Goal: Task Accomplishment & Management: Manage account settings

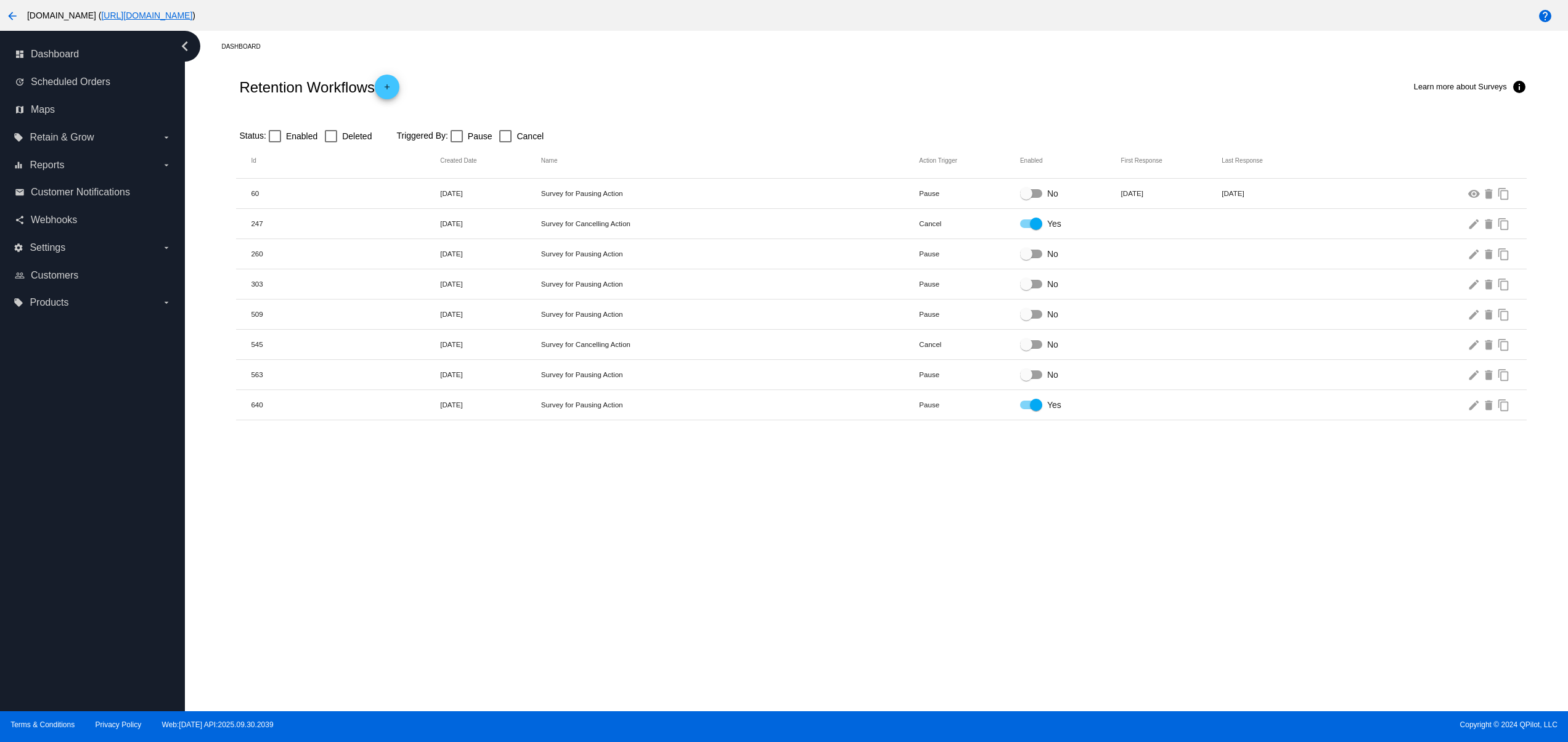
click at [718, 563] on div "Dashboard Retention Workflows add Learn more about Surveys info Status: Enabled…" at bounding box center [876, 371] width 1383 height 680
click at [38, 270] on span "Customers" at bounding box center [54, 275] width 47 height 11
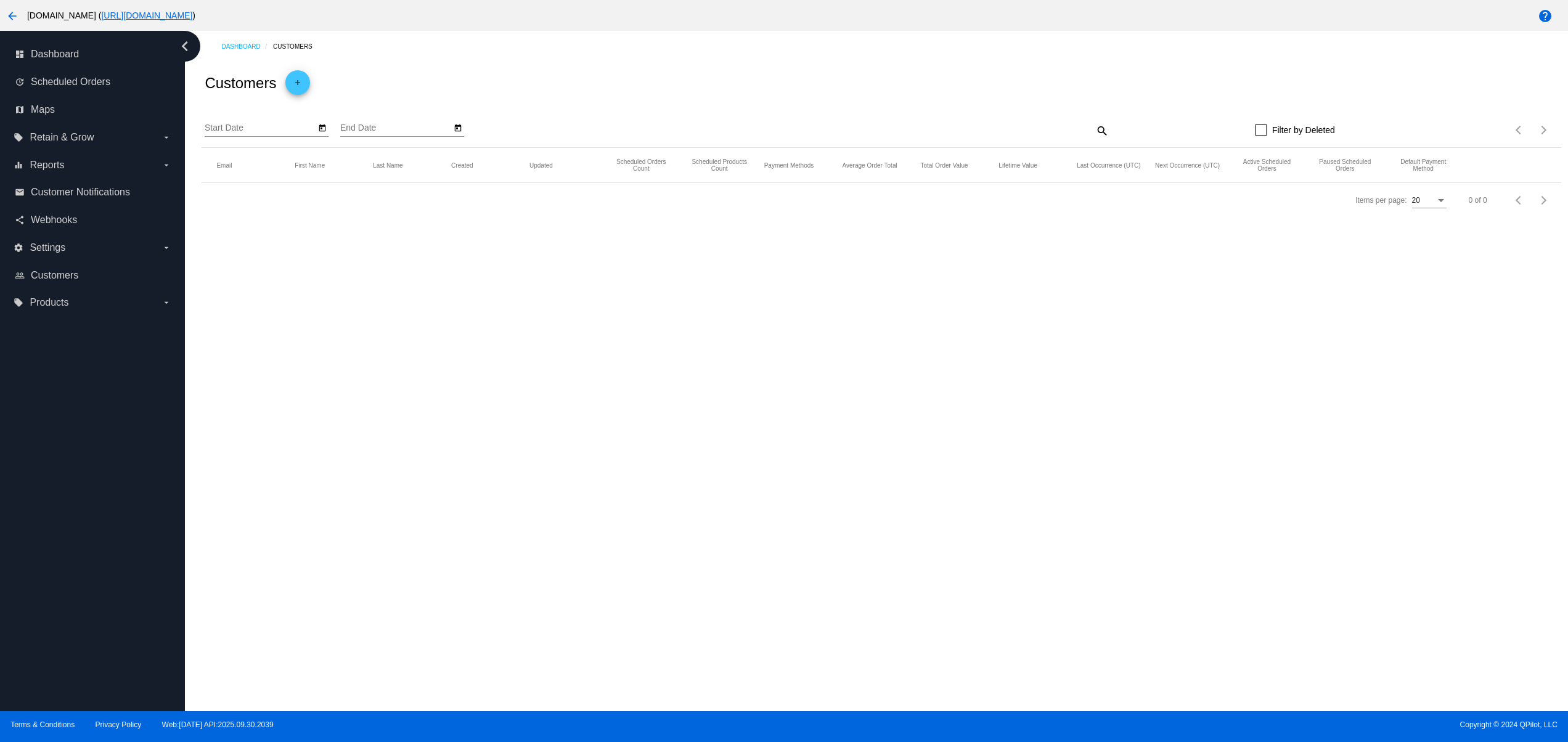
click at [743, 420] on div "Dashboard Customers Customers add Start Date End Date search Filter by Deleted …" at bounding box center [876, 371] width 1383 height 680
click at [64, 252] on span "Settings" at bounding box center [48, 248] width 36 height 11
click at [0, 0] on input "settings Settings arrow_drop_down" at bounding box center [0, 0] width 0 height 0
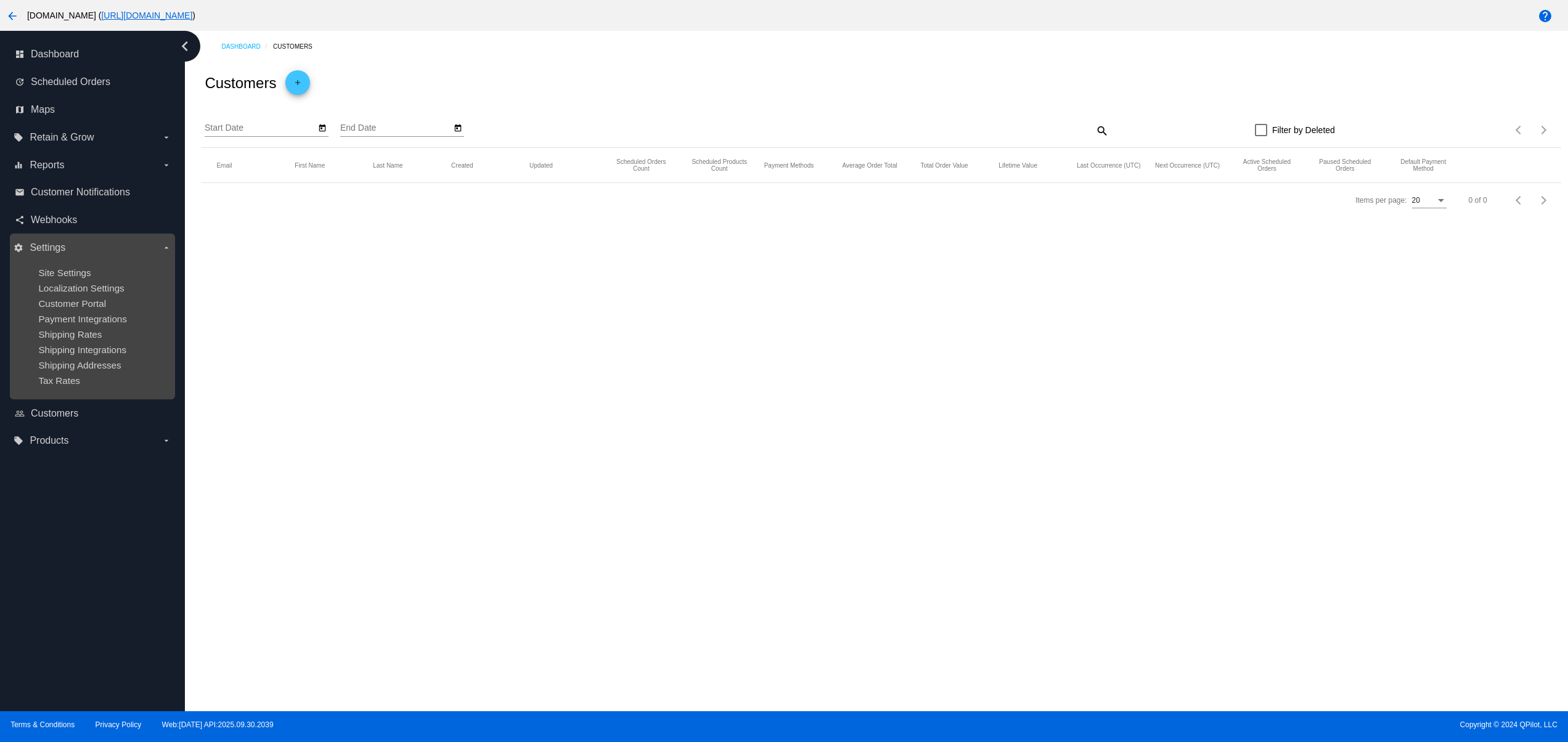
click at [67, 264] on ul "Site Settings Localization Settings Customer Portal Payment Integrations Shippi…" at bounding box center [92, 327] width 157 height 138
click at [65, 270] on span "Site Settings" at bounding box center [64, 273] width 52 height 11
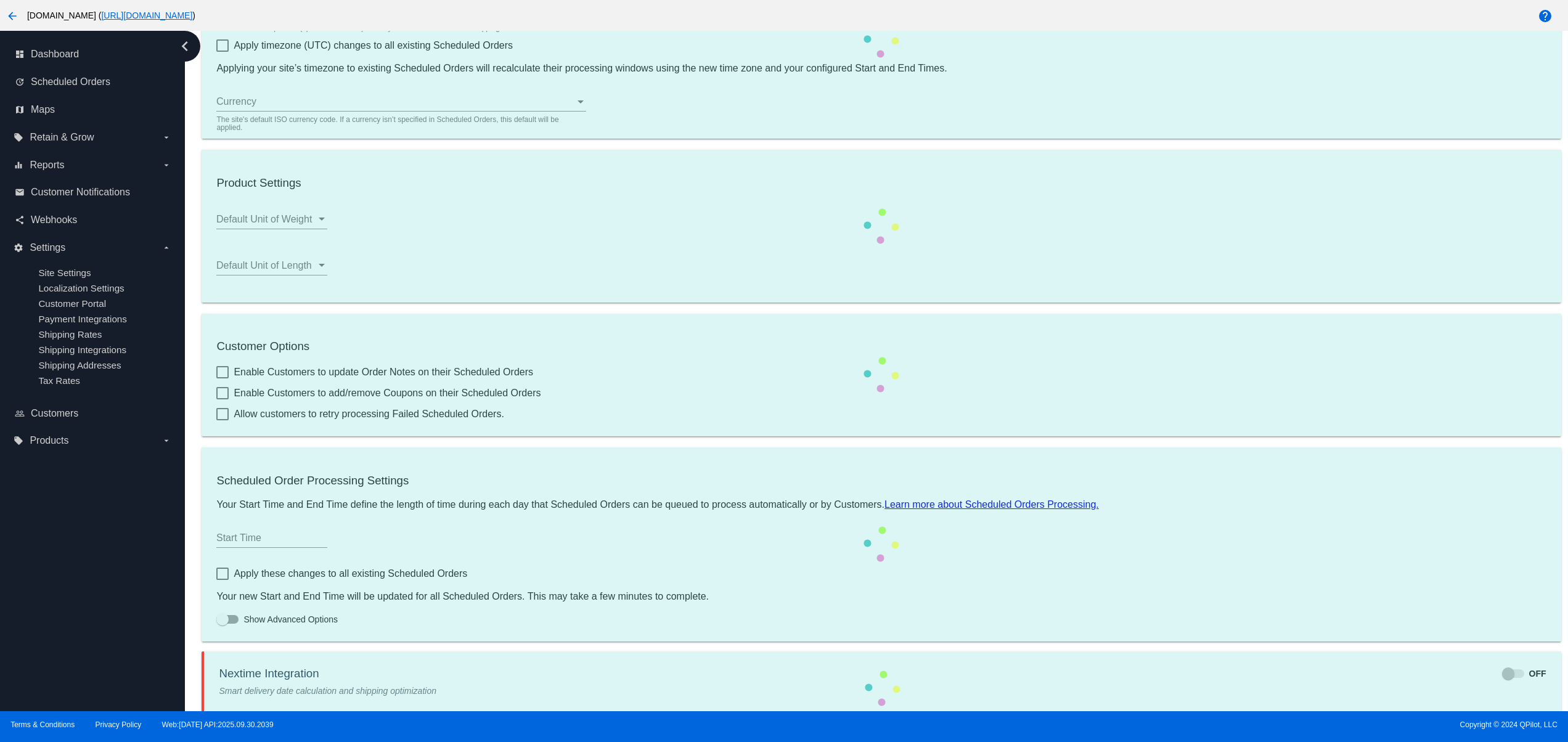
scroll to position [217, 0]
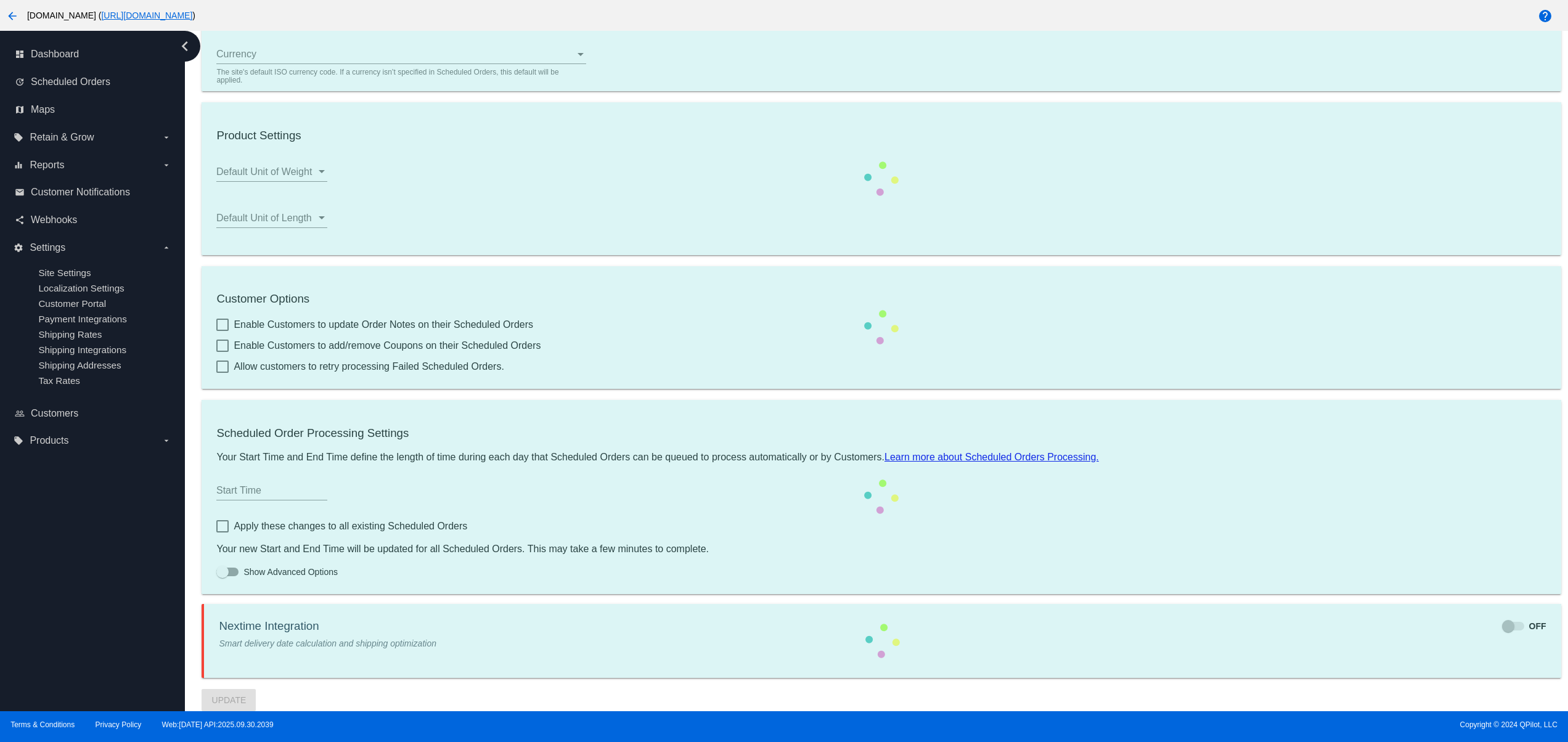
drag, startPoint x: 722, startPoint y: 448, endPoint x: 217, endPoint y: 587, distance: 523.8
click at [708, 448] on mat-card "Scheduled Order Processing Settings Your Start Time and End Time define the len…" at bounding box center [880, 496] width 1359 height 193
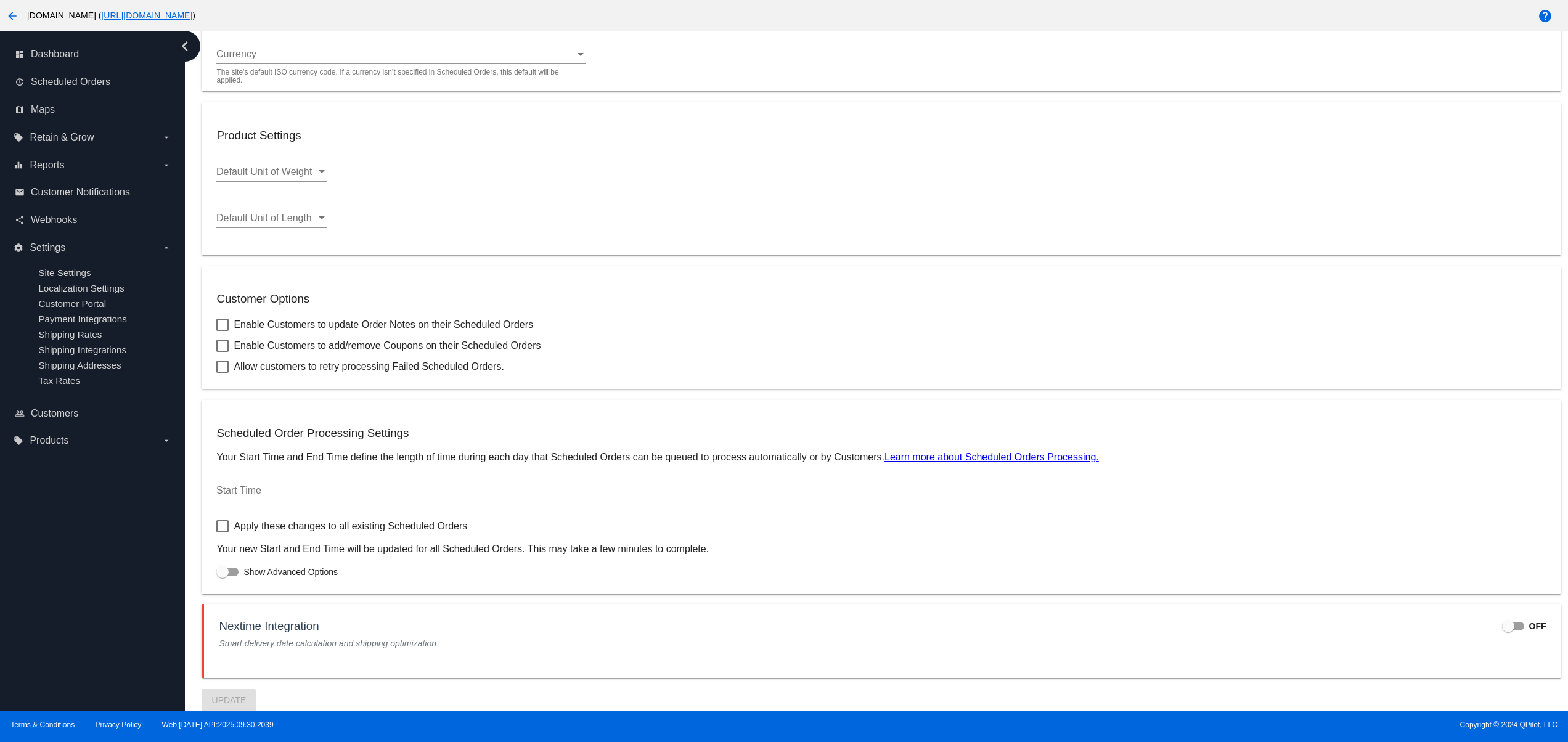
type input "80033"
checkbox input "true"
type input "13:00"
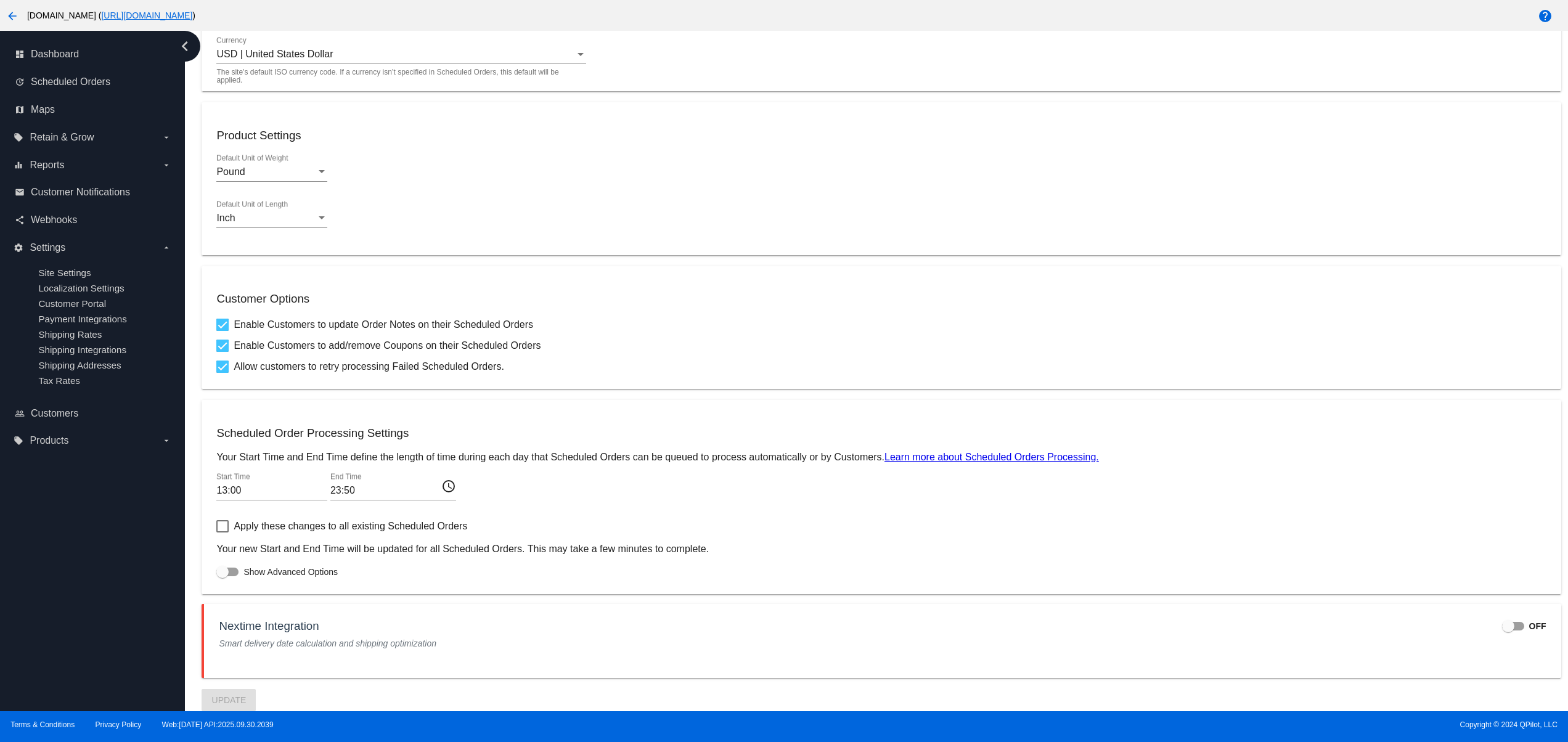
checkbox input "true"
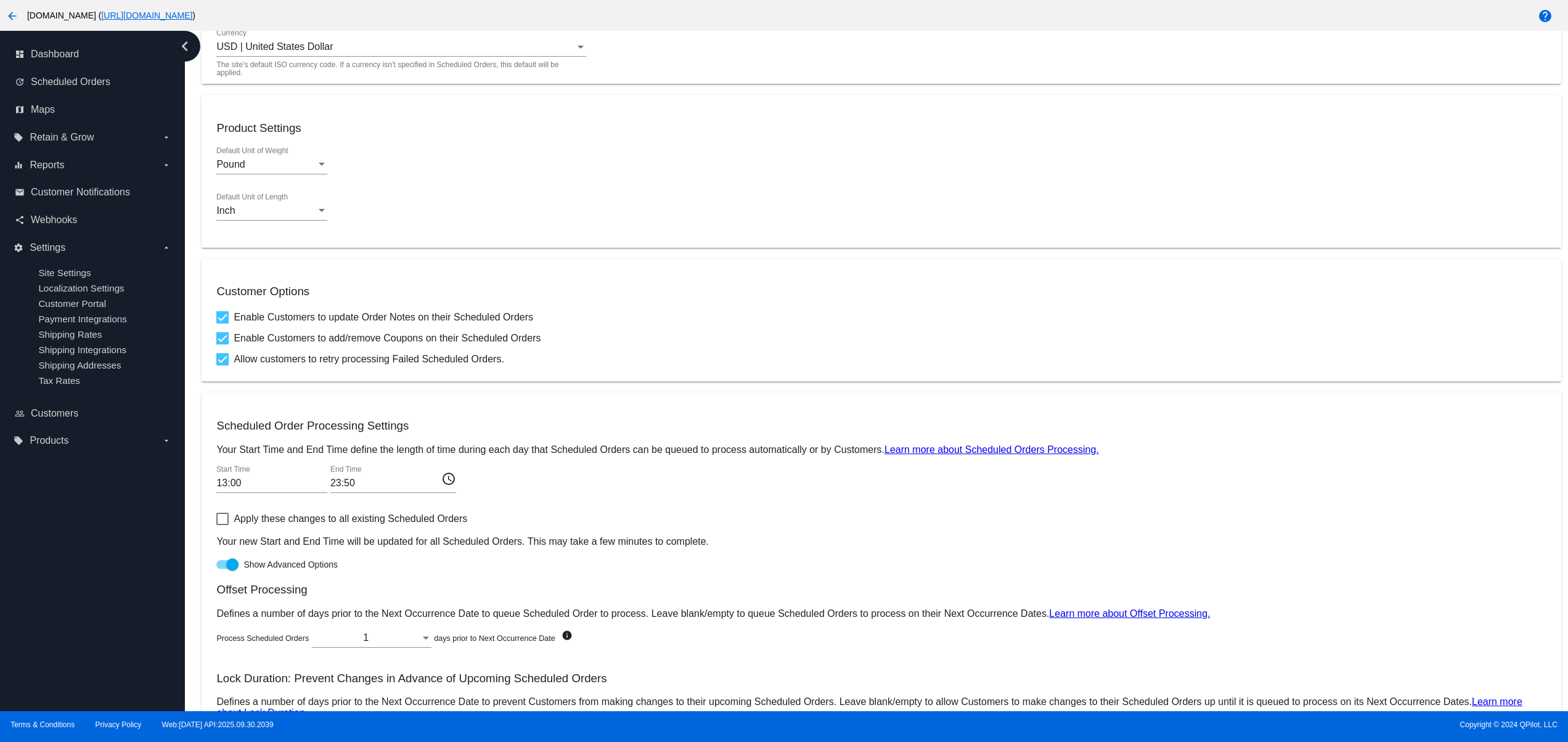
click at [116, 531] on div "dashboard Dashboard update Scheduled Orders map Maps local_offer Retain & Grow …" at bounding box center [92, 371] width 185 height 680
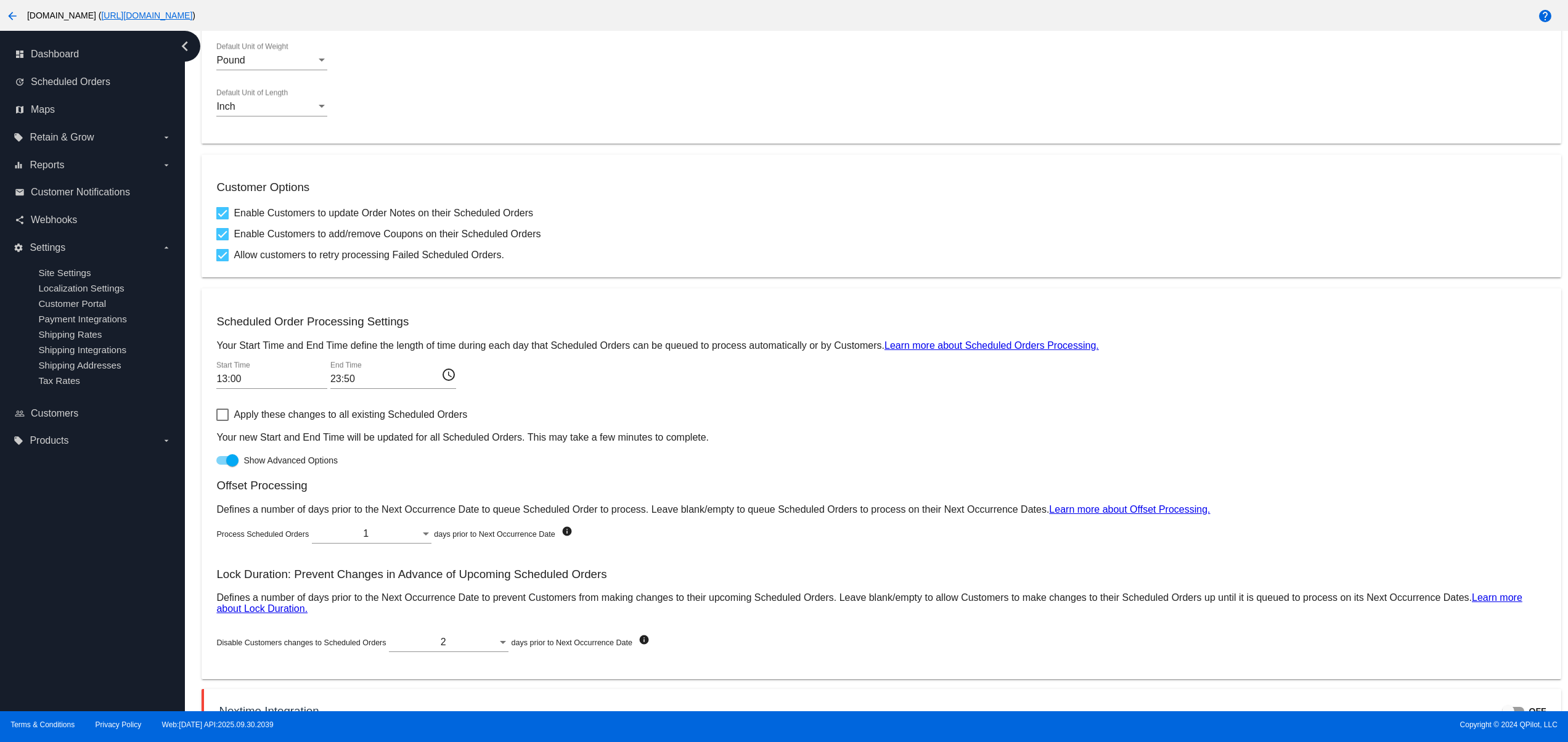
scroll to position [464, 0]
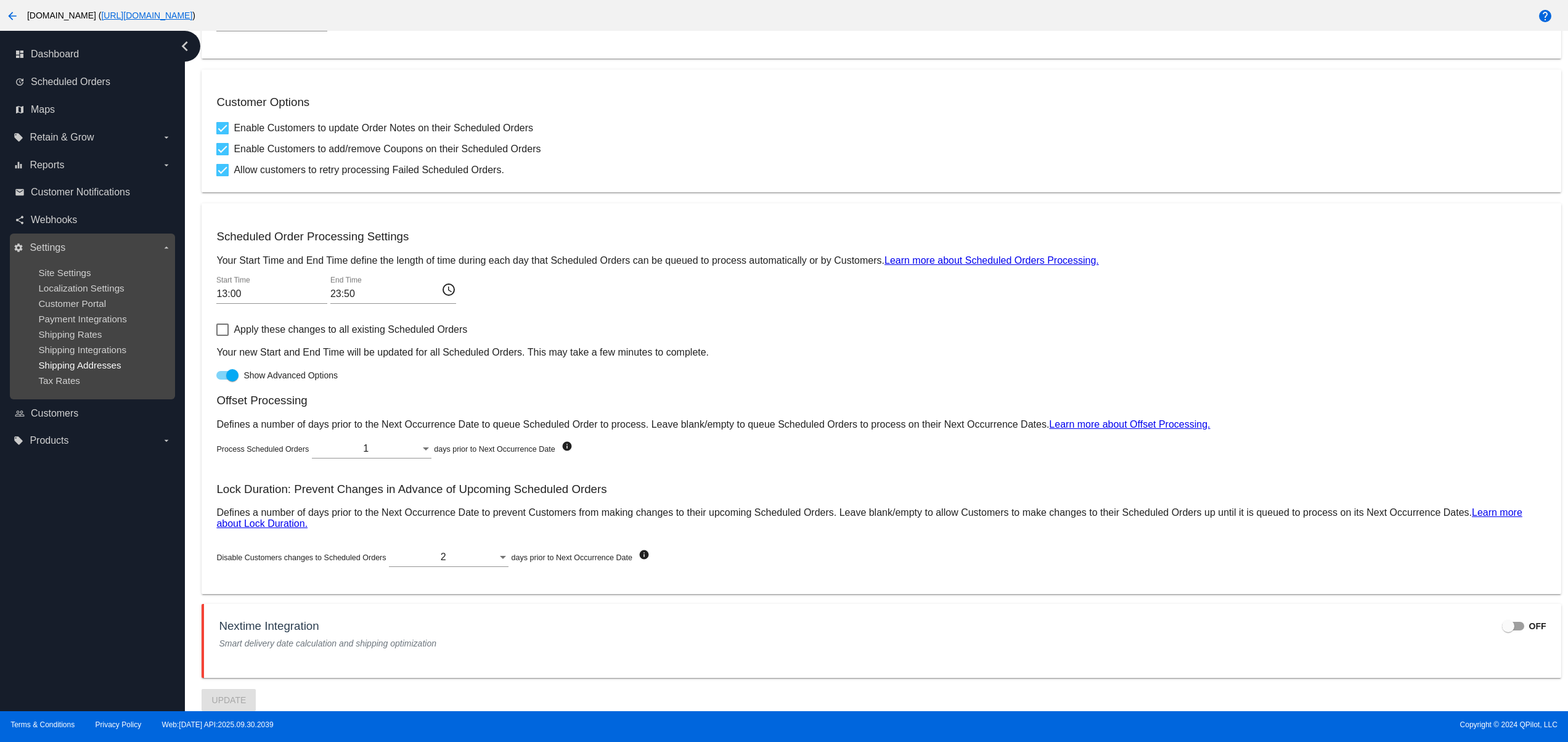
click at [74, 370] on span "Shipping Addresses" at bounding box center [80, 365] width 82 height 11
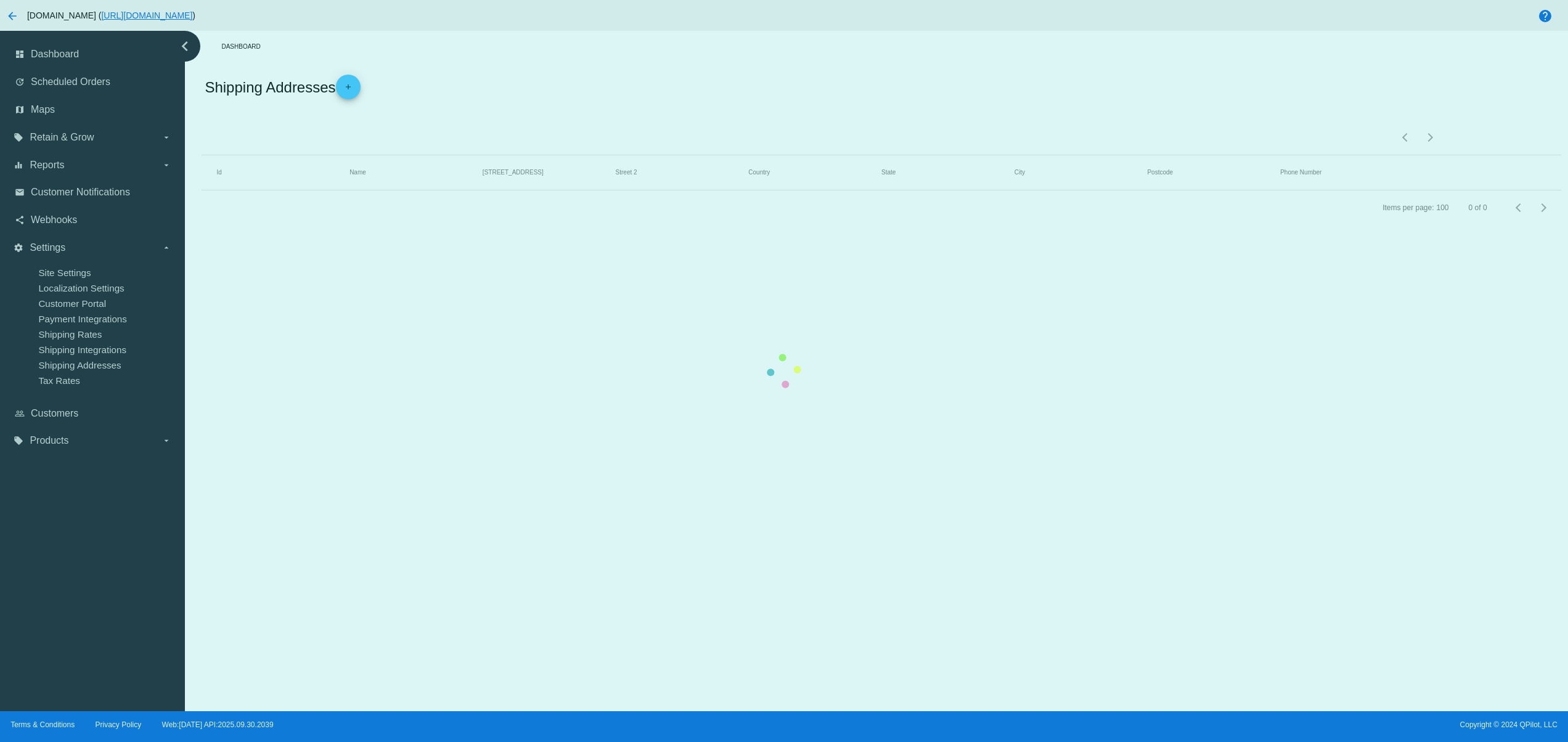
click at [201, 191] on mat-table "Id Name Street 1 Street 2 Country State City Postcode Phone Number" at bounding box center [880, 173] width 1359 height 35
drag, startPoint x: 600, startPoint y: 536, endPoint x: 579, endPoint y: 509, distance: 34.2
click at [600, 191] on mat-table "Id Name Street 1 Street 2 Country State City Postcode Phone Number" at bounding box center [880, 173] width 1359 height 35
click at [201, 161] on mat-table "Id Name Street 1 Street 2 Country State City Postcode Phone Number" at bounding box center [880, 173] width 1359 height 35
click at [201, 166] on mat-table "Id Name Street 1 Street 2 Country State City Postcode Phone Number" at bounding box center [880, 173] width 1359 height 35
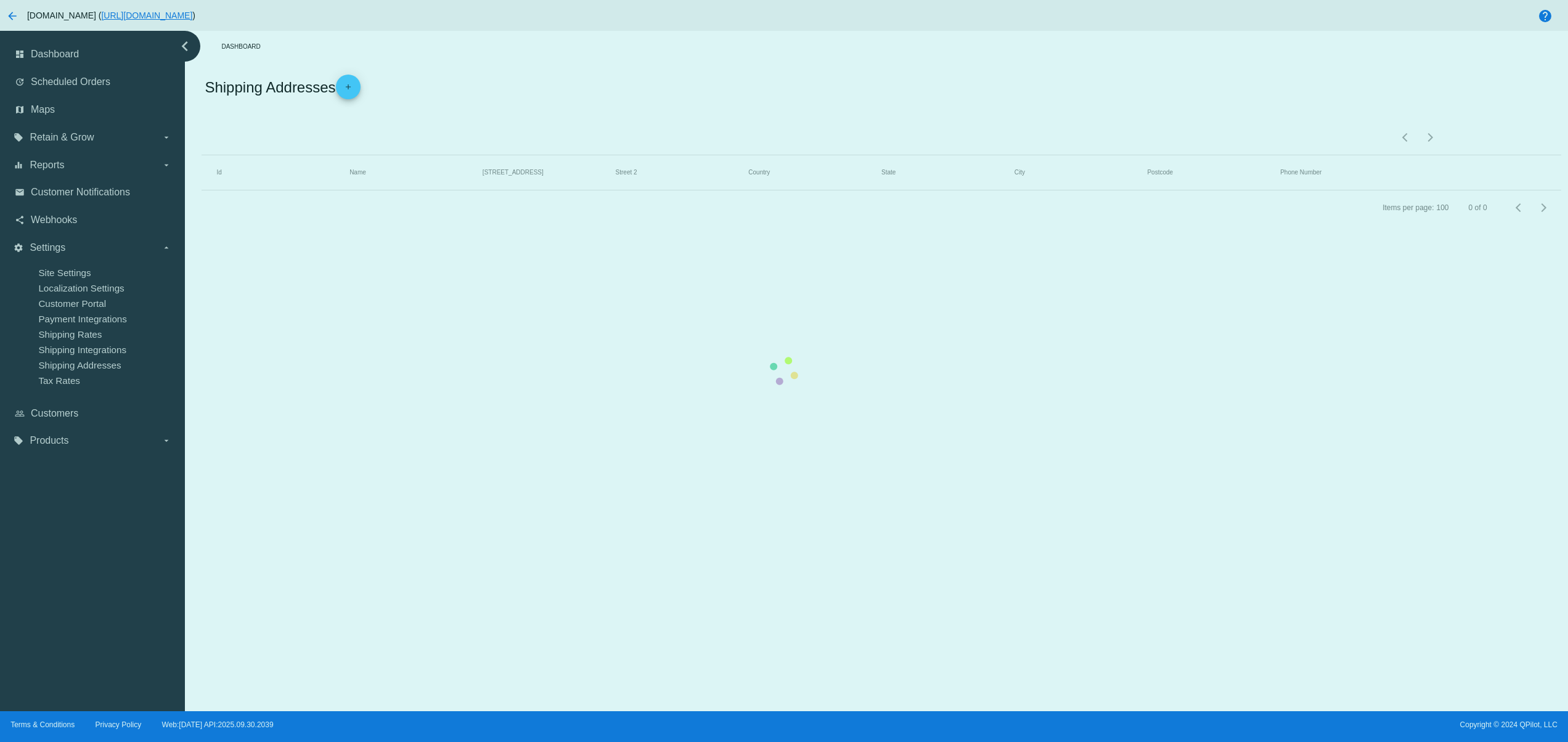
drag, startPoint x: 896, startPoint y: 617, endPoint x: 861, endPoint y: 590, distance: 44.2
click at [896, 191] on mat-table "Id Name Street 1 Street 2 Country State City Postcode Phone Number" at bounding box center [880, 173] width 1359 height 35
drag, startPoint x: 807, startPoint y: 583, endPoint x: 772, endPoint y: 553, distance: 46.1
click at [807, 191] on mat-table "Id Name Street 1 Street 2 Country State City Postcode Phone Number" at bounding box center [880, 173] width 1359 height 35
drag, startPoint x: 662, startPoint y: 604, endPoint x: 656, endPoint y: 591, distance: 14.3
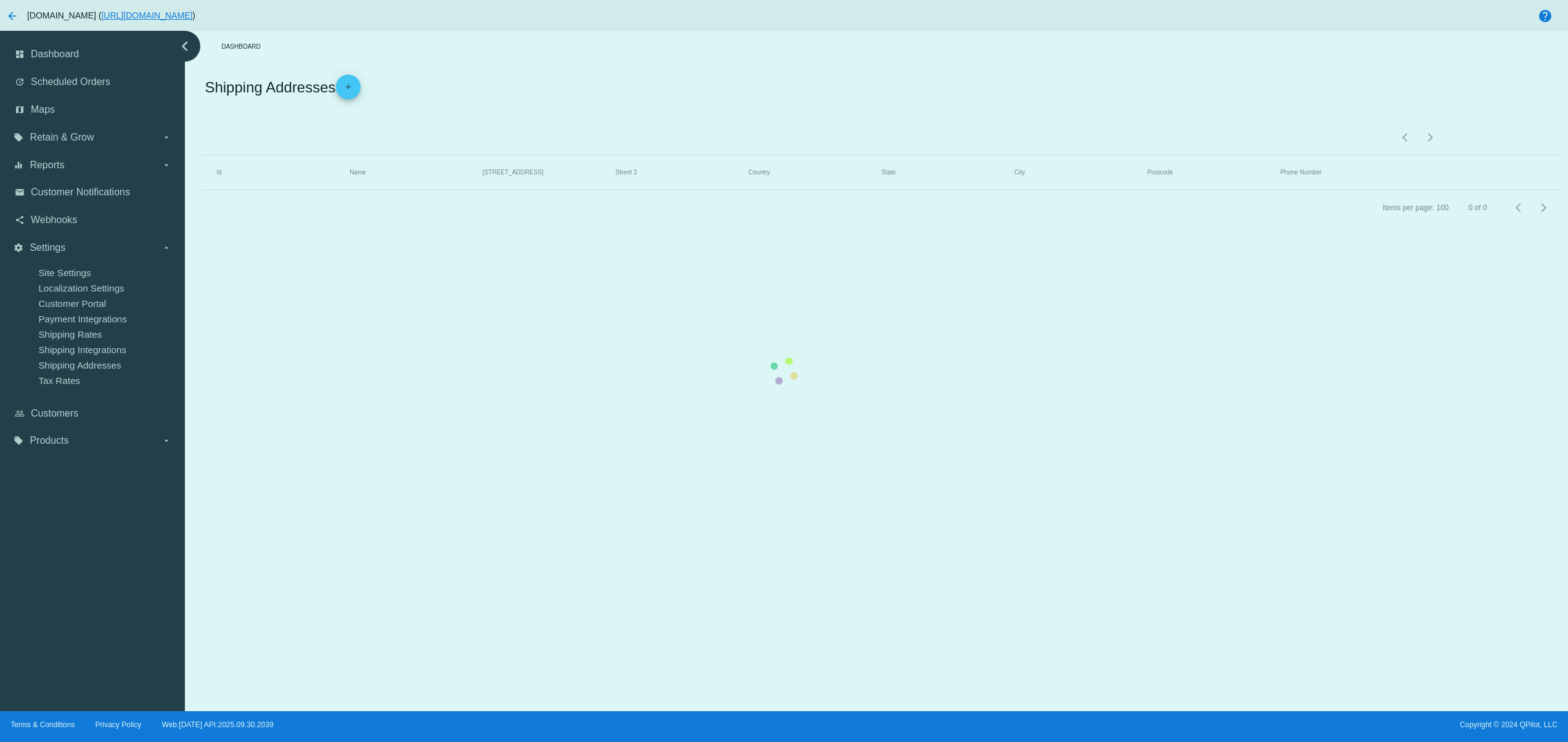
click at [662, 191] on mat-table "Id Name Street 1 Street 2 Country State City Postcode Phone Number" at bounding box center [880, 173] width 1359 height 35
click at [952, 191] on mat-table "Id Name Street 1 Street 2 Country State City Postcode Phone Number" at bounding box center [880, 173] width 1359 height 35
click at [972, 191] on mat-table "Id Name Street 1 Street 2 Country State City Postcode Phone Number" at bounding box center [880, 173] width 1359 height 35
drag, startPoint x: 920, startPoint y: 597, endPoint x: 910, endPoint y: 597, distance: 10.0
click at [918, 191] on mat-table "Id Name Street 1 Street 2 Country State City Postcode Phone Number" at bounding box center [880, 173] width 1359 height 35
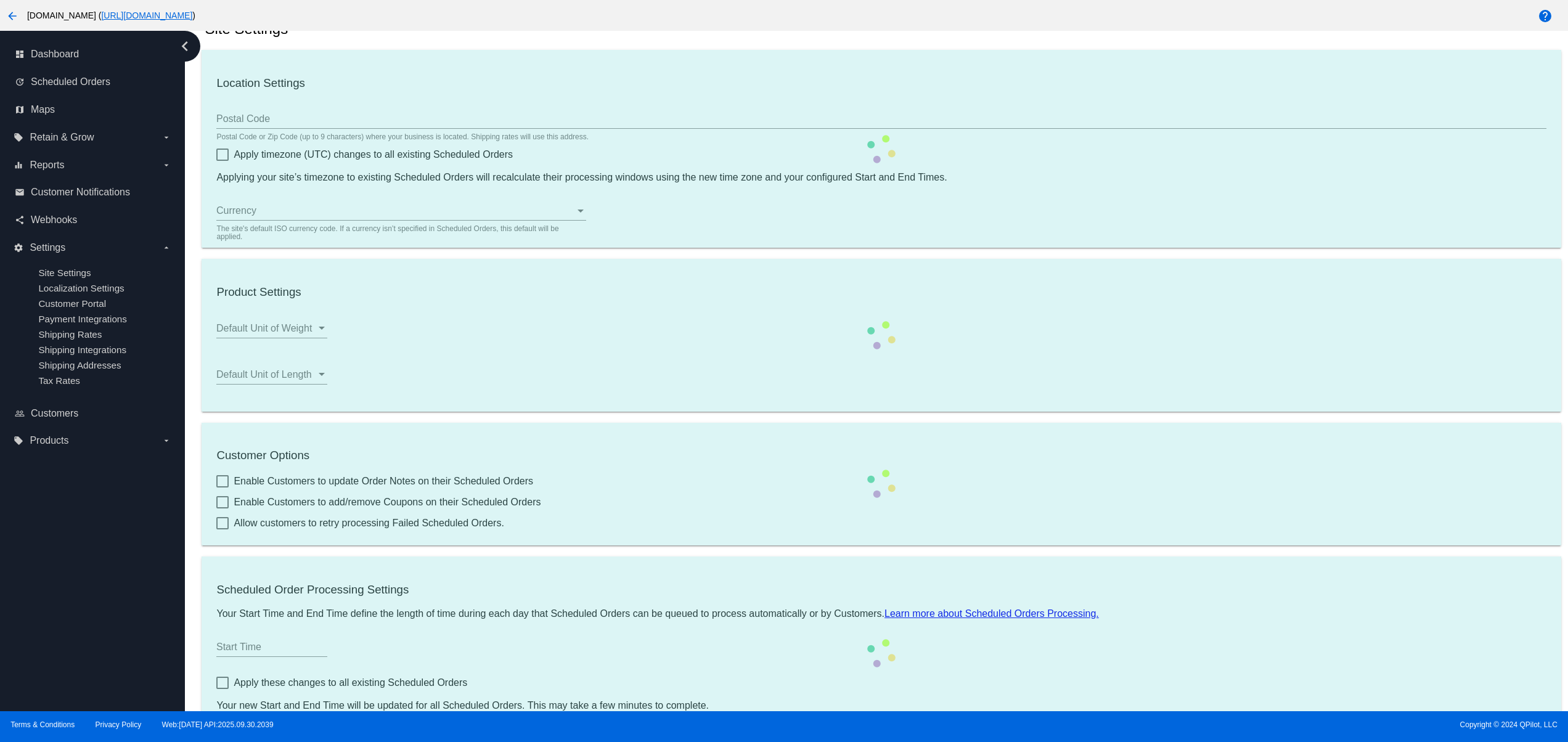
scroll to position [133, 0]
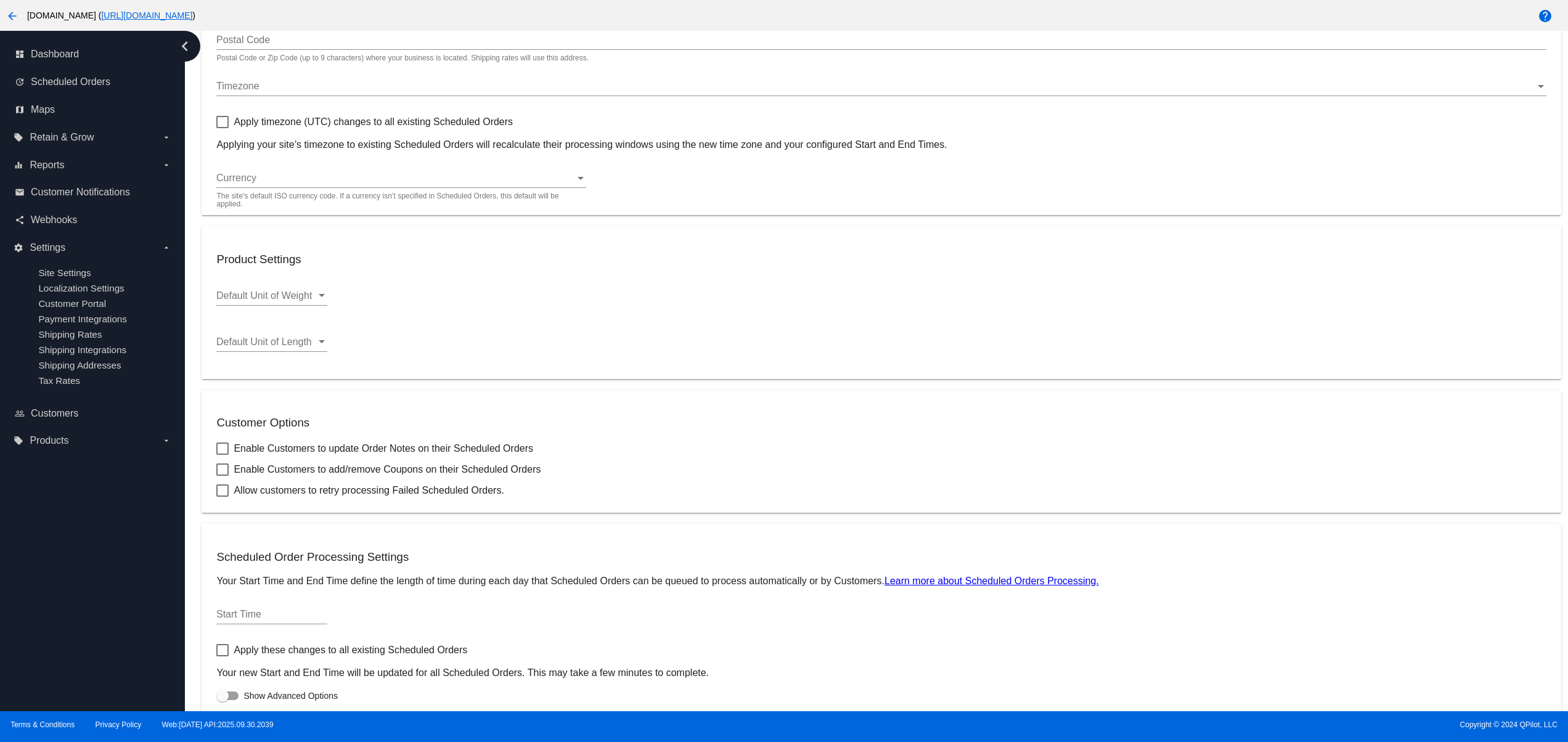
click at [1085, 274] on mat-card "Product Settings Default Unit of Weight Default Unit of Weight Default Unit of …" at bounding box center [880, 302] width 1359 height 152
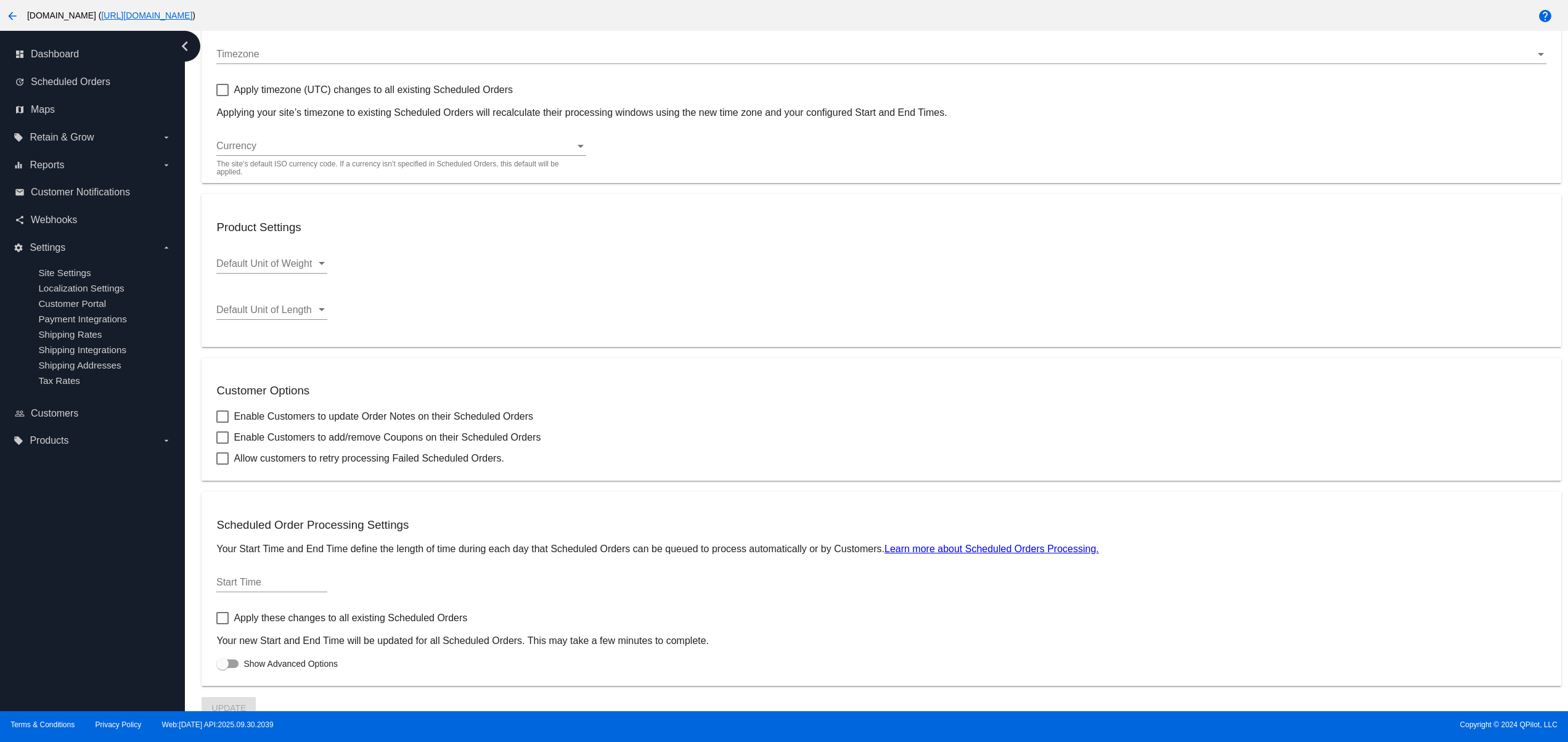
scroll to position [180, 0]
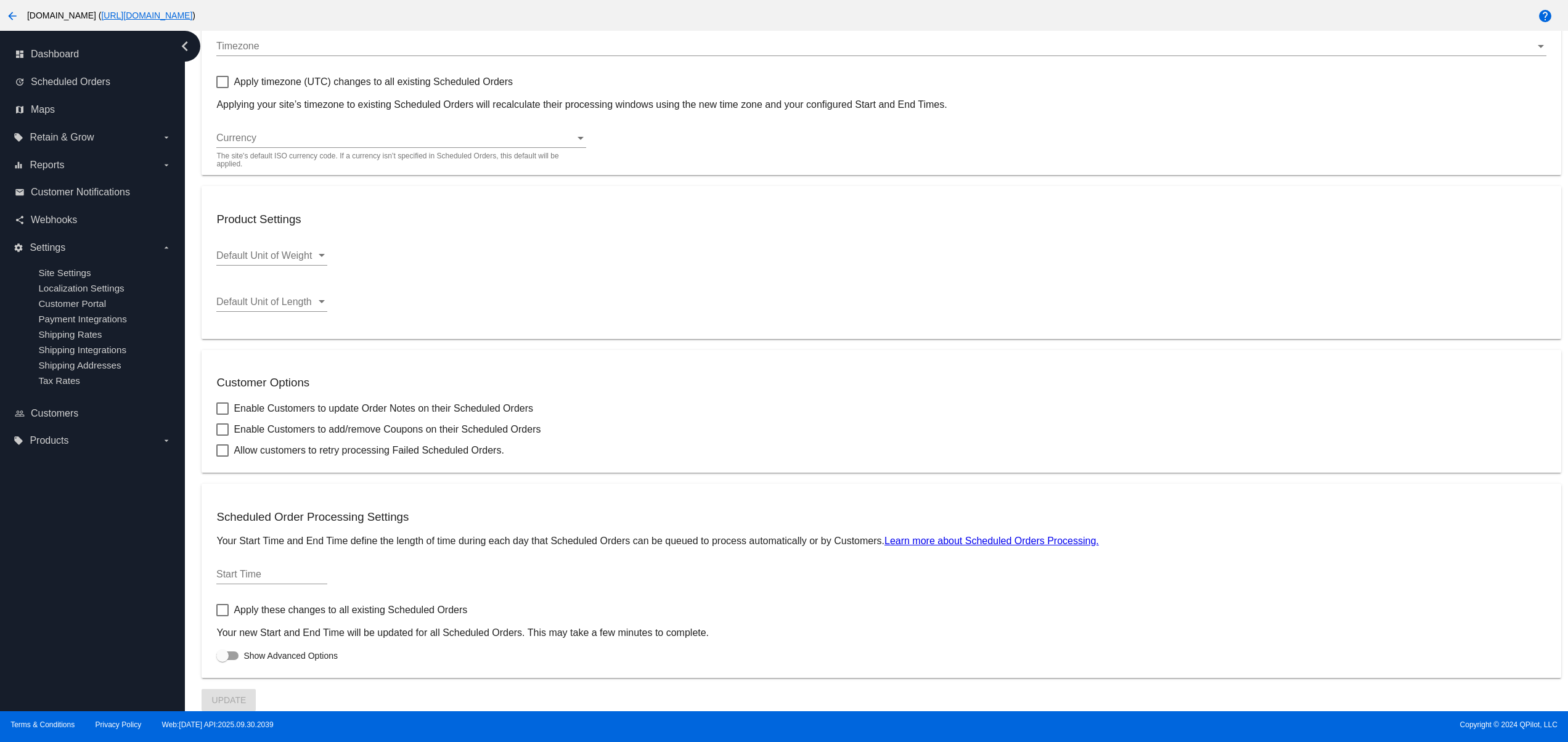
click at [227, 417] on mat-card "Customer Options Enable Customers to update Order Notes on their Scheduled Orde…" at bounding box center [880, 411] width 1359 height 123
click at [223, 405] on div at bounding box center [223, 409] width 13 height 13
click at [223, 415] on input "Enable Customers to update Order Notes on their Scheduled Orders" at bounding box center [222, 415] width 1 height 1
checkbox input "true"
click at [223, 424] on div at bounding box center [223, 429] width 13 height 13
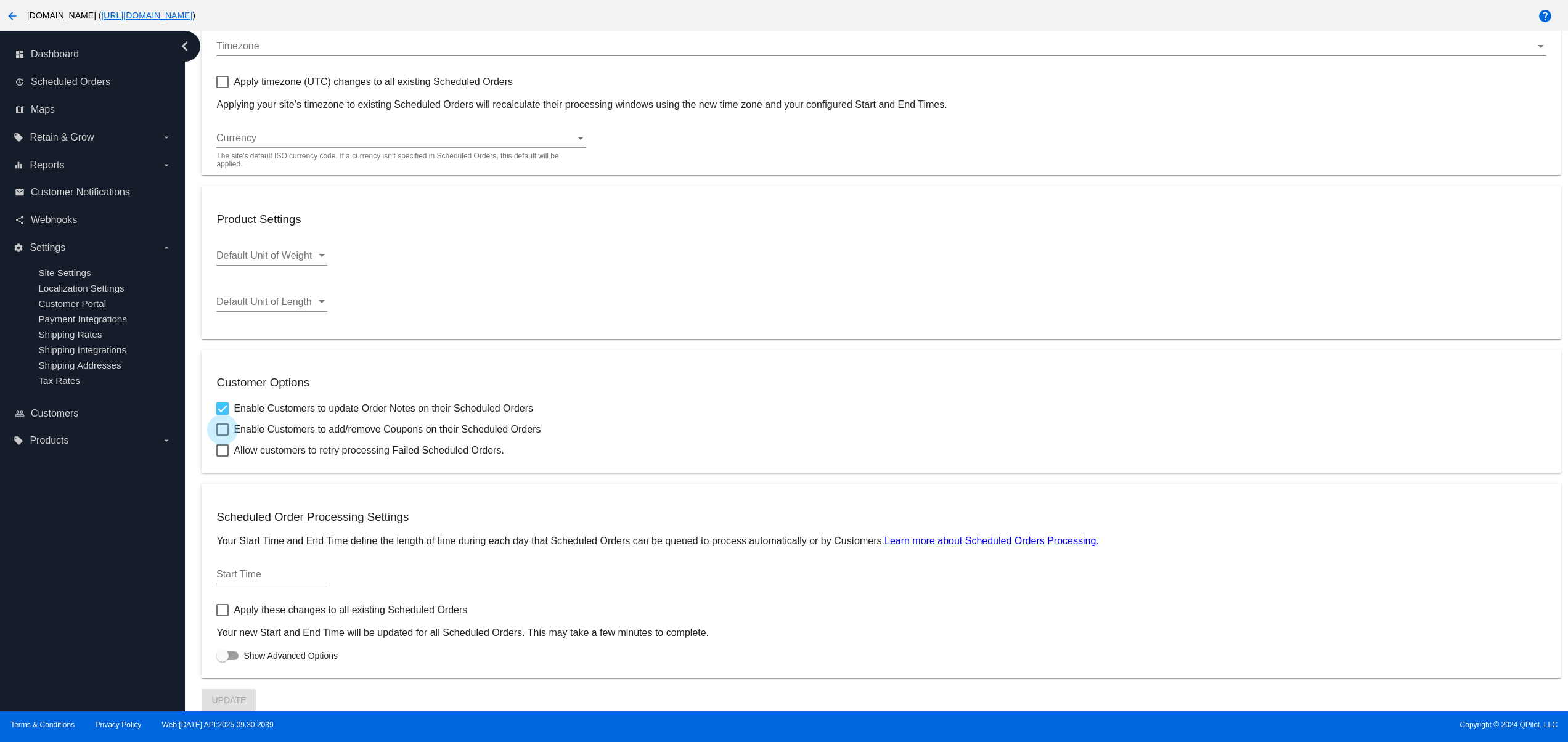
click at [223, 436] on input "Enable Customers to add/remove Coupons on their Scheduled Orders" at bounding box center [222, 436] width 1 height 1
checkbox input "true"
click at [223, 444] on div at bounding box center [223, 450] width 13 height 13
click at [223, 456] on input "Allow customers to retry processing Failed Scheduled Orders." at bounding box center [222, 456] width 1 height 1
checkbox input "true"
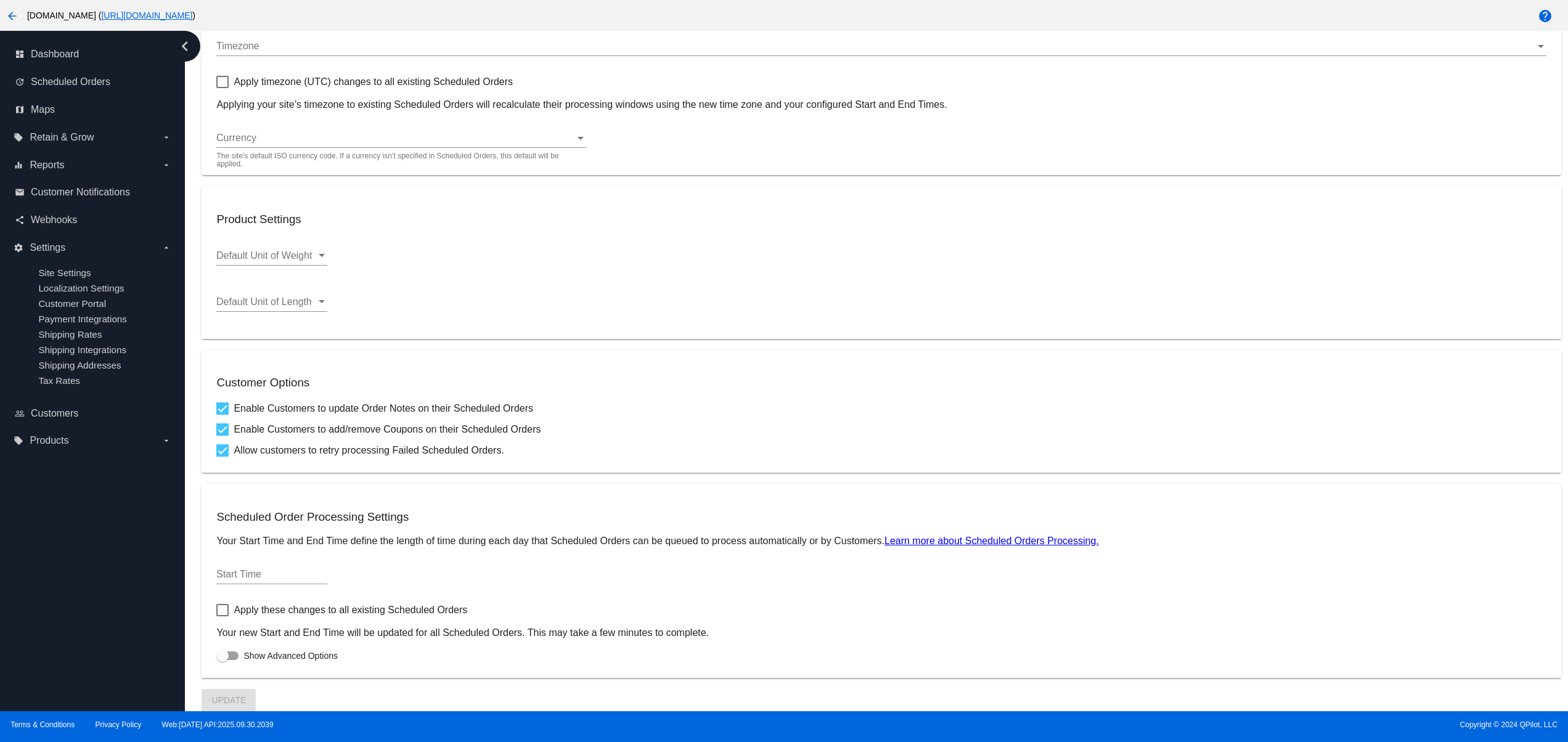
click at [134, 538] on div "dashboard Dashboard update Scheduled Orders map Maps local_offer Retain & Grow …" at bounding box center [92, 371] width 185 height 680
click at [237, 603] on span "Apply these changes to all existing Scheduled Orders" at bounding box center [351, 610] width 234 height 15
click at [223, 616] on input "Apply these changes to all existing Scheduled Orders" at bounding box center [222, 616] width 1 height 1
checkbox input "true"
click at [280, 698] on div "Location Settings Postal Code Postal Code or Zip Code (up to 9 characters) wher…" at bounding box center [880, 321] width 1359 height 780
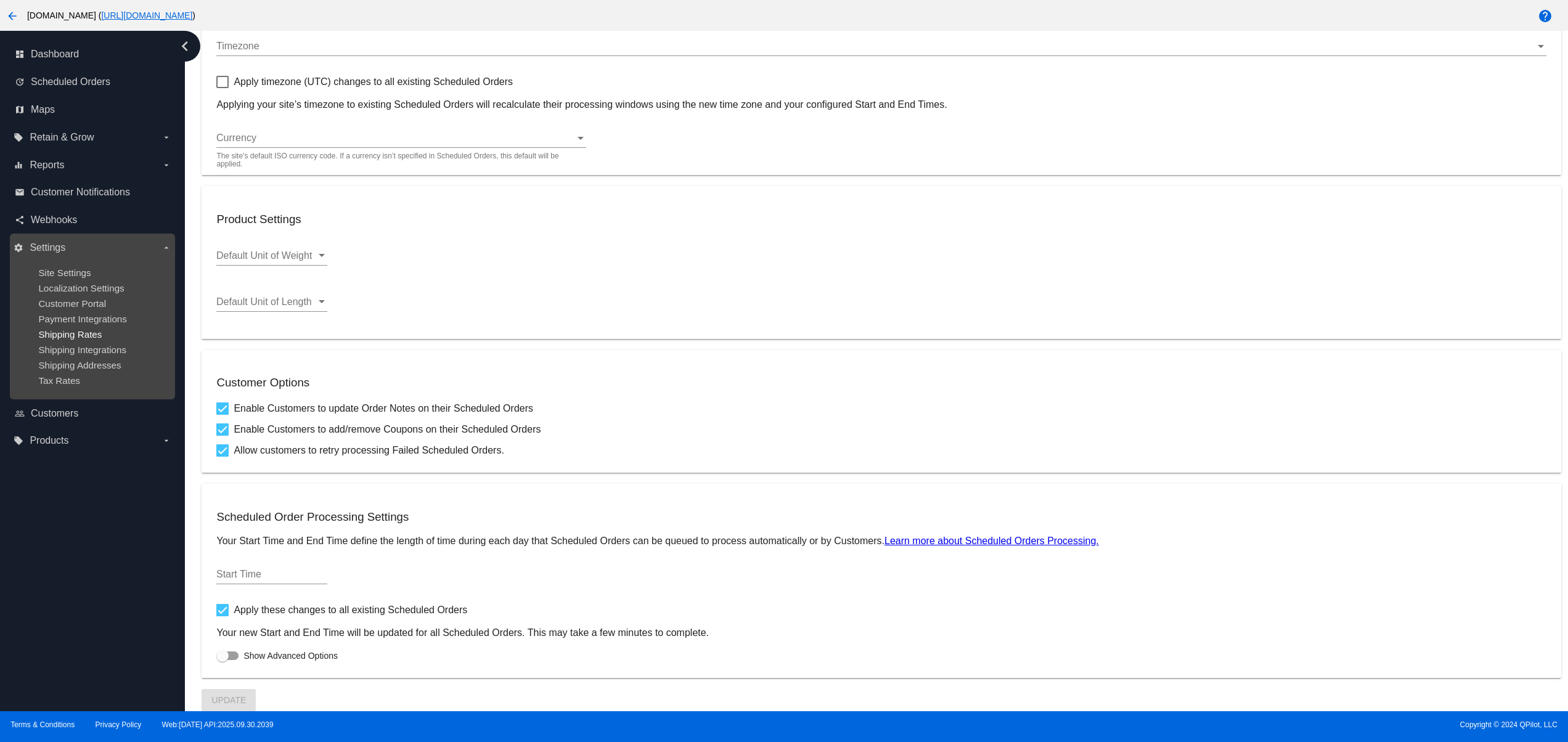
click at [82, 339] on span "Shipping Rates" at bounding box center [70, 334] width 64 height 11
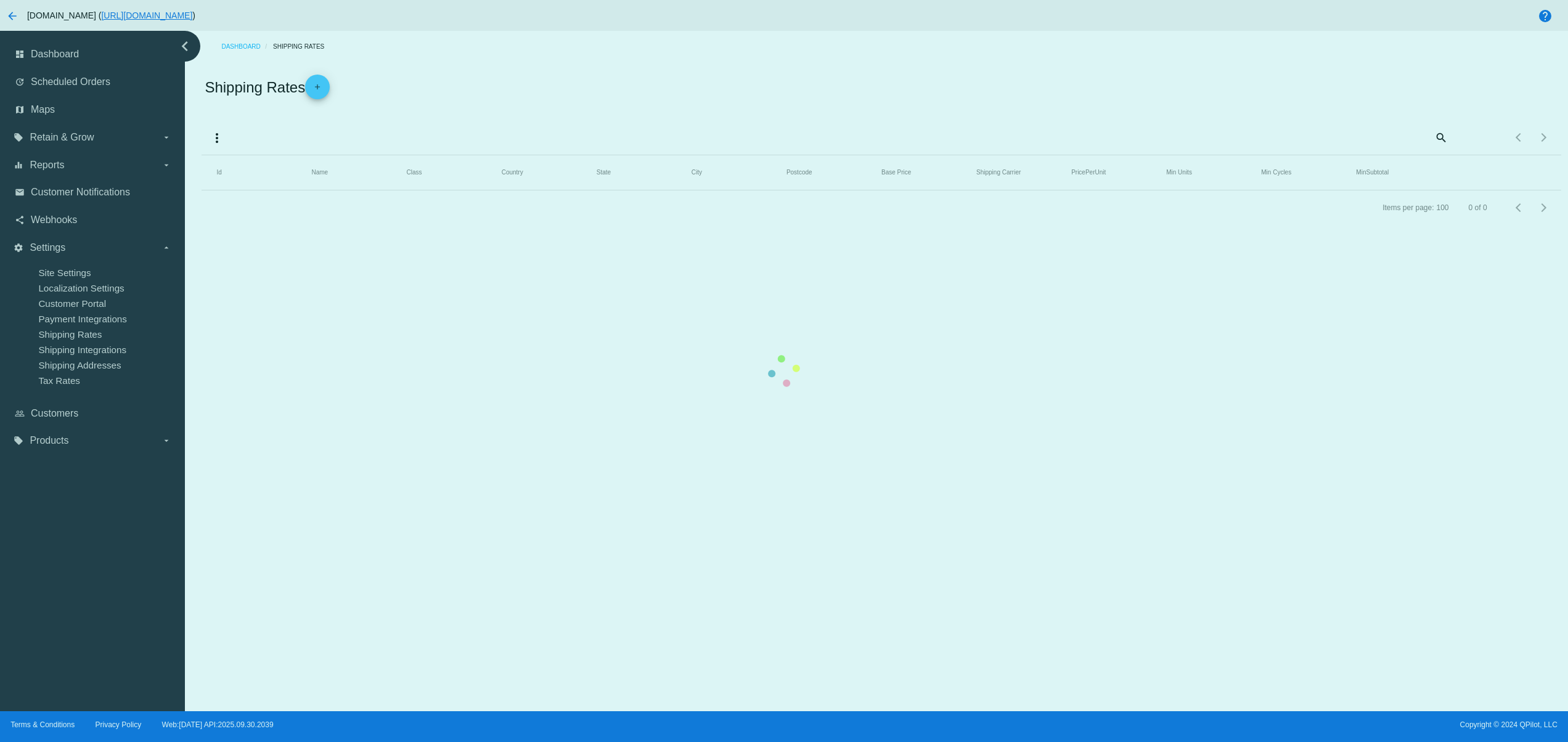
click at [769, 191] on mat-table "Id Name Class Country State City Postcode Base Price Shipping Carrier PricePerU…" at bounding box center [880, 173] width 1359 height 35
click at [209, 191] on mat-table "Id Name Class Country State City Postcode Base Price Shipping Carrier PricePerU…" at bounding box center [880, 173] width 1359 height 35
click at [458, 191] on mat-table "Id Name Class Country State City Postcode Base Price Shipping Carrier PricePerU…" at bounding box center [880, 173] width 1359 height 35
click at [215, 191] on mat-table "Id Name Class Country State City Postcode Base Price Shipping Carrier PricePerU…" at bounding box center [880, 173] width 1359 height 35
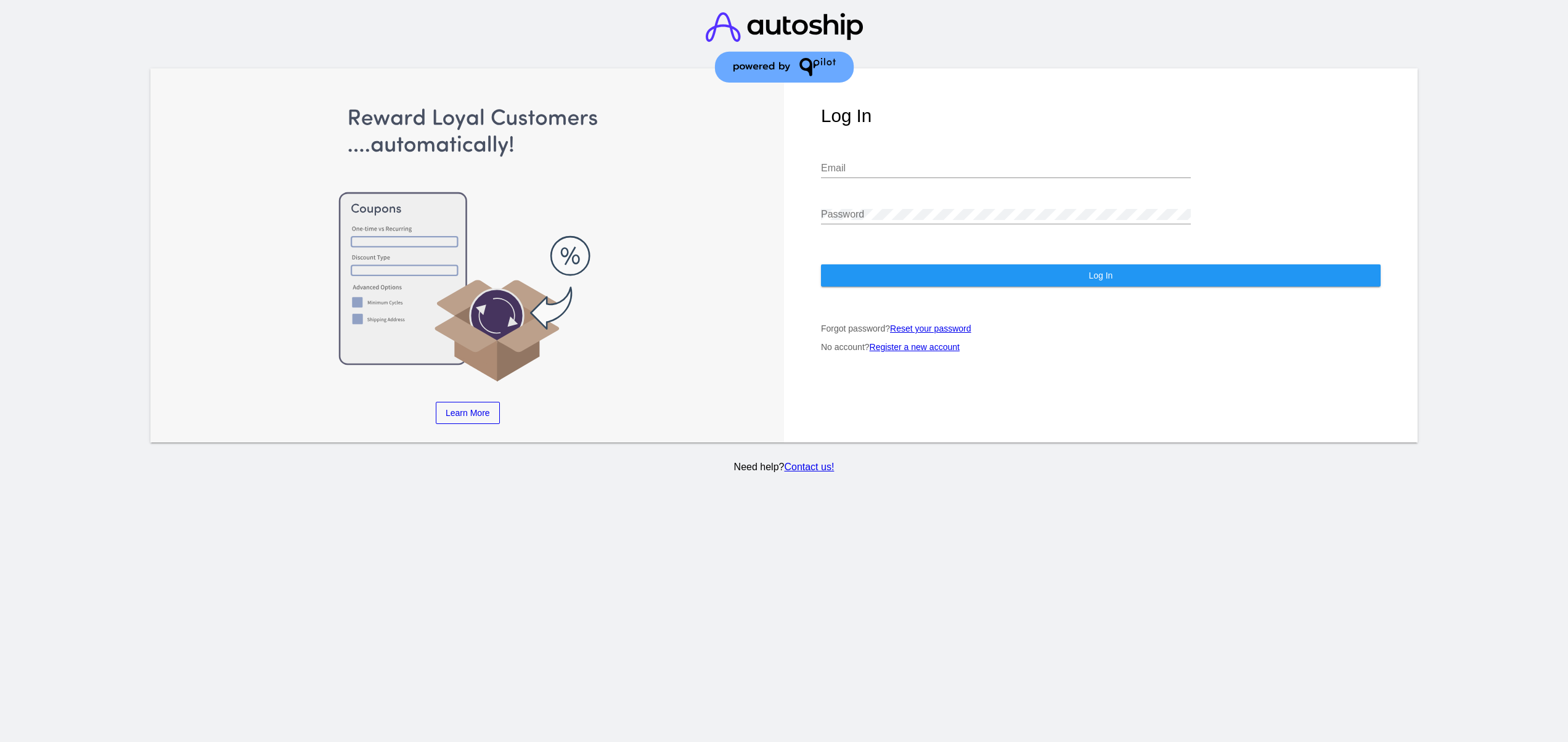
type input "[EMAIL_ADDRESS][DOMAIN_NAME]"
click at [876, 264] on button "Log In" at bounding box center [1101, 275] width 559 height 22
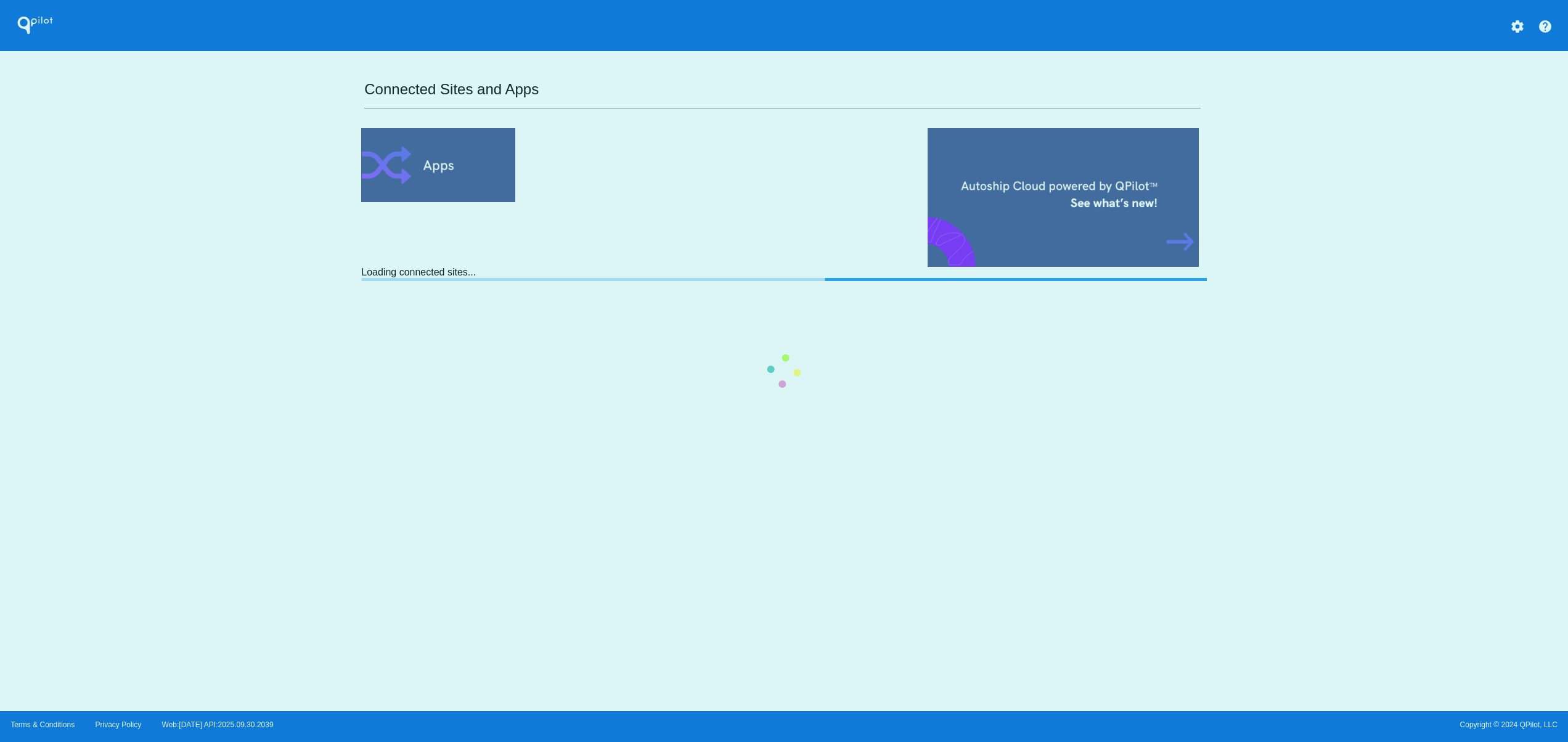
click at [804, 595] on div "QPilot settings help Connected Sites and Apps Loading connected sites..." at bounding box center [784, 355] width 1568 height 711
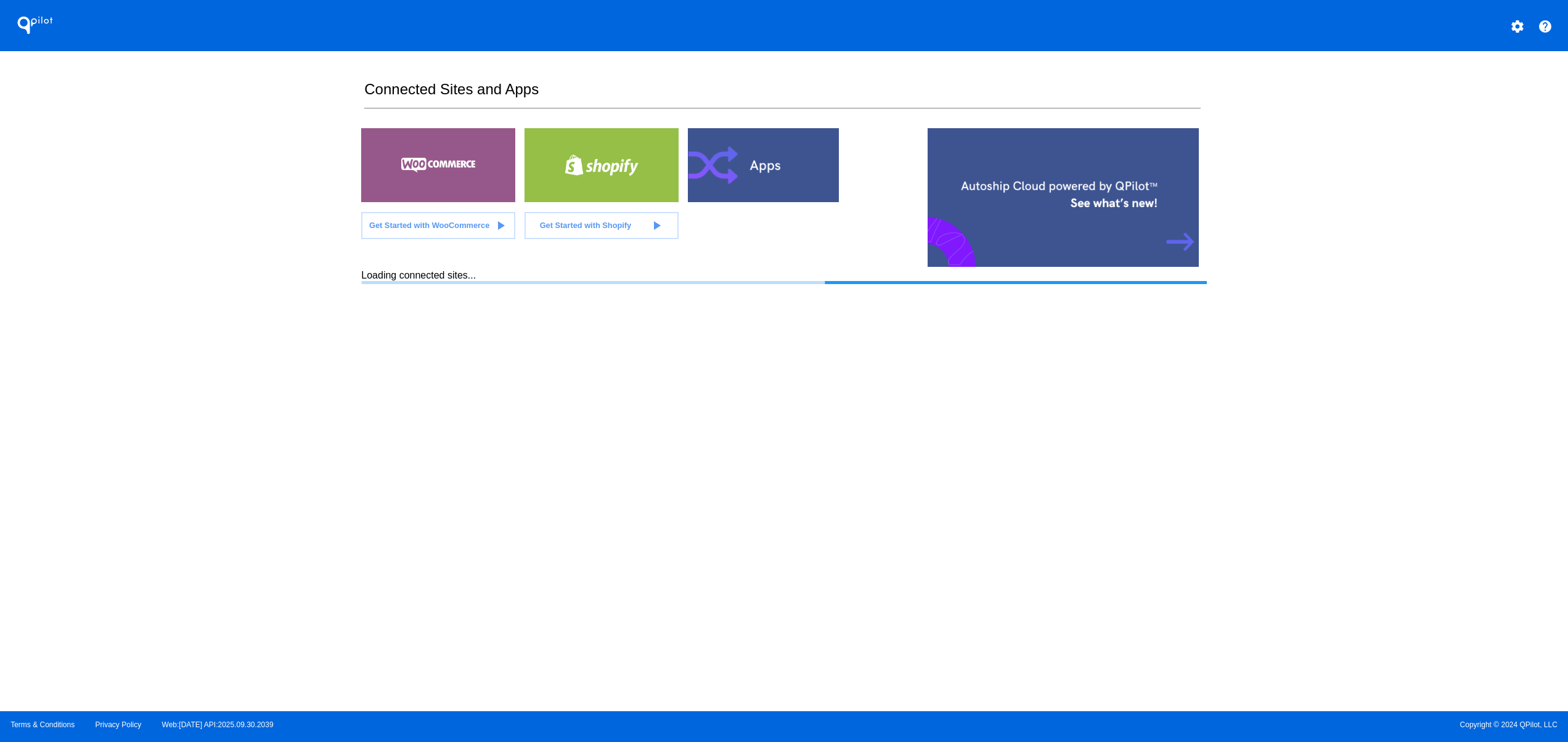
click at [1092, 462] on section "Connected Sites and Apps Get Started with WooCommerce play_arrow Get Started wi…" at bounding box center [784, 381] width 845 height 660
click at [1428, 515] on div "QPilot settings help Connected Sites and Apps Get Started with WooCommerce play…" at bounding box center [784, 355] width 1568 height 711
click at [873, 573] on section "Connected Sites and Apps Get Started with WooCommerce play_arrow Get Started wi…" at bounding box center [784, 381] width 845 height 660
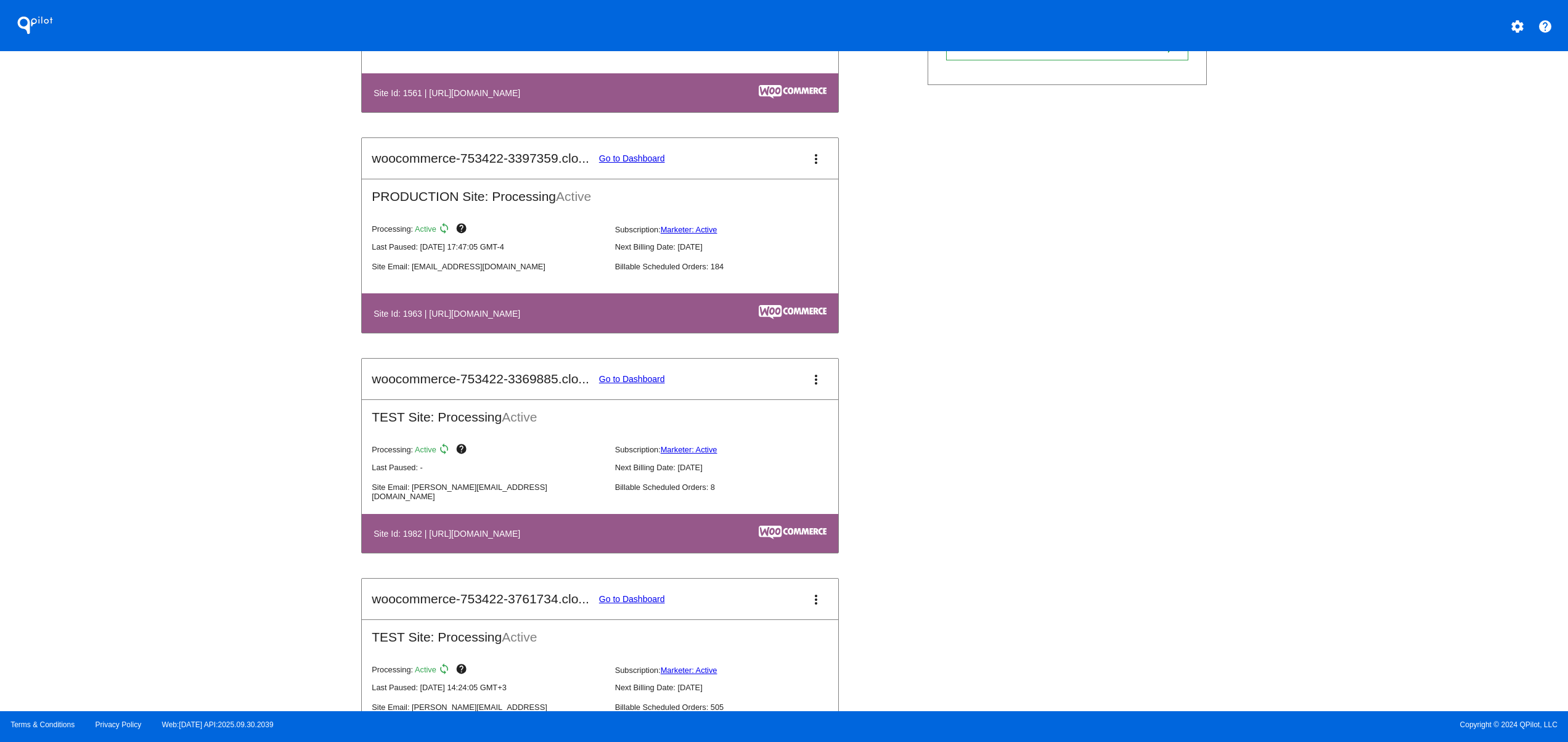
scroll to position [986, 0]
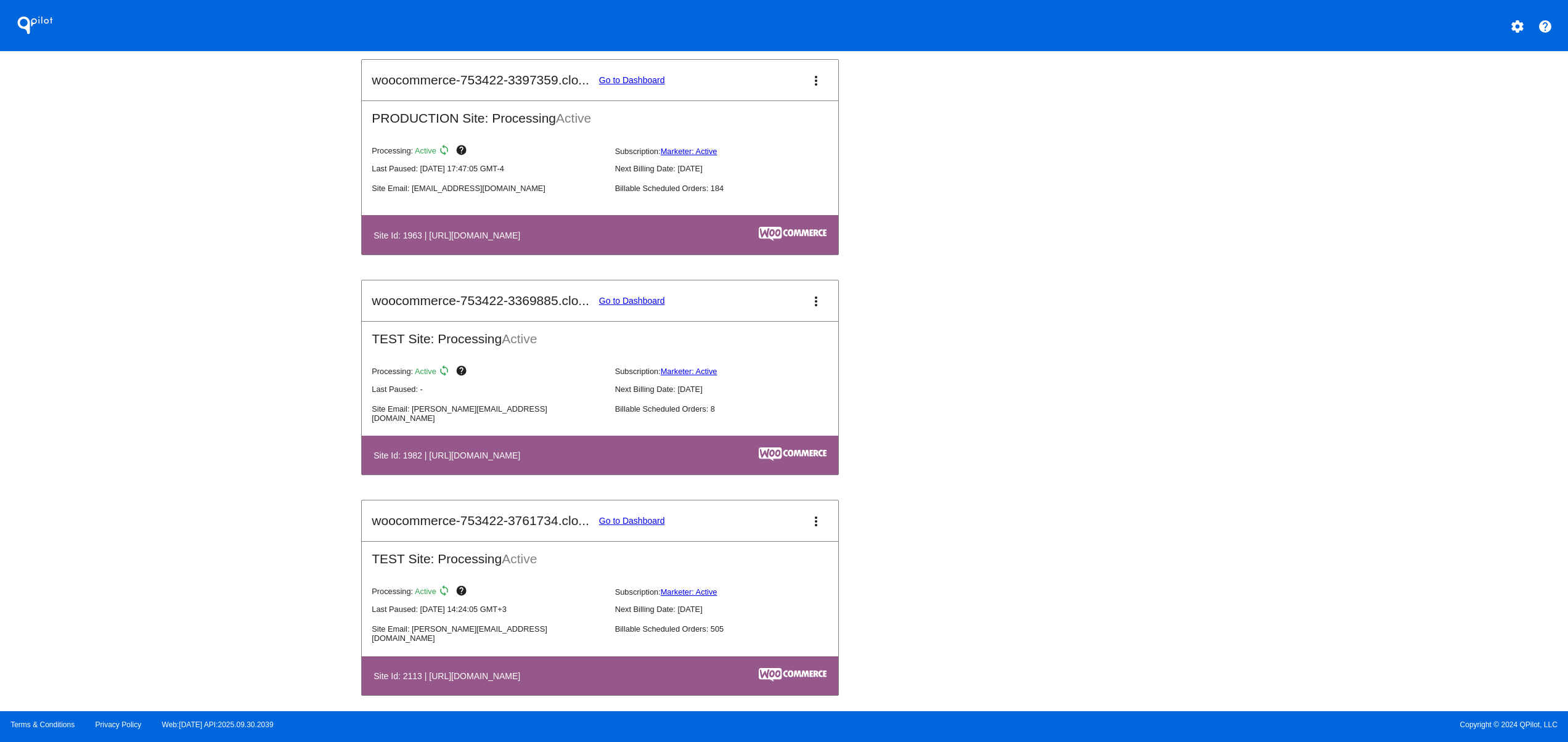
drag, startPoint x: 506, startPoint y: 234, endPoint x: 642, endPoint y: 231, distance: 136.0
click at [640, 232] on table "Site Id: 1963 | [URL][DOMAIN_NAME]" at bounding box center [599, 234] width 476 height 39
click at [627, 85] on link "Go to Dashboard" at bounding box center [632, 80] width 66 height 10
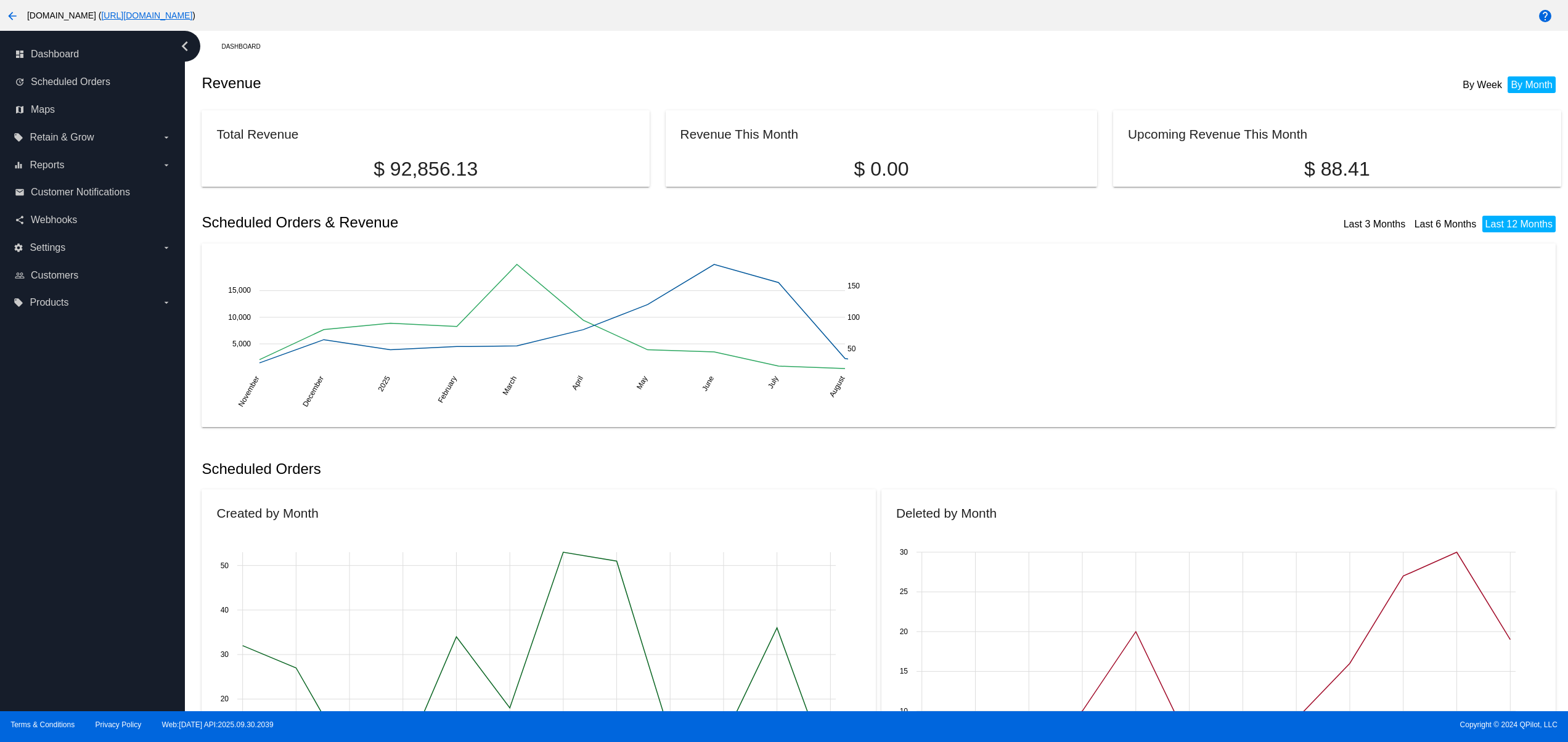
click at [924, 355] on div "November November December [DATE] 2025 February February March March April Apri…" at bounding box center [878, 335] width 1324 height 154
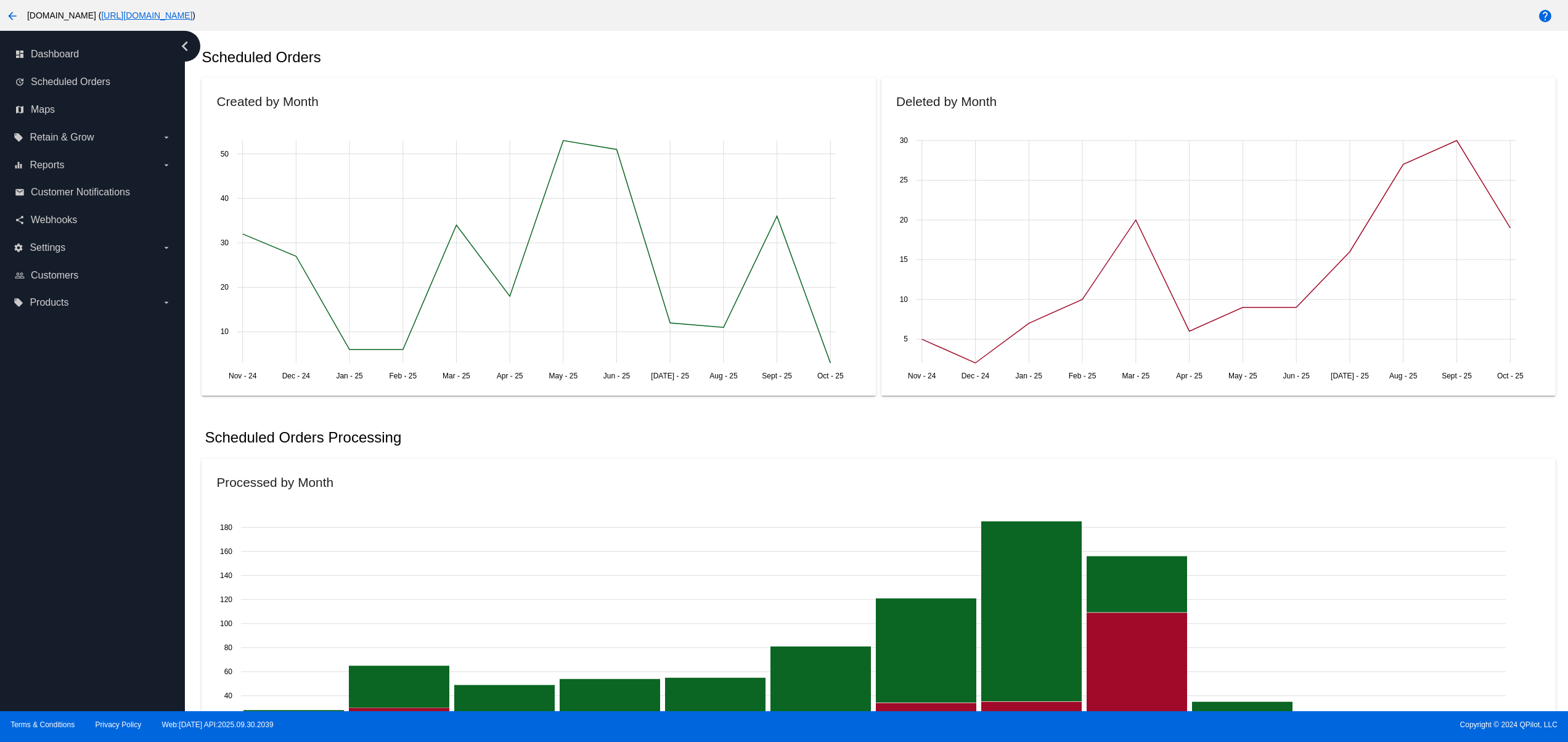
scroll to position [1232, 0]
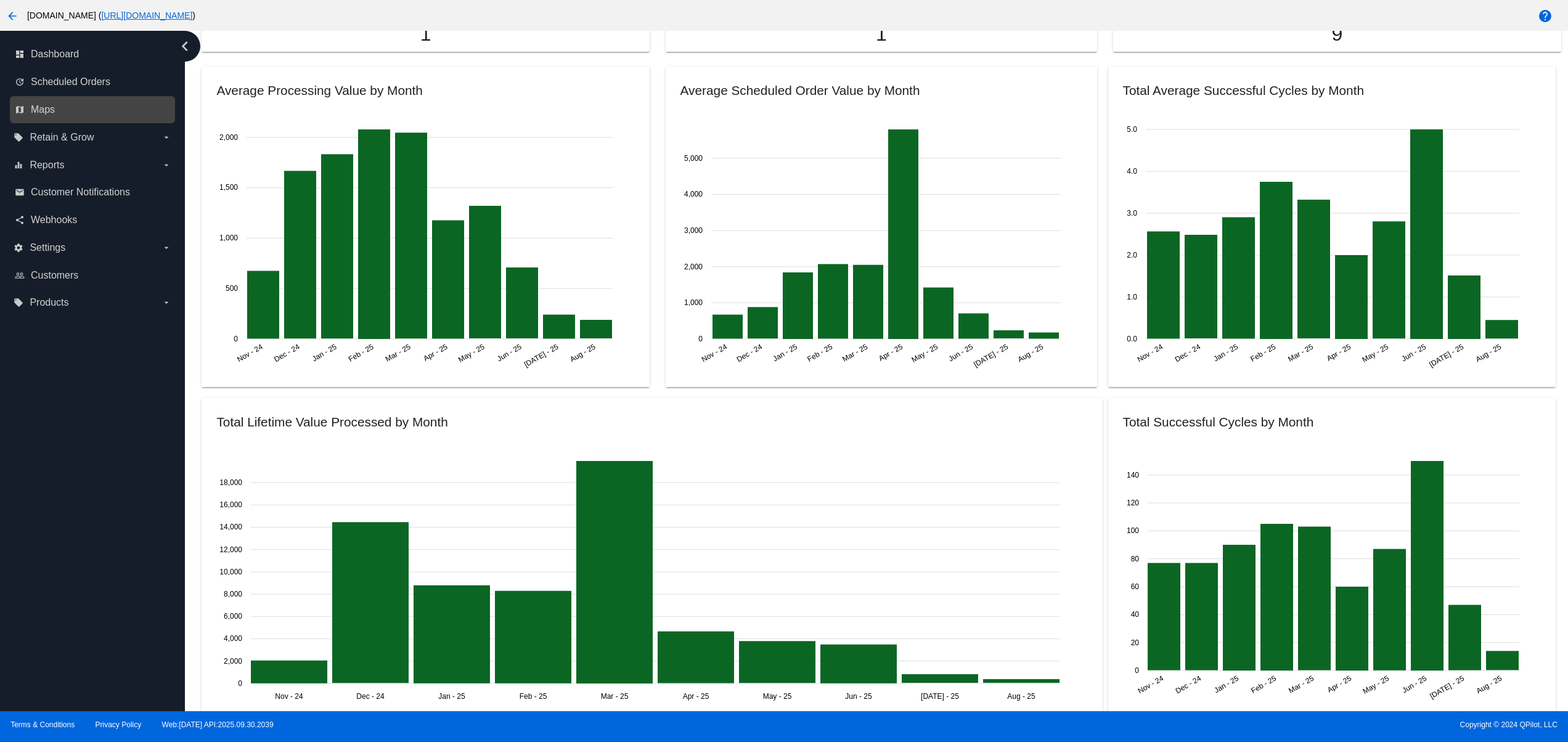
click at [81, 122] on div "map Maps" at bounding box center [92, 110] width 165 height 28
click at [82, 146] on label "local_offer Retain & Grow arrow_drop_down" at bounding box center [92, 138] width 157 height 20
click at [0, 0] on input "local_offer Retain & Grow arrow_drop_down" at bounding box center [0, 0] width 0 height 0
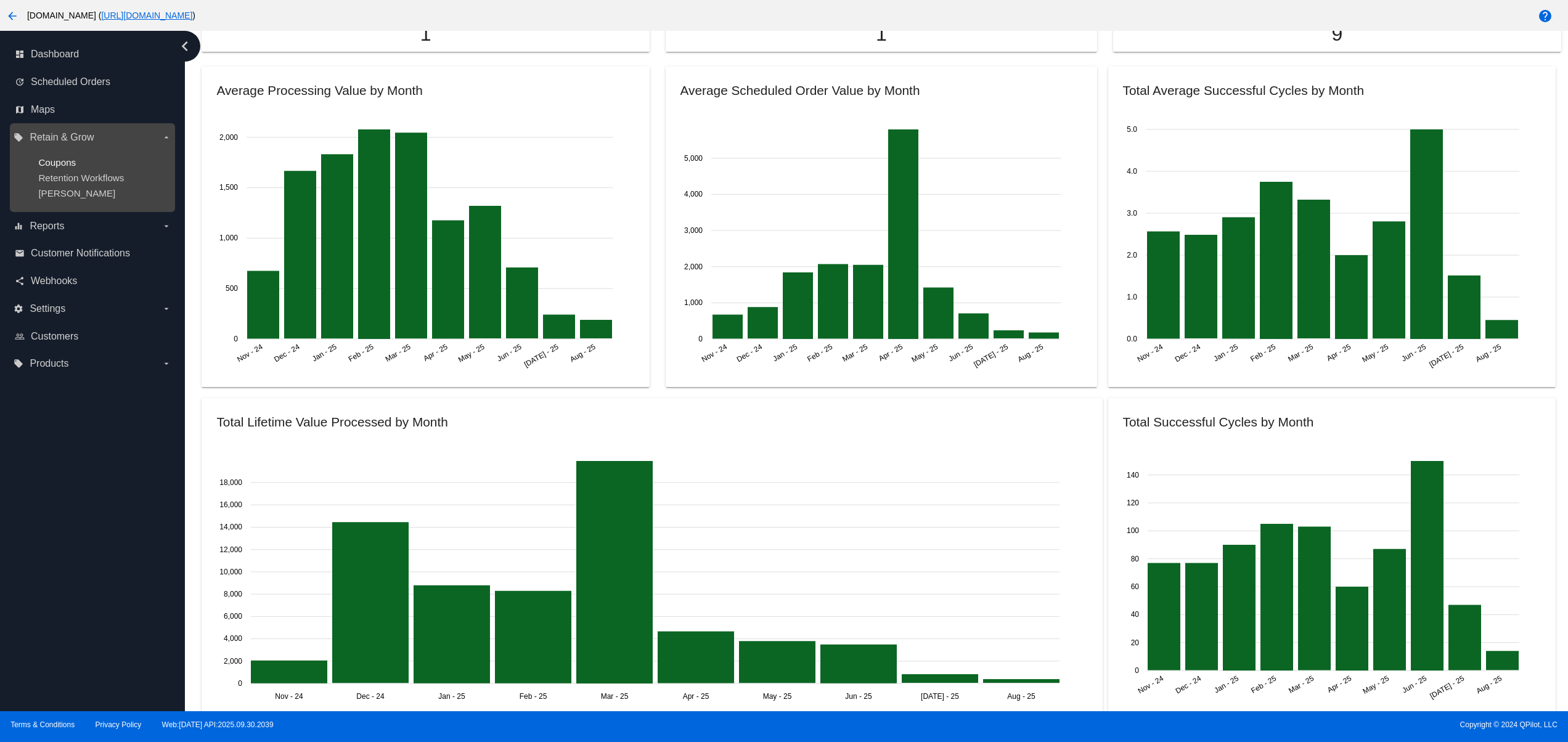
click at [69, 161] on span "Coupons" at bounding box center [57, 163] width 38 height 11
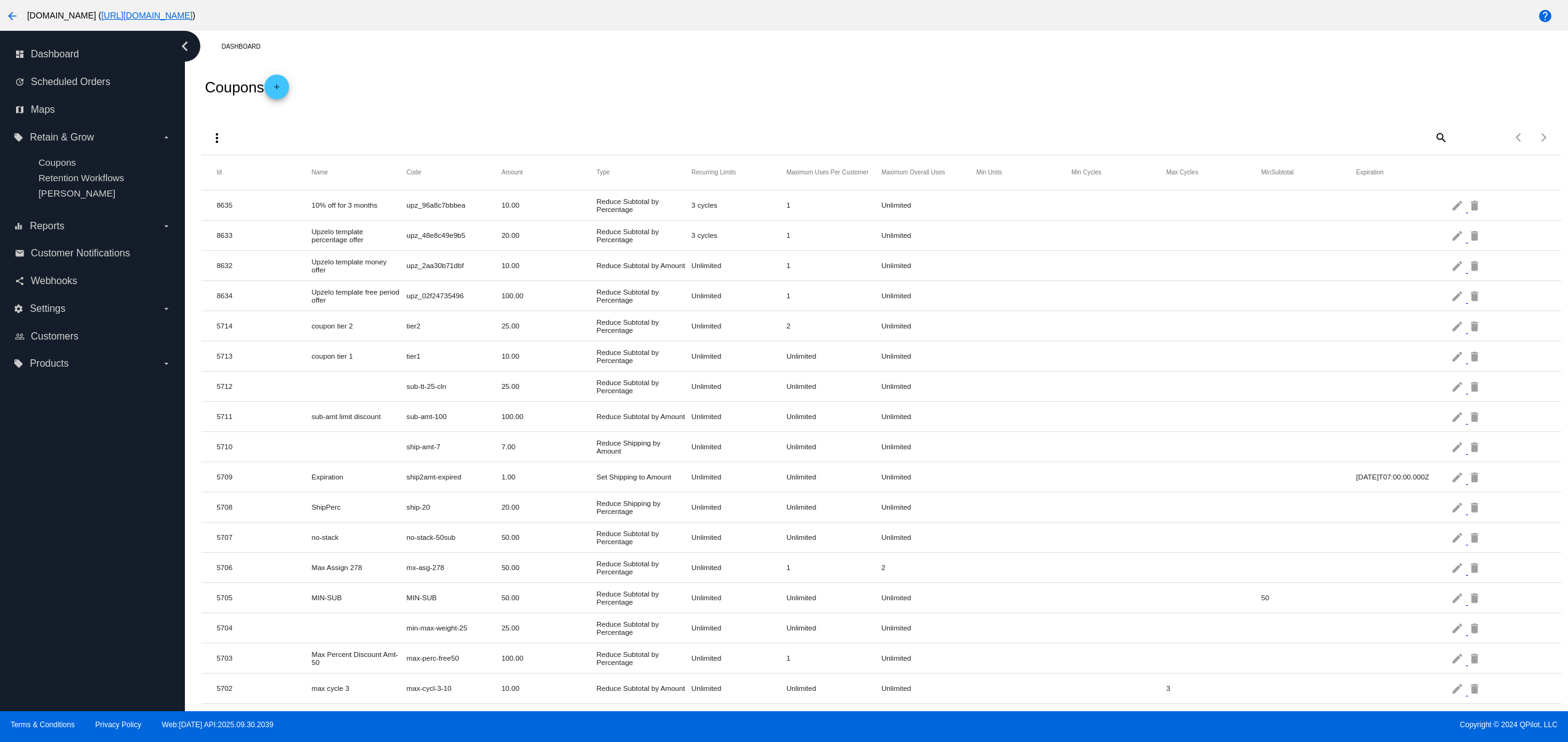
click at [610, 133] on div "more_vert search Items per page: 100 1 - 34 of 34" at bounding box center [880, 133] width 1359 height 43
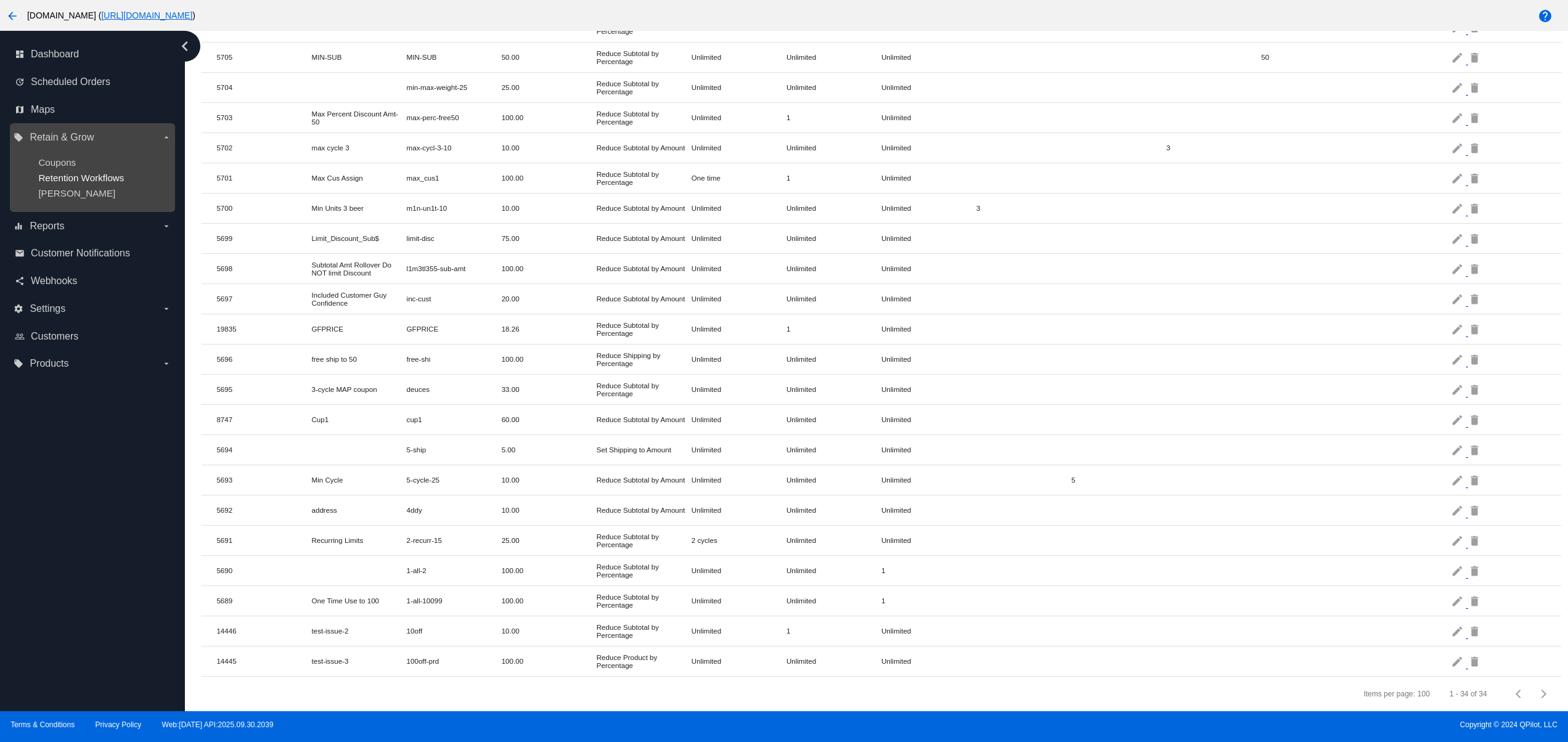
click at [78, 183] on span "Retention Workflows" at bounding box center [81, 178] width 86 height 11
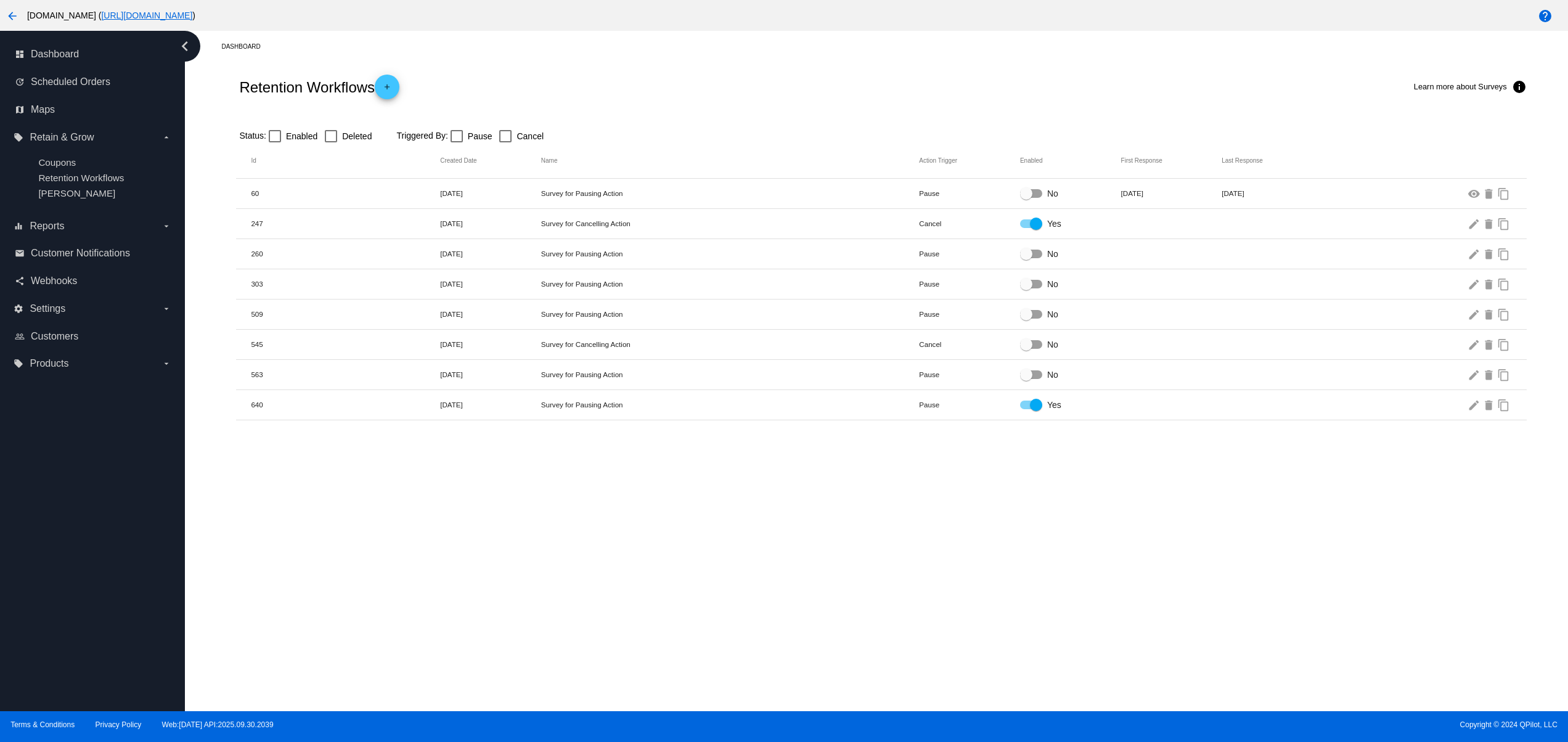
drag, startPoint x: 829, startPoint y: 624, endPoint x: 712, endPoint y: 486, distance: 180.9
click at [826, 624] on div "Dashboard Retention Workflows add Learn more about Surveys info Status: Enabled…" at bounding box center [876, 371] width 1383 height 680
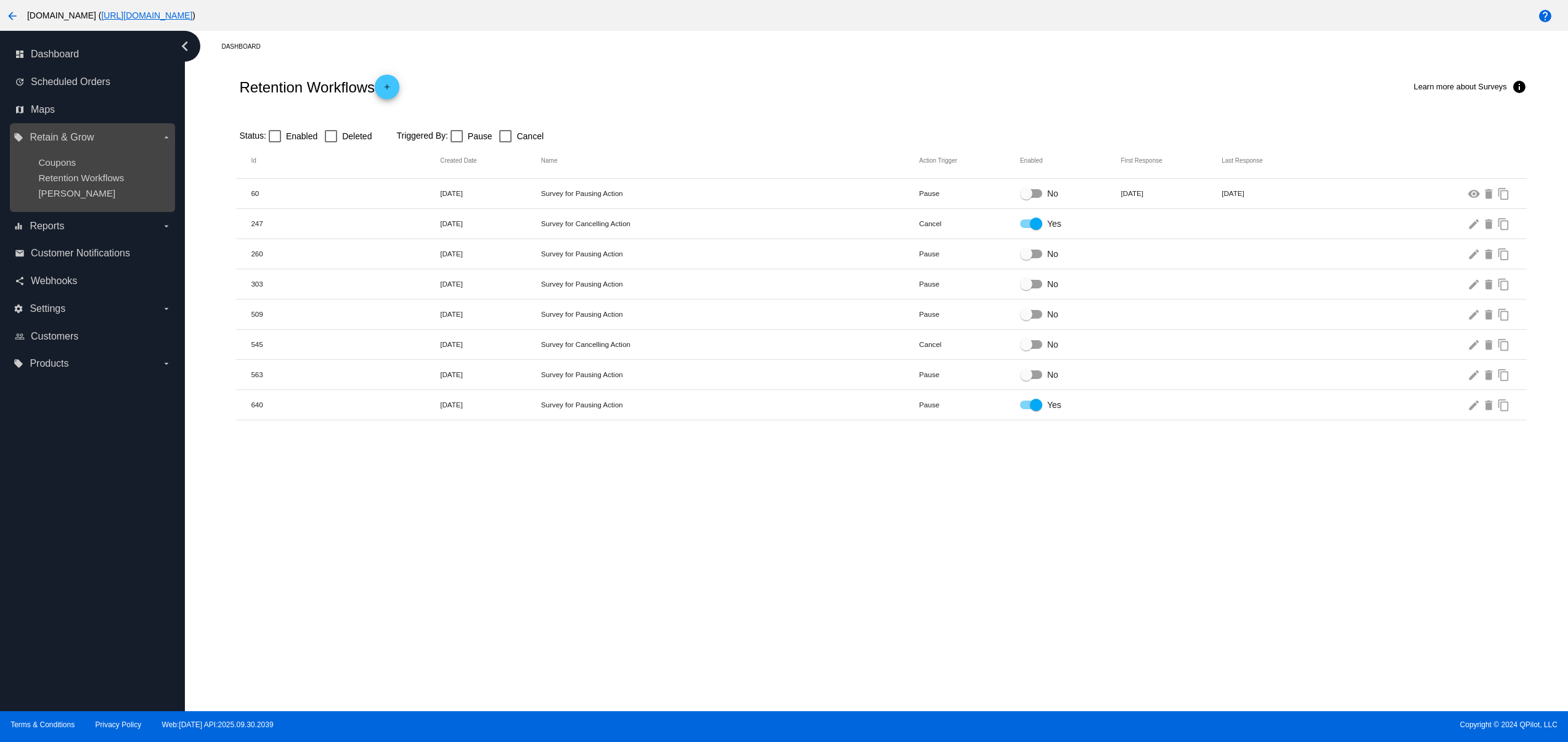
click at [67, 187] on ul "Coupons Retention Workflows [PERSON_NAME]" at bounding box center [92, 178] width 157 height 61
click at [49, 198] on span "[PERSON_NAME]" at bounding box center [77, 193] width 77 height 11
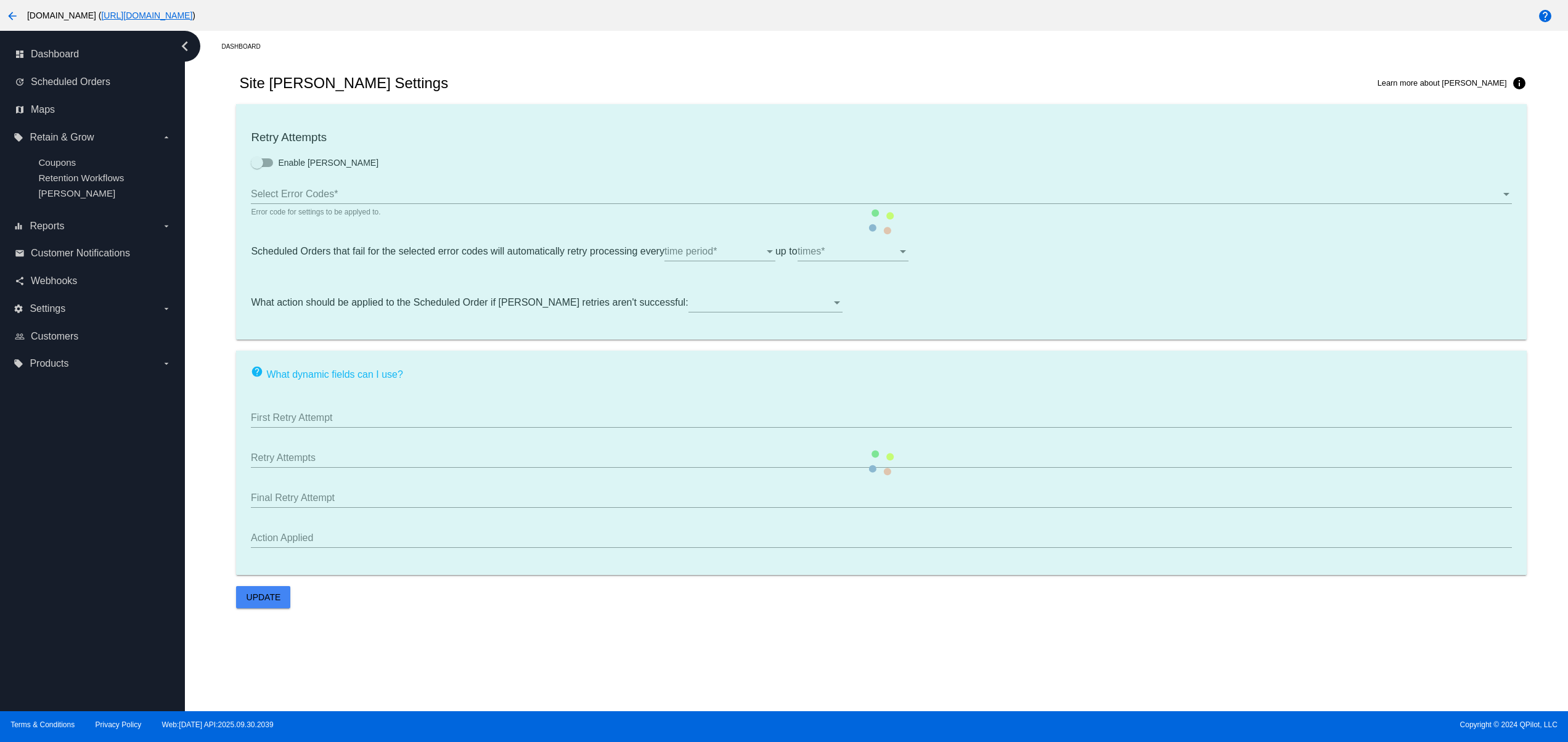
type input "If no changes are made, we will automatically retry processing your {{Scheduled…"
type input "If no changes are made, we will automatically {{DunningAction}} your {{Schedule…"
type input "Your {{ScheduledOrder}} was {{DunningAction}}."
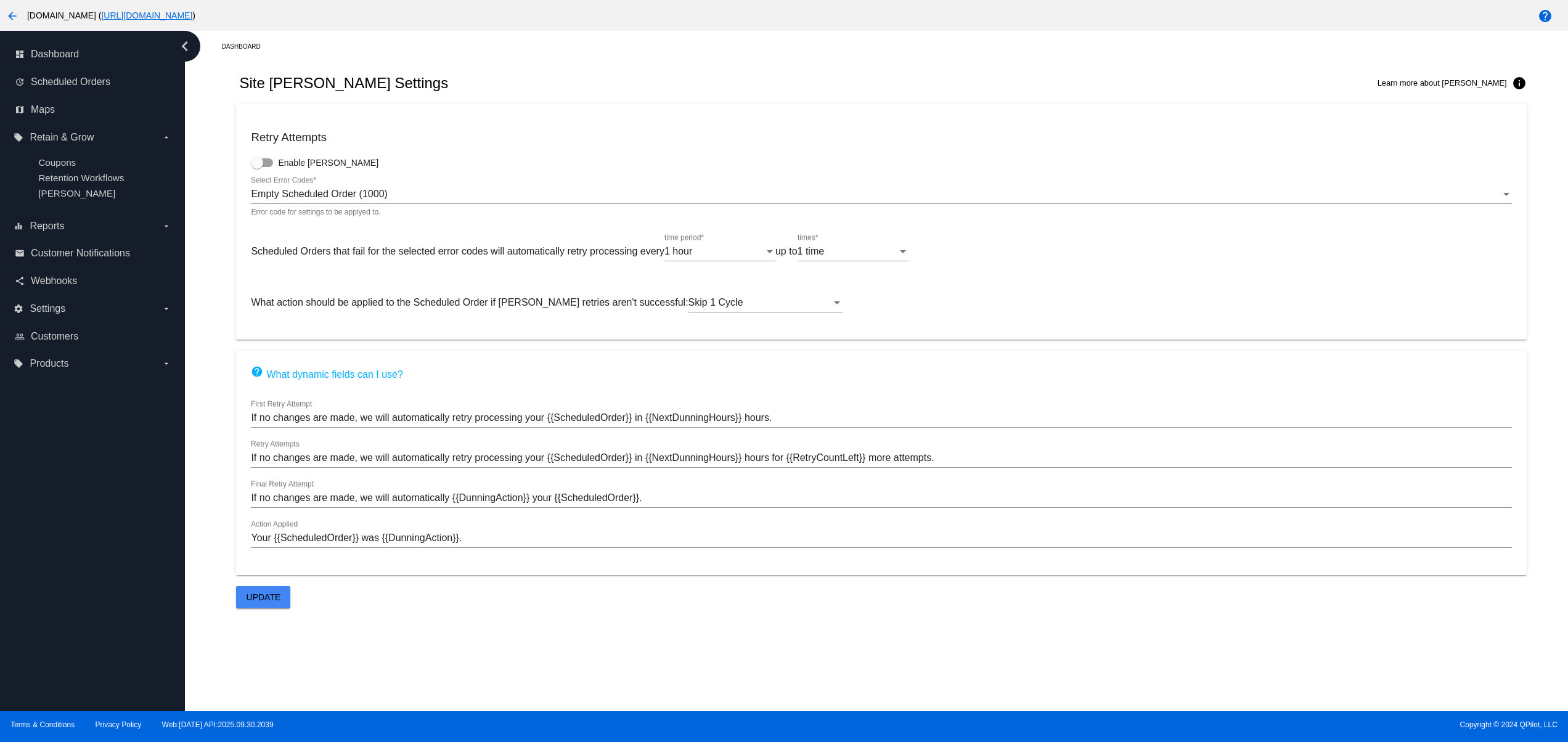
click at [907, 170] on mat-card "Retry Attempts Enable [PERSON_NAME] Empty Scheduled Order (1000) Select Error C…" at bounding box center [880, 222] width 1290 height 235
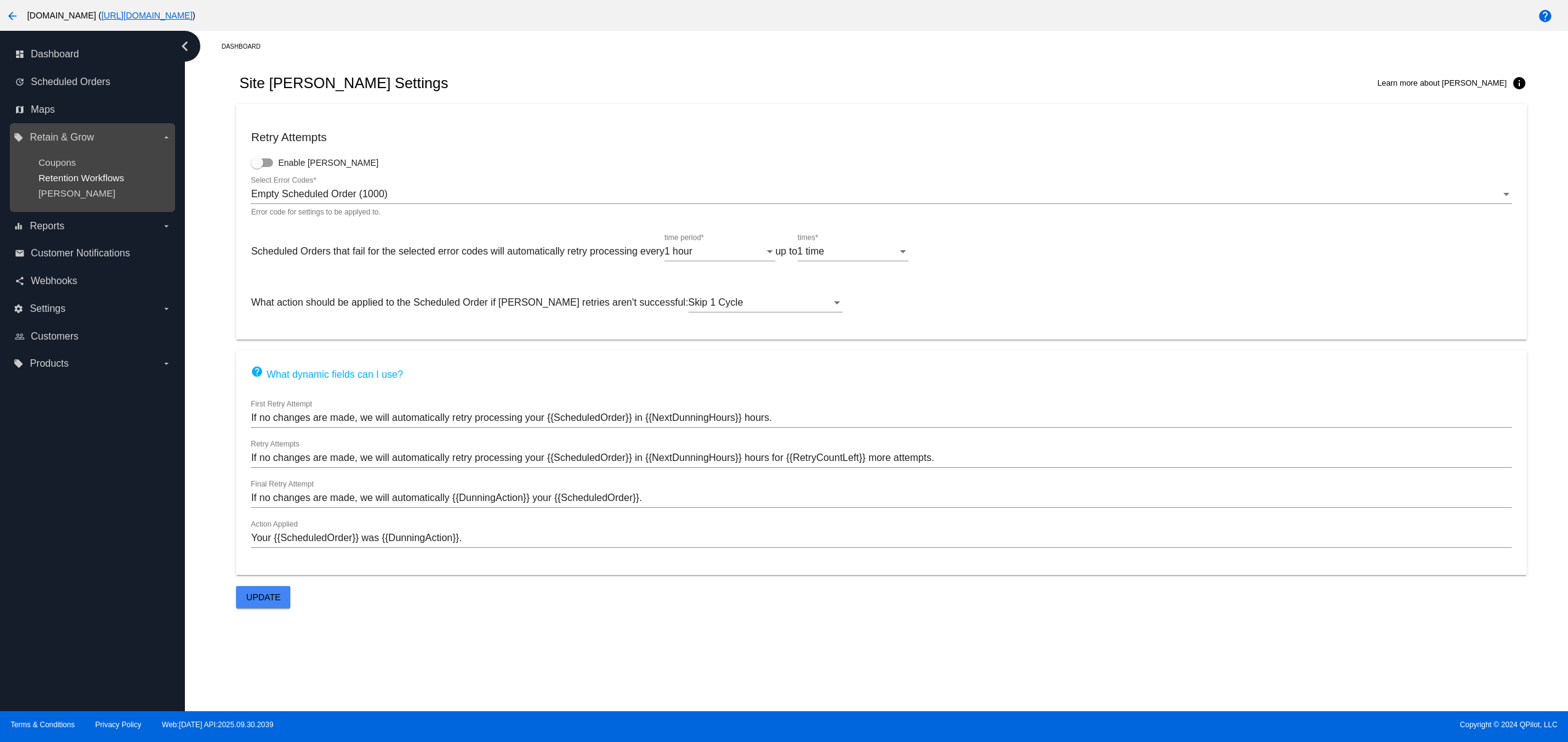
click at [80, 179] on span "Retention Workflows" at bounding box center [81, 178] width 86 height 11
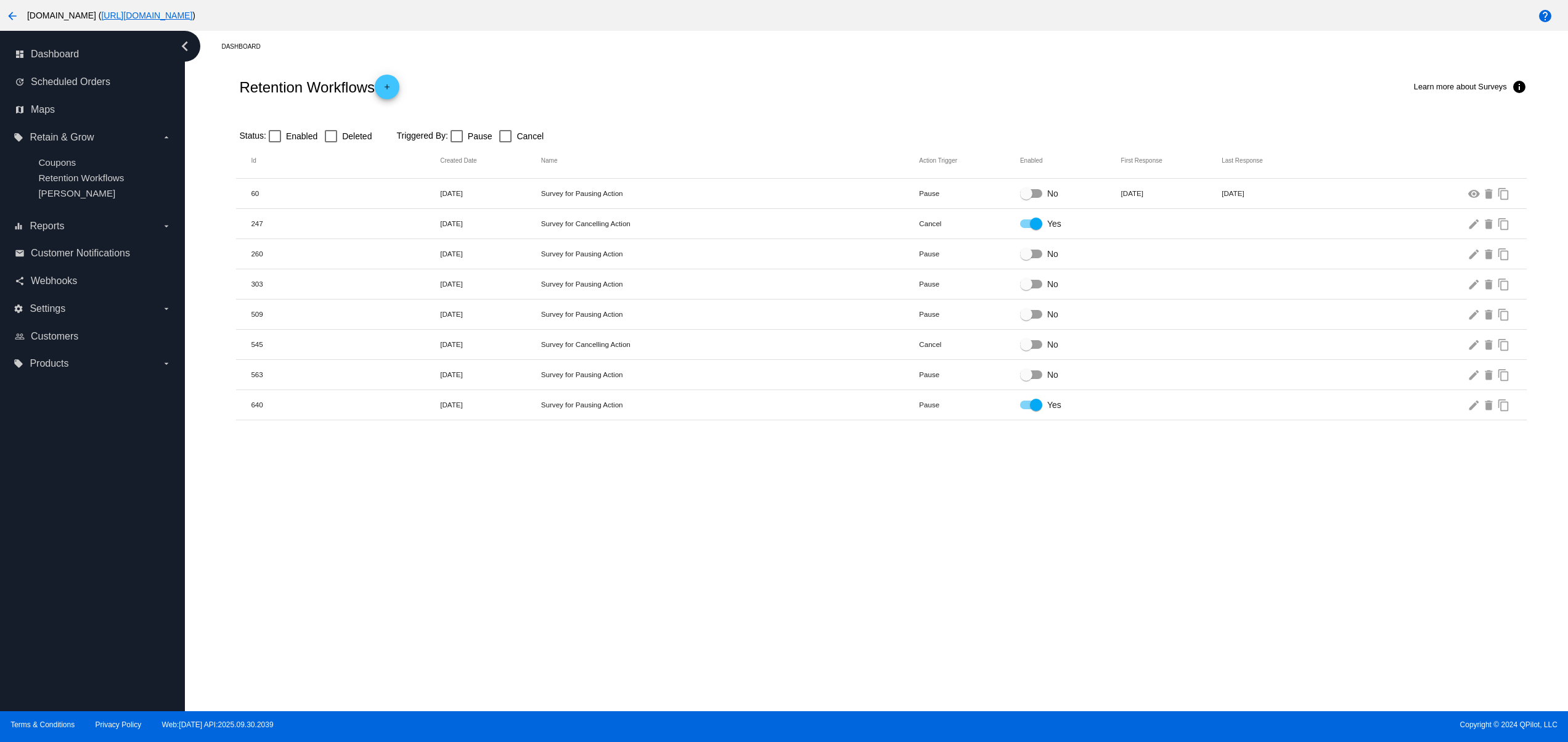
drag, startPoint x: 739, startPoint y: 585, endPoint x: 728, endPoint y: 542, distance: 44.4
click at [739, 585] on div "Dashboard Retention Workflows add Learn more about Surveys info Status: Enabled…" at bounding box center [876, 371] width 1383 height 680
click at [50, 225] on span "Reports" at bounding box center [47, 226] width 35 height 11
click at [0, 0] on input "equalizer Reports arrow_drop_down" at bounding box center [0, 0] width 0 height 0
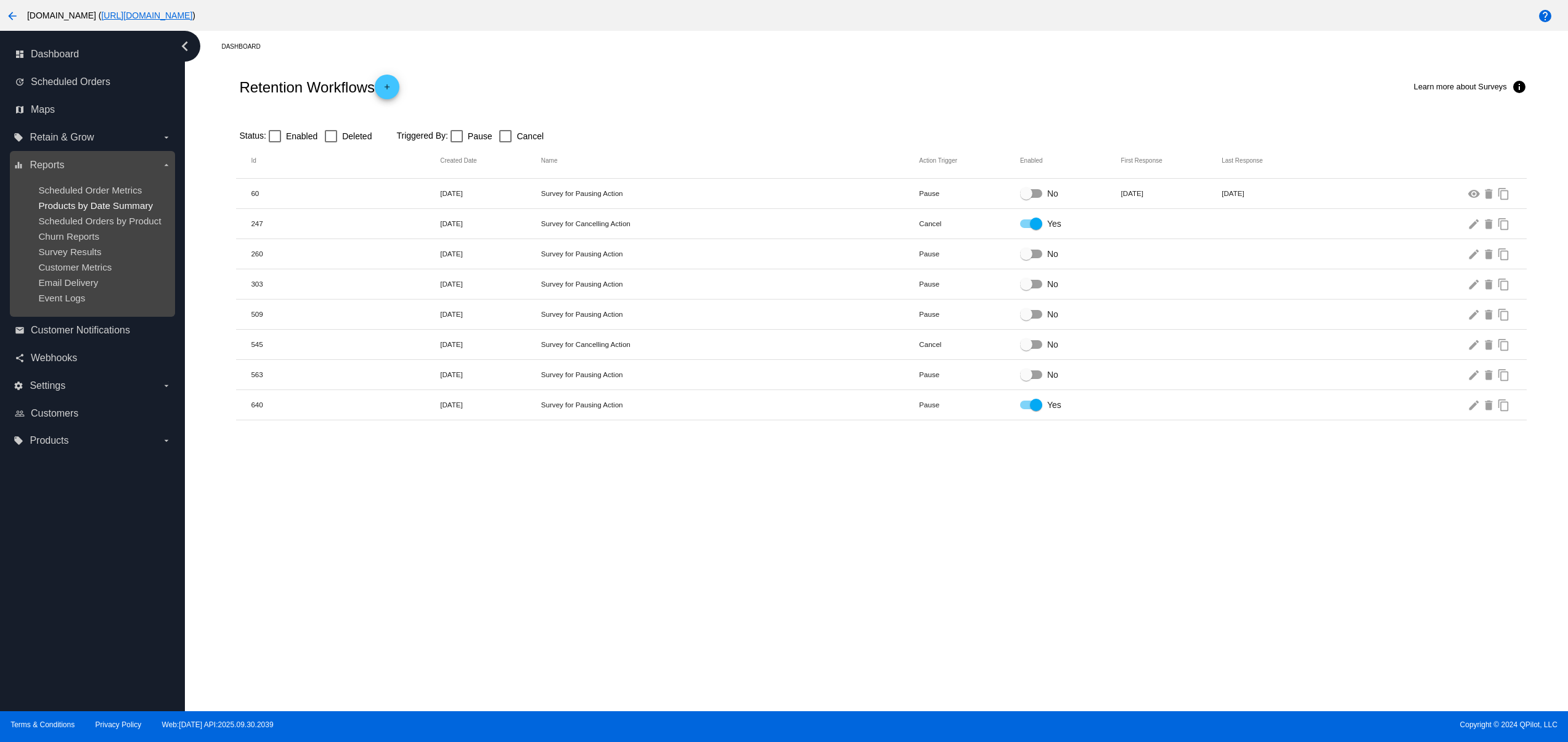
click at [53, 209] on span "Products by Date Summary" at bounding box center [96, 205] width 115 height 11
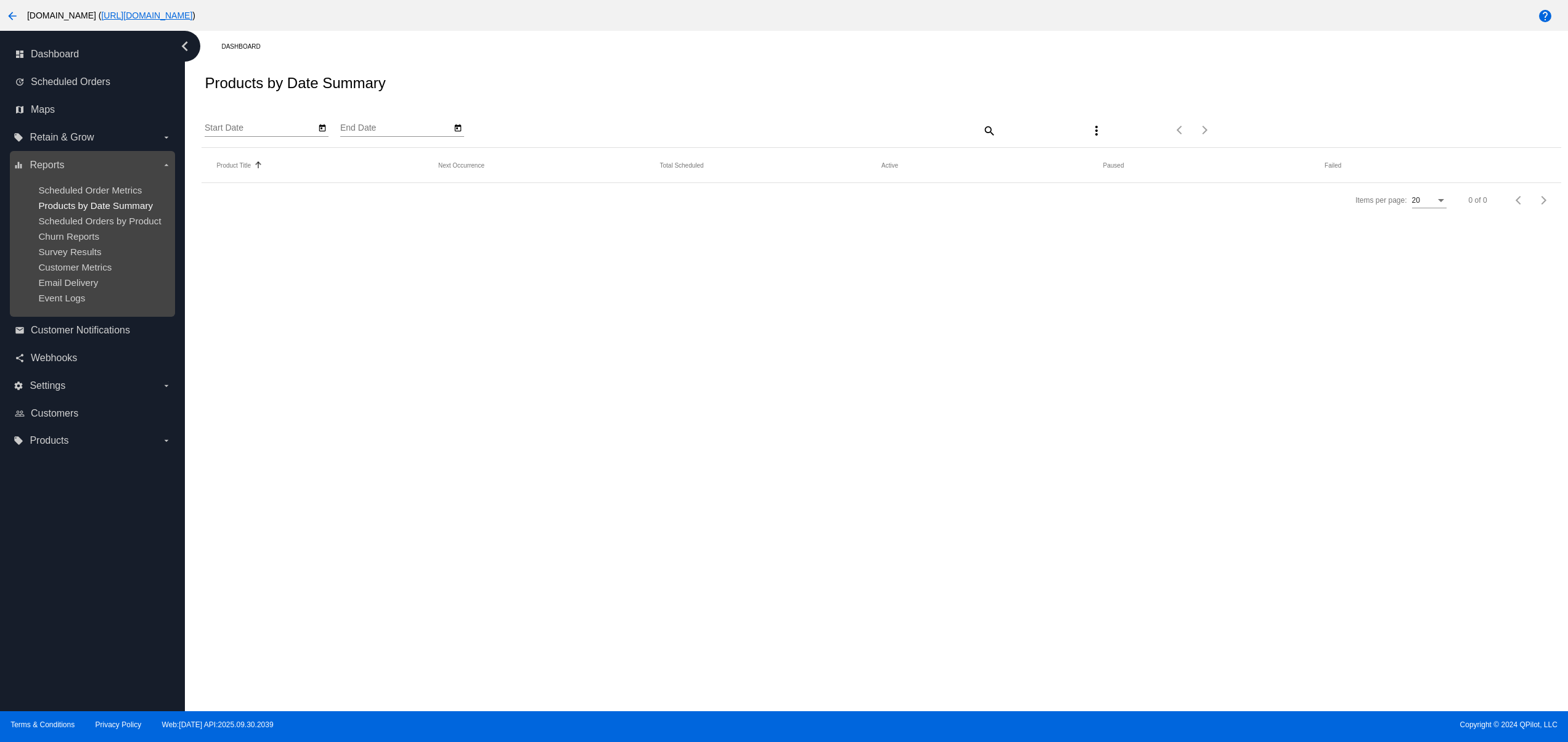
type input "[DATE]"
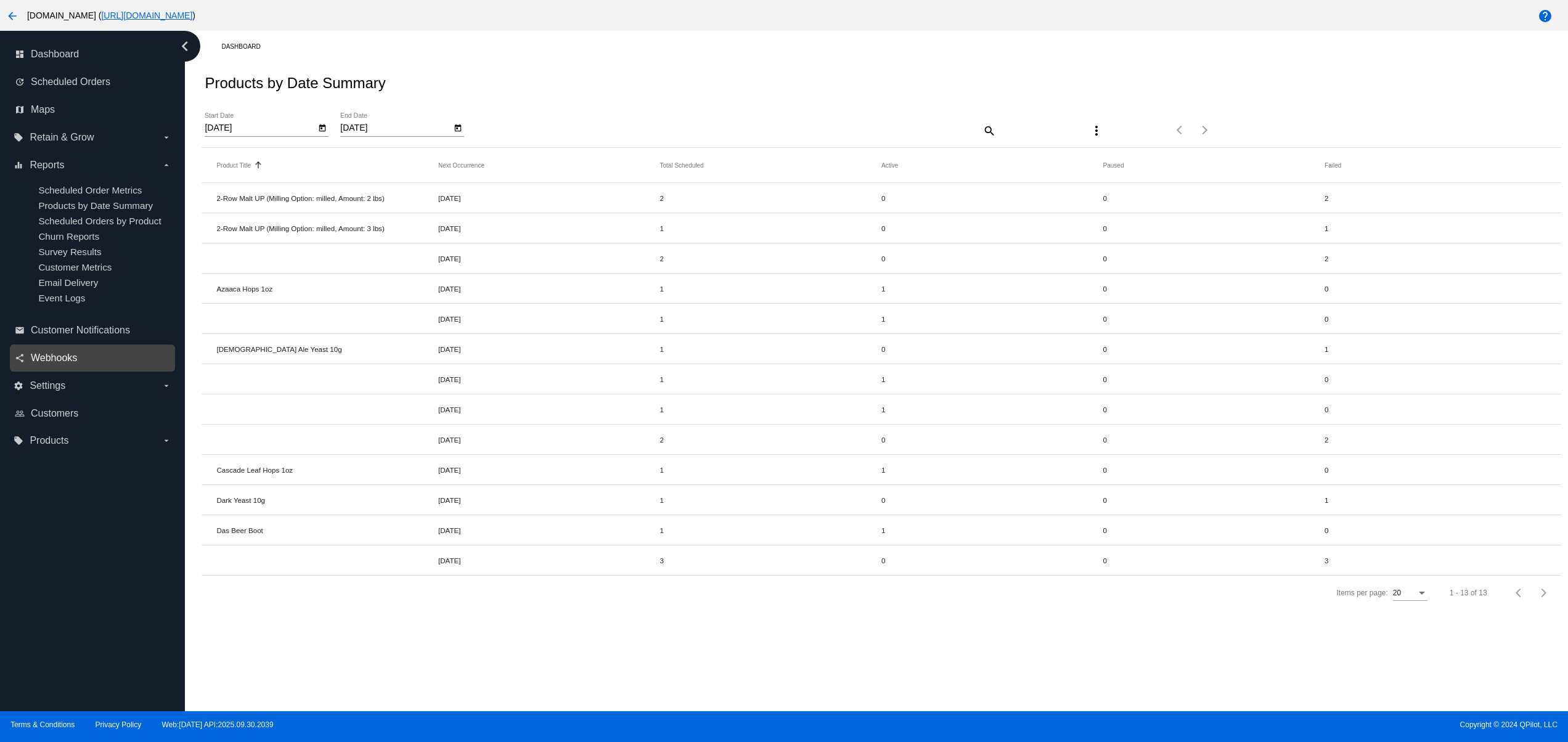
click at [66, 363] on span "Webhooks" at bounding box center [54, 358] width 47 height 11
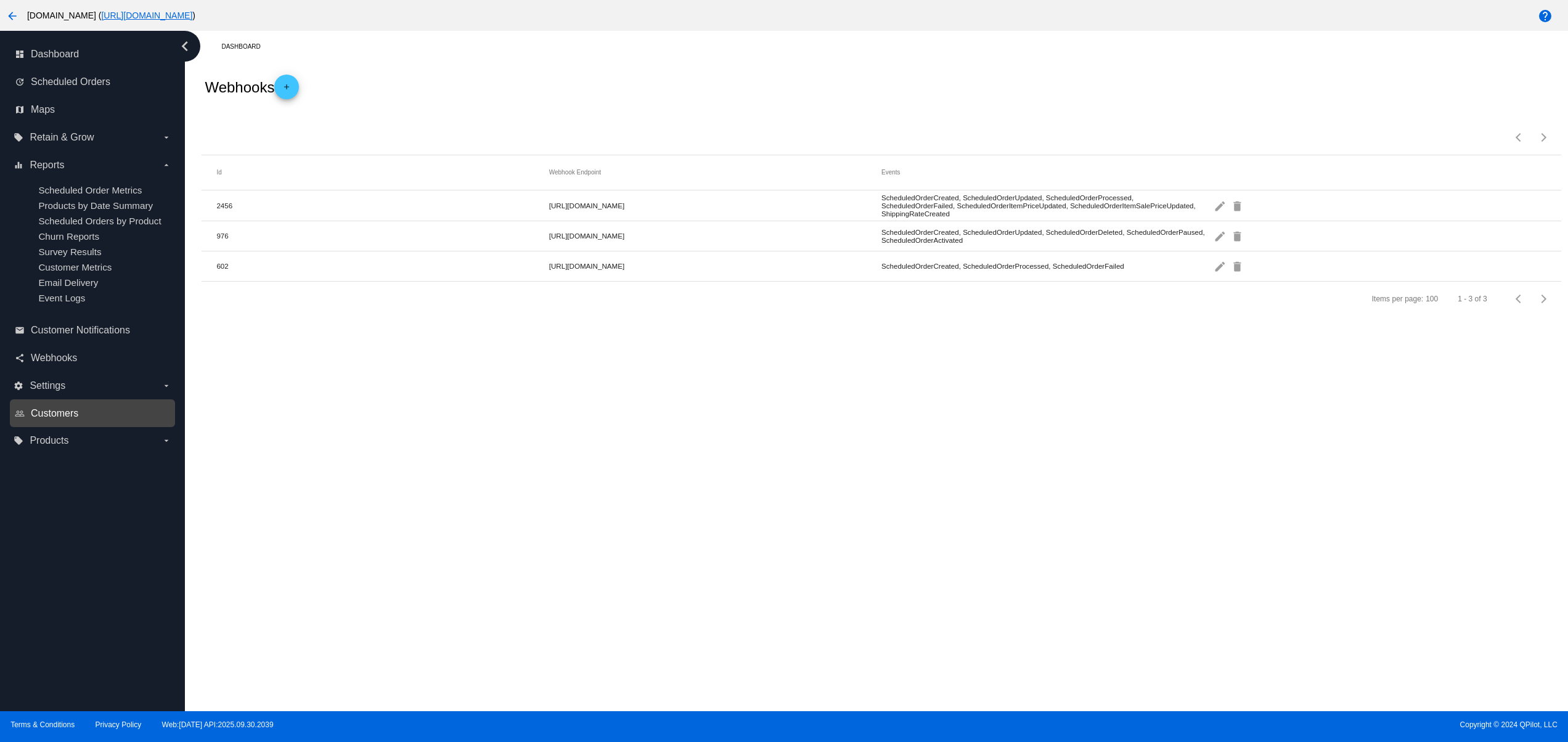
click at [54, 419] on span "Customers" at bounding box center [54, 413] width 47 height 11
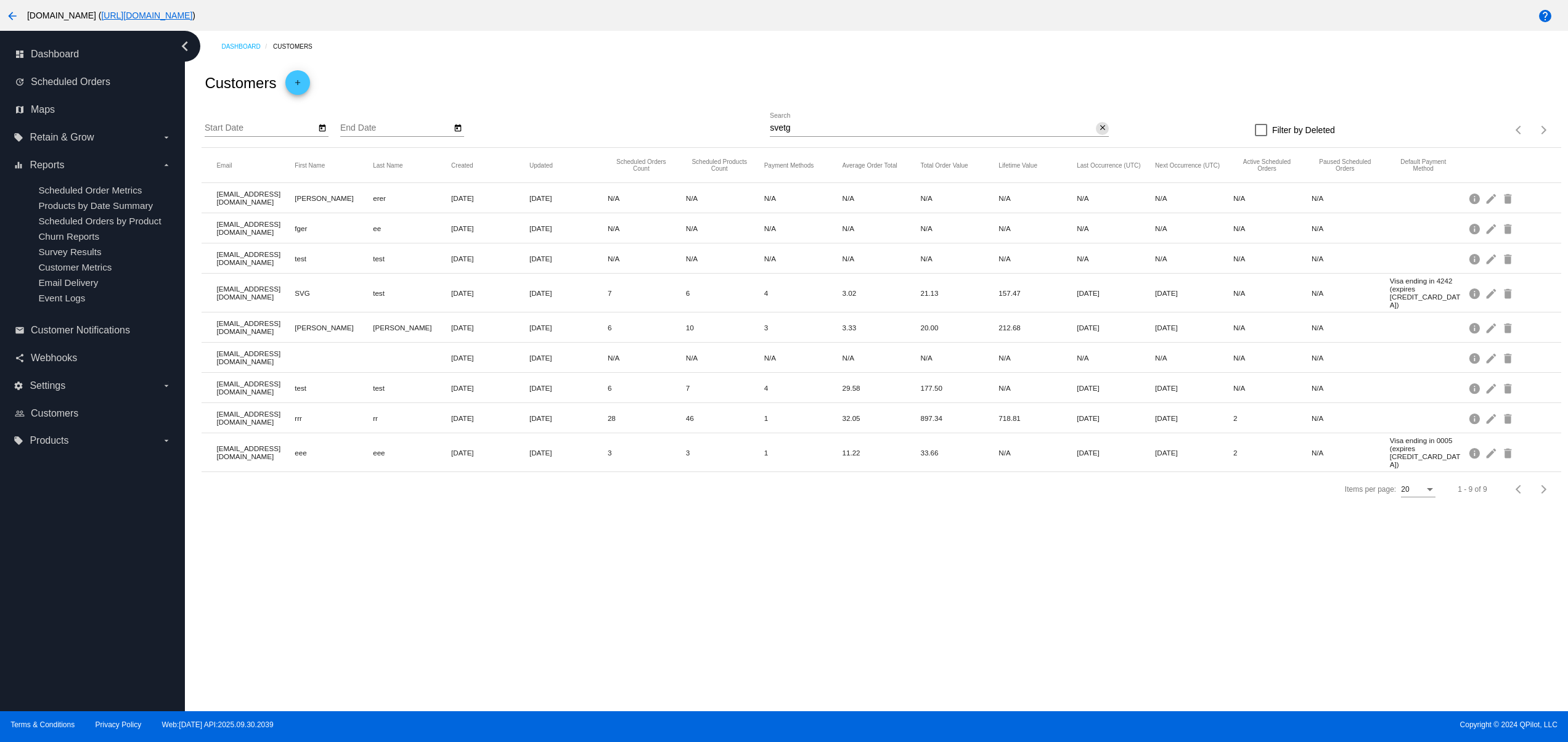
click at [1102, 135] on button "close" at bounding box center [1102, 128] width 13 height 13
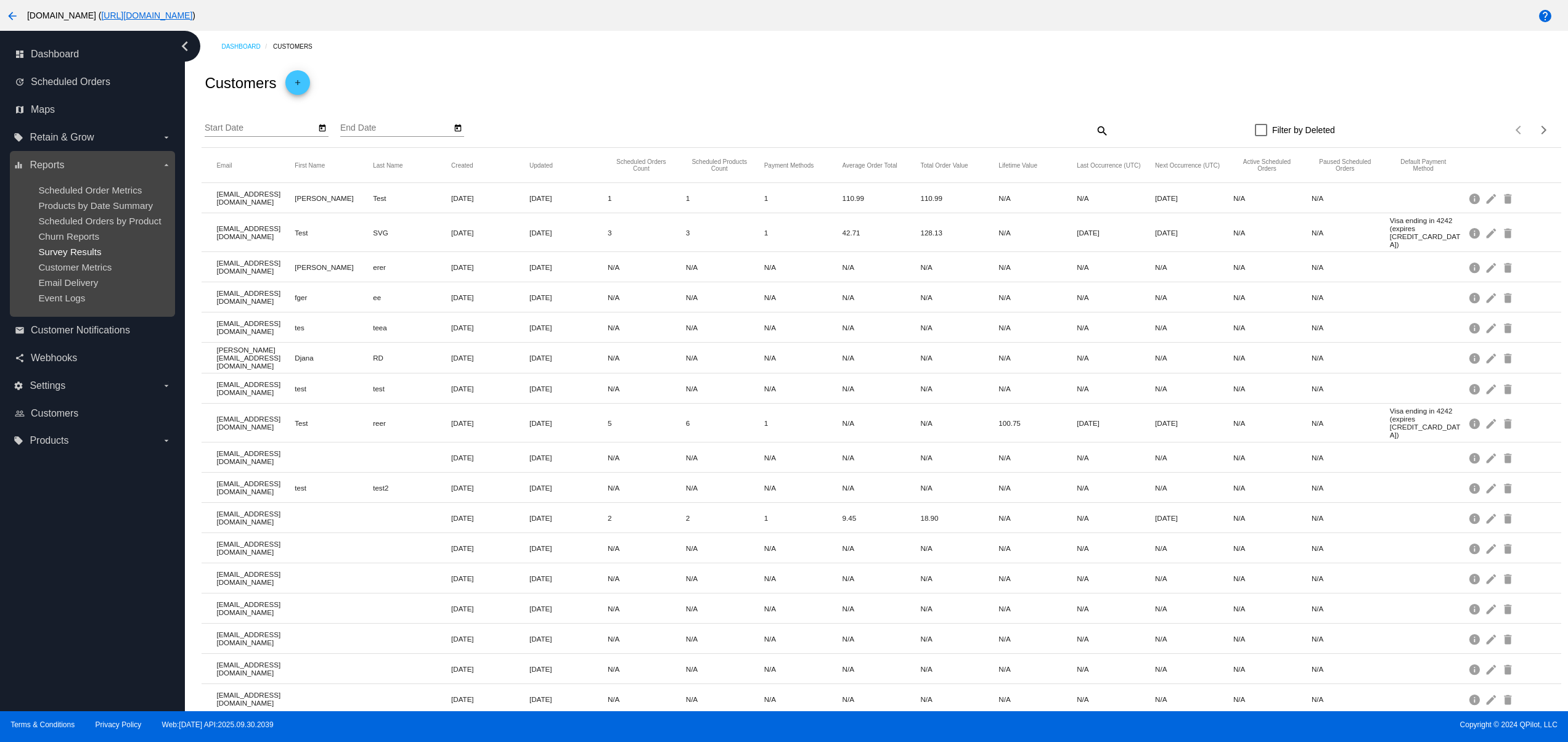
click at [87, 257] on span "Survey Results" at bounding box center [70, 252] width 63 height 11
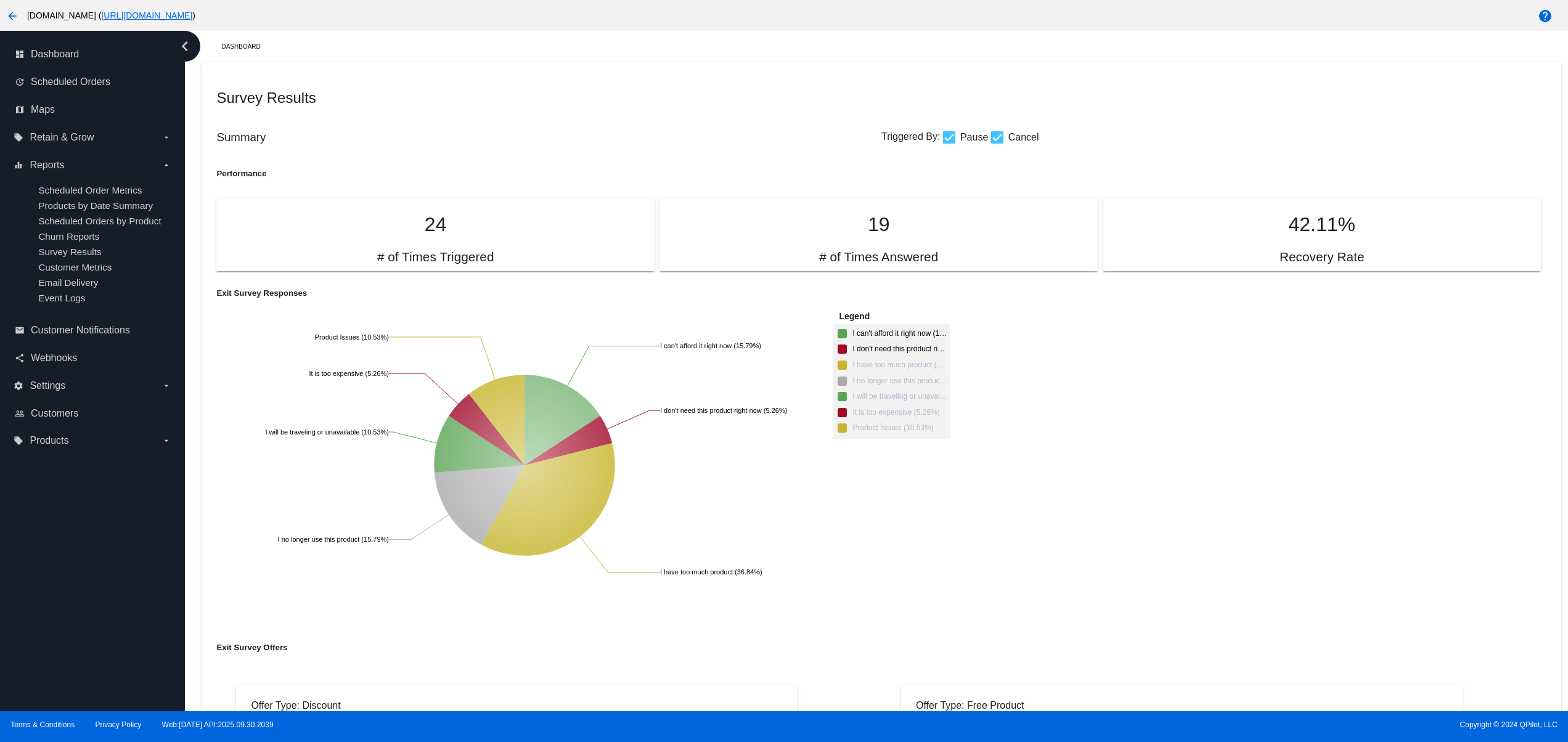
click at [878, 349] on span "I don't need this product right now (5.26%)" at bounding box center [900, 349] width 95 height 9
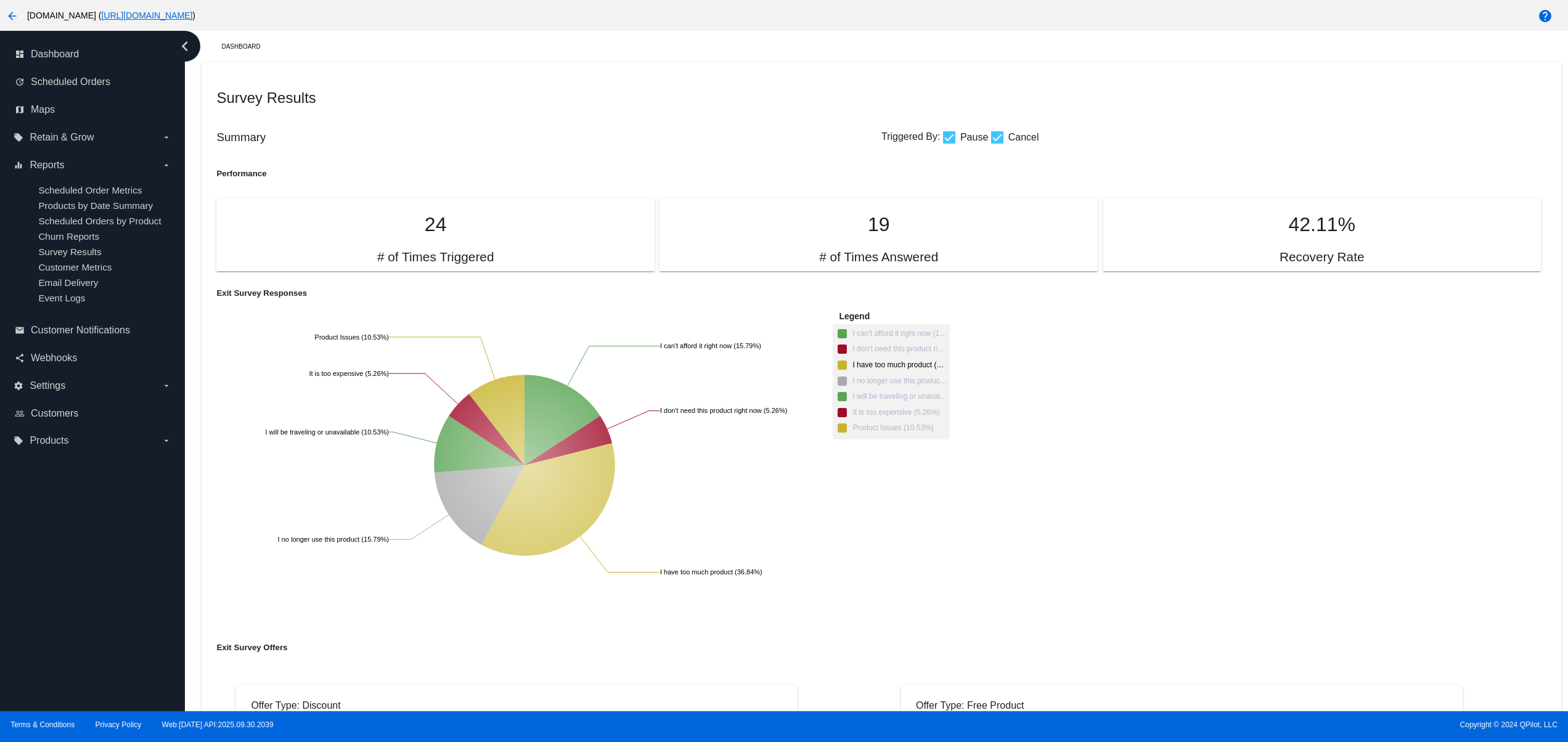
click at [881, 369] on span "I have too much product (36.84%)" at bounding box center [900, 365] width 95 height 9
click at [890, 355] on span "I don't need this product right now (5.26%)" at bounding box center [892, 350] width 110 height 10
click at [913, 334] on span "I can't afford it right now (15.79%)" at bounding box center [900, 333] width 95 height 9
click at [912, 345] on ul "I can't afford it right now (15.79%) I don't need this product right now (5.26%…" at bounding box center [891, 381] width 117 height 115
click at [910, 355] on ngx-charts-legend-entry "I don't need this product right now (5.26%)" at bounding box center [892, 350] width 110 height 10
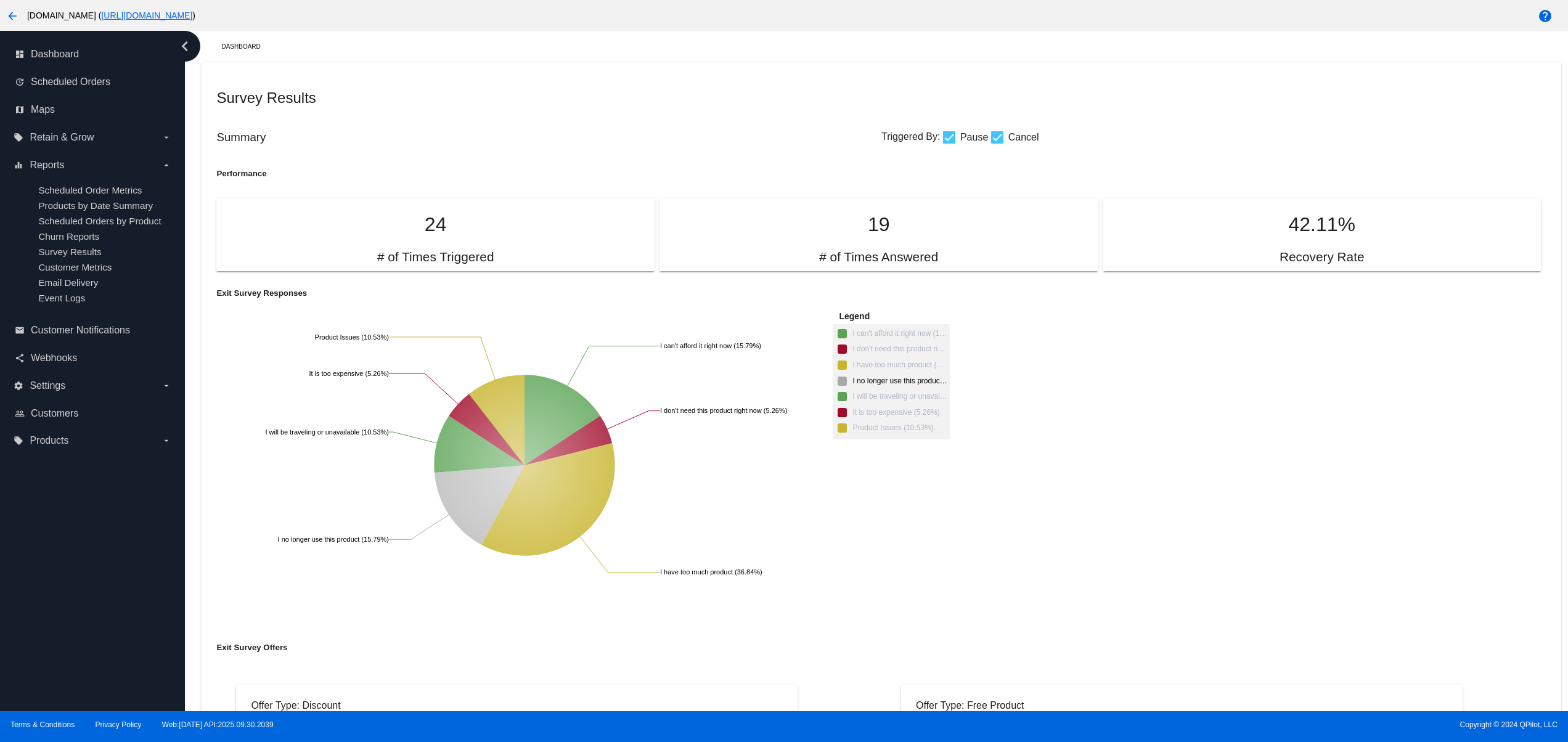
click at [876, 386] on span "I no longer use this product (15.79%)" at bounding box center [900, 381] width 95 height 9
click at [868, 361] on ul "I can't afford it right now (15.79%) I don't need this product right now (5.26%…" at bounding box center [891, 381] width 117 height 115
click at [868, 363] on span "I have too much product (36.84%)" at bounding box center [900, 365] width 95 height 9
click at [1153, 504] on div "I can't afford it right now (15.79%) I can't afford it right now (15.79%) I don…" at bounding box center [881, 465] width 1329 height 308
click at [1011, 632] on div "Exit Survey Offers" at bounding box center [881, 647] width 1329 height 37
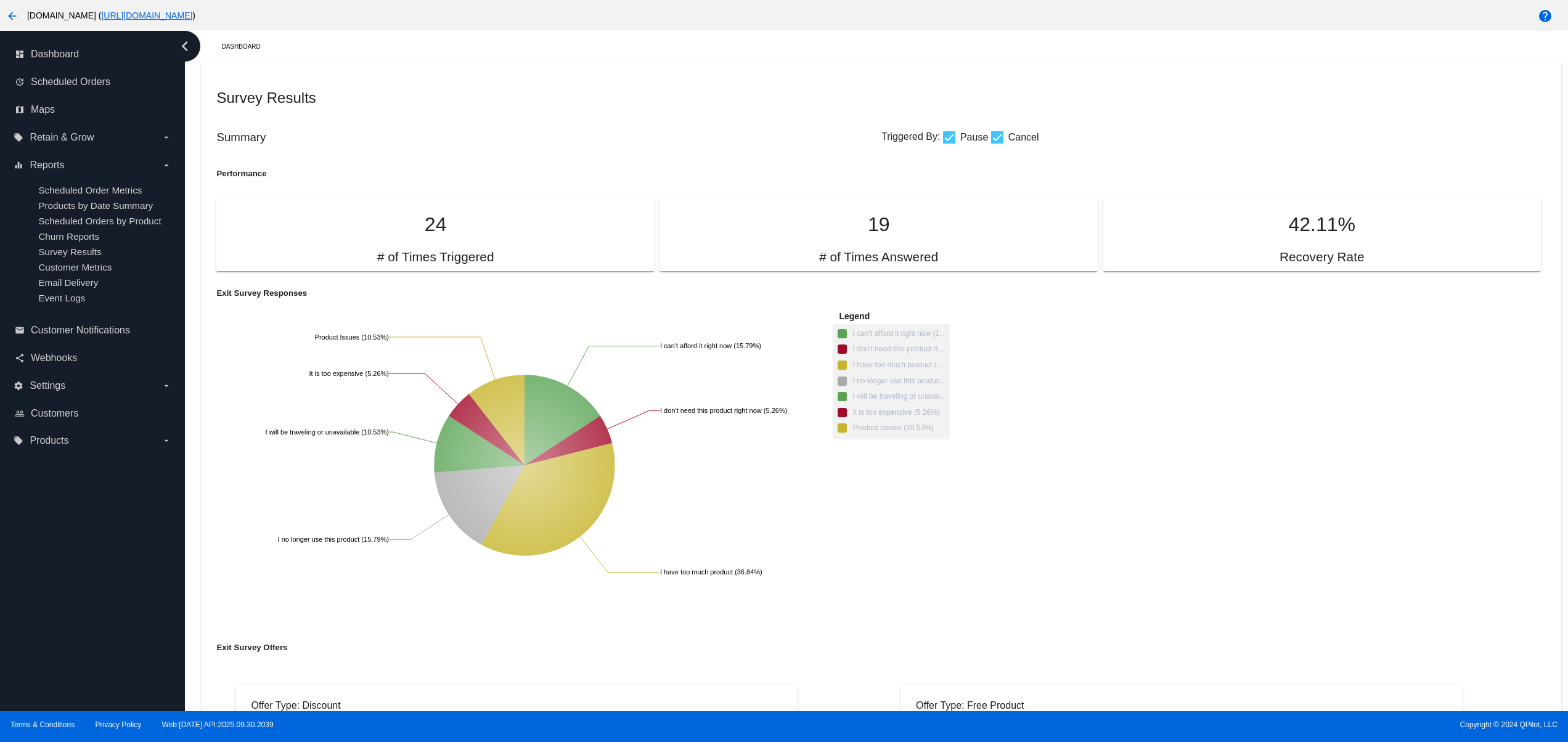
drag, startPoint x: 965, startPoint y: 571, endPoint x: 995, endPoint y: 537, distance: 45.3
click at [964, 566] on div "I can't afford it right now (15.79%) I can't afford it right now (15.79%) I don…" at bounding box center [881, 465] width 1329 height 308
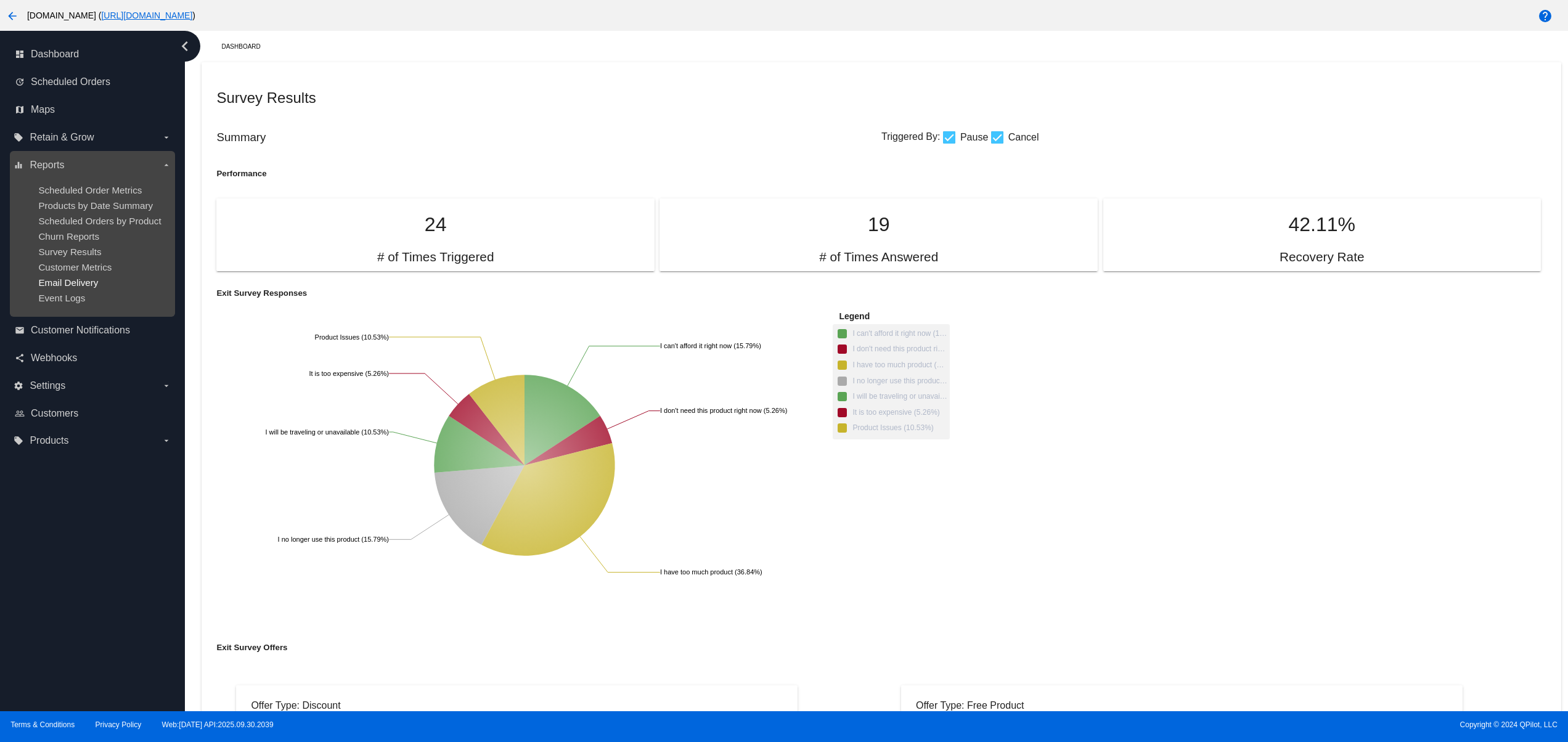
click at [77, 288] on span "Email Delivery" at bounding box center [68, 282] width 60 height 11
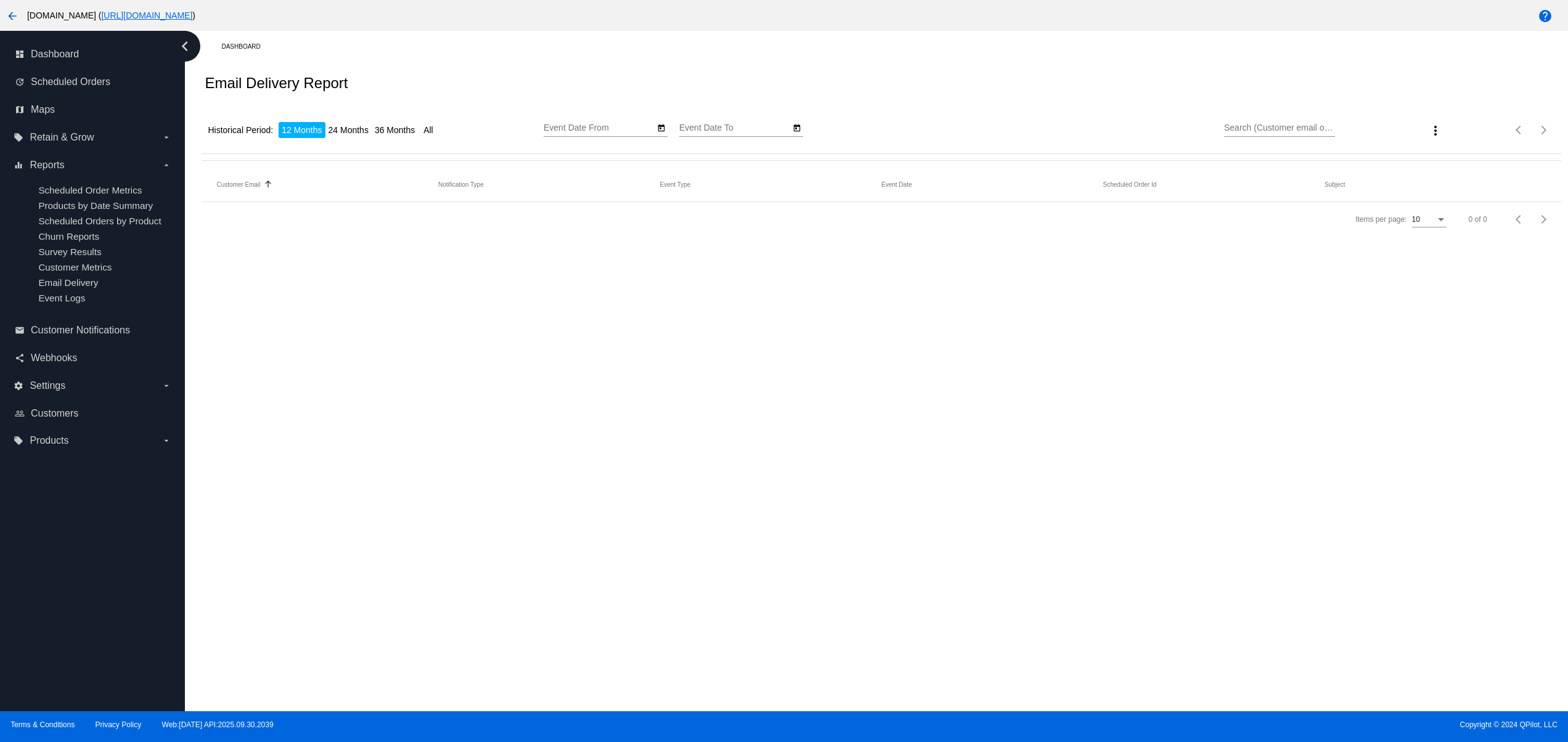
type input "[DATE]"
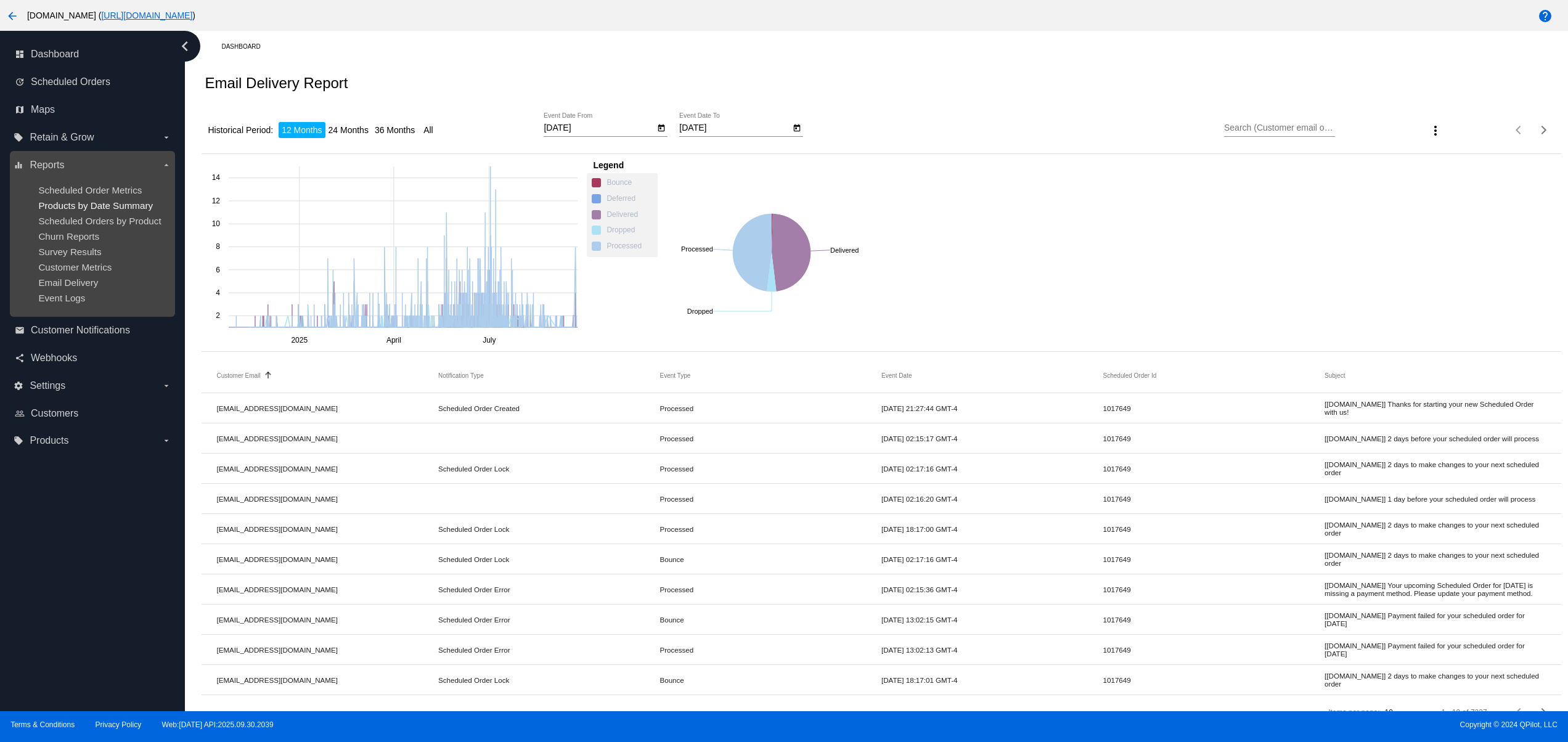
click at [78, 210] on span "Products by Date Summary" at bounding box center [96, 205] width 115 height 11
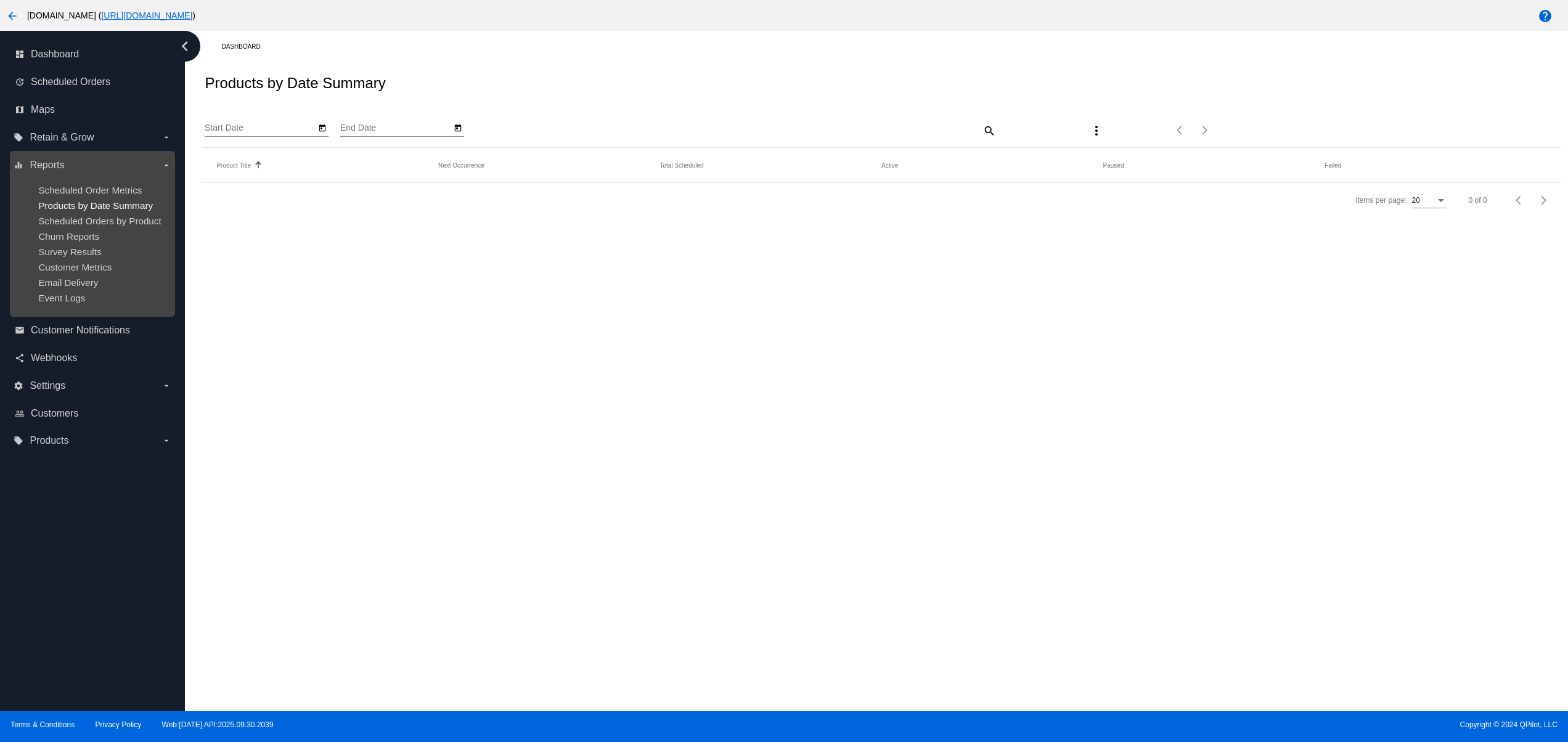
type input "[DATE]"
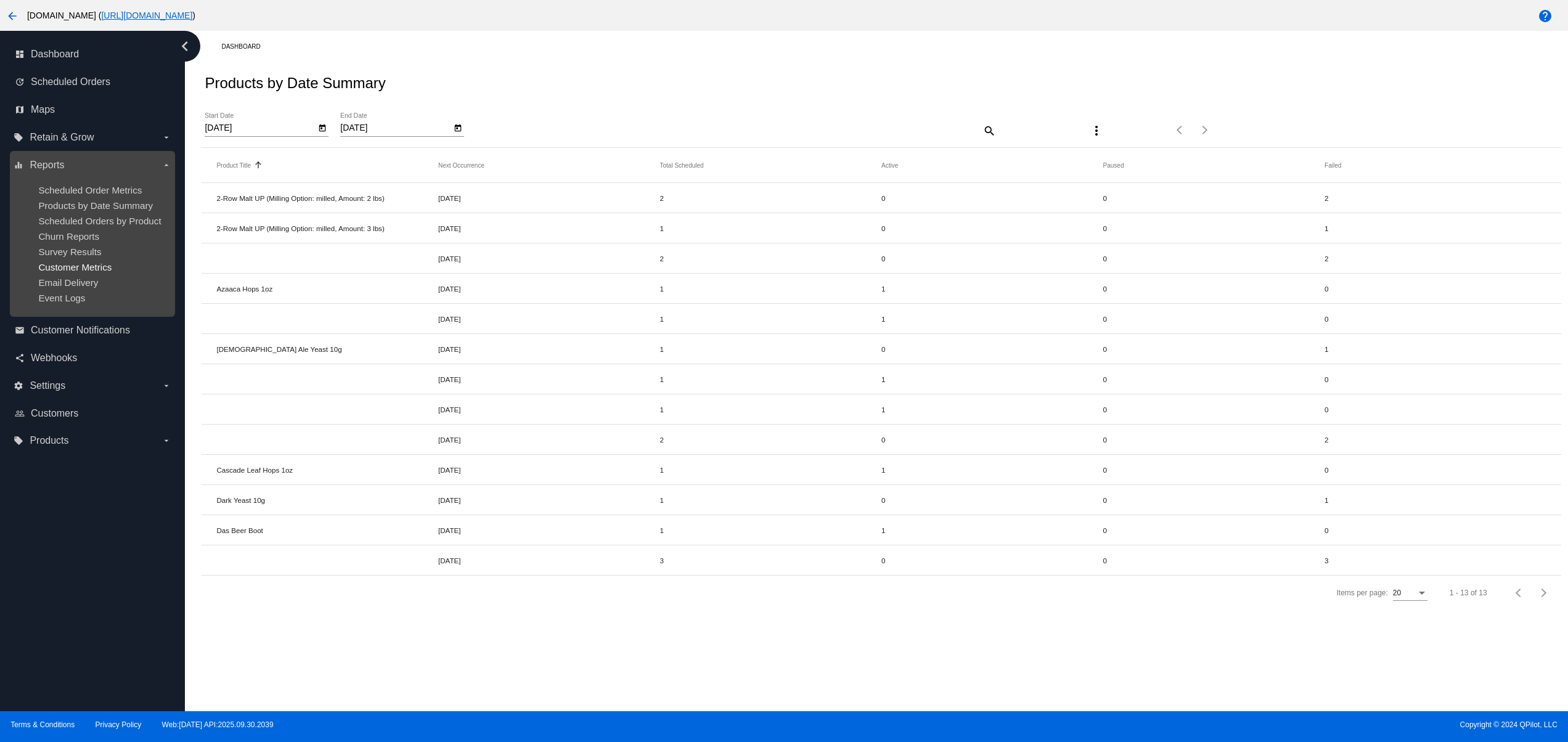
click at [57, 272] on span "Customer Metrics" at bounding box center [75, 267] width 73 height 11
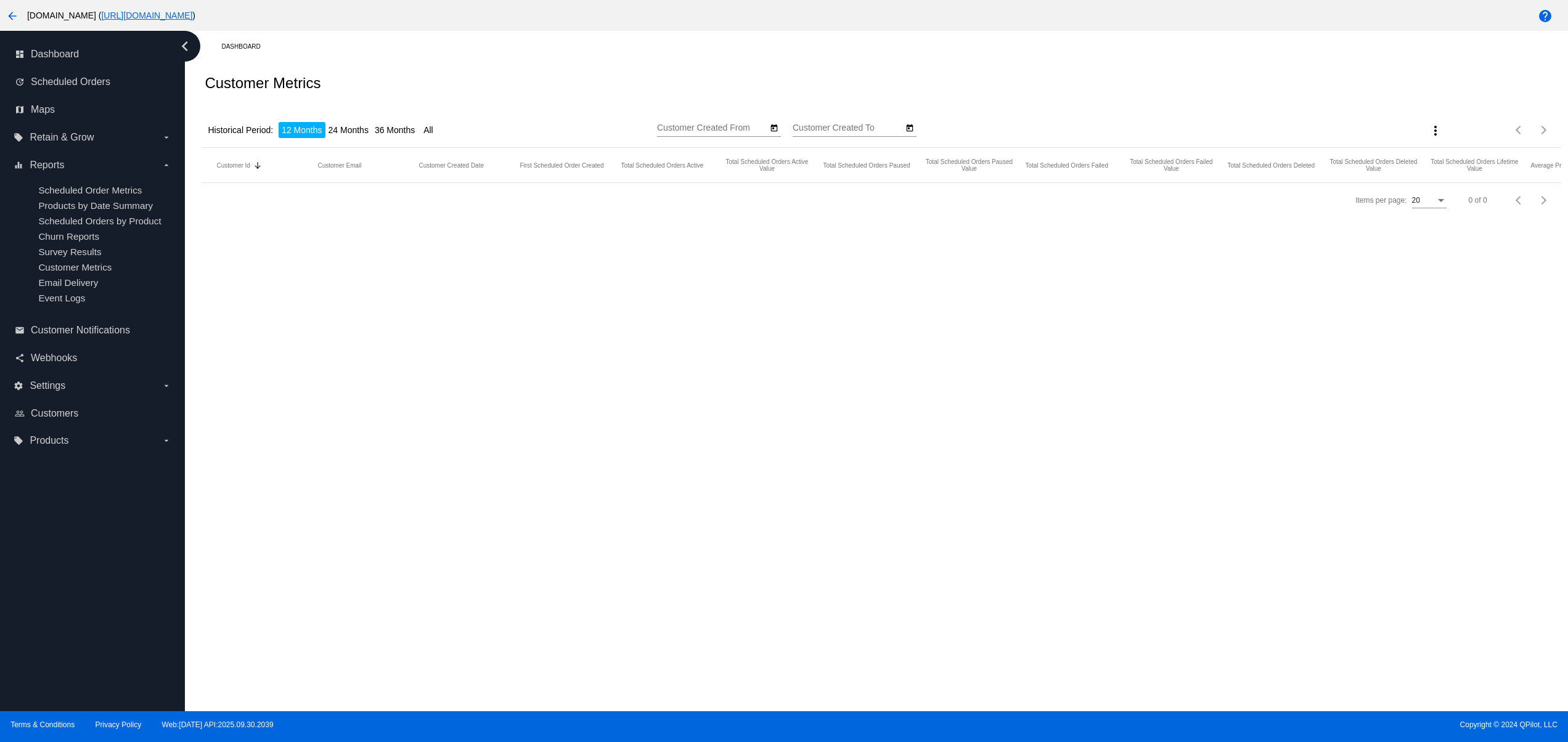
type input "[DATE]"
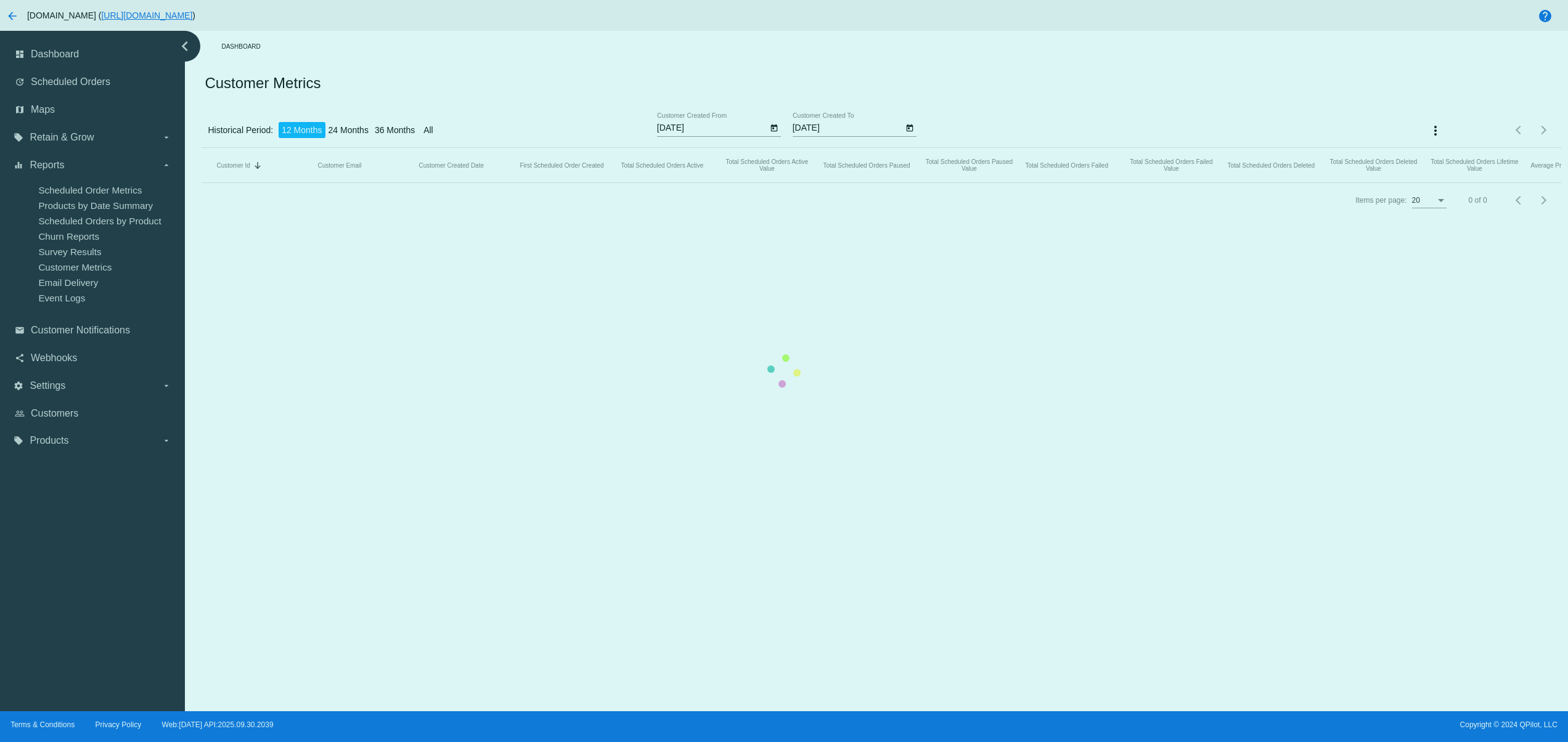
drag, startPoint x: 779, startPoint y: 595, endPoint x: 906, endPoint y: 515, distance: 150.1
click at [777, 183] on mat-table "Customer Id Sorted by CustomerId descending Customer Email Customer Created Dat…" at bounding box center [880, 165] width 1359 height 35
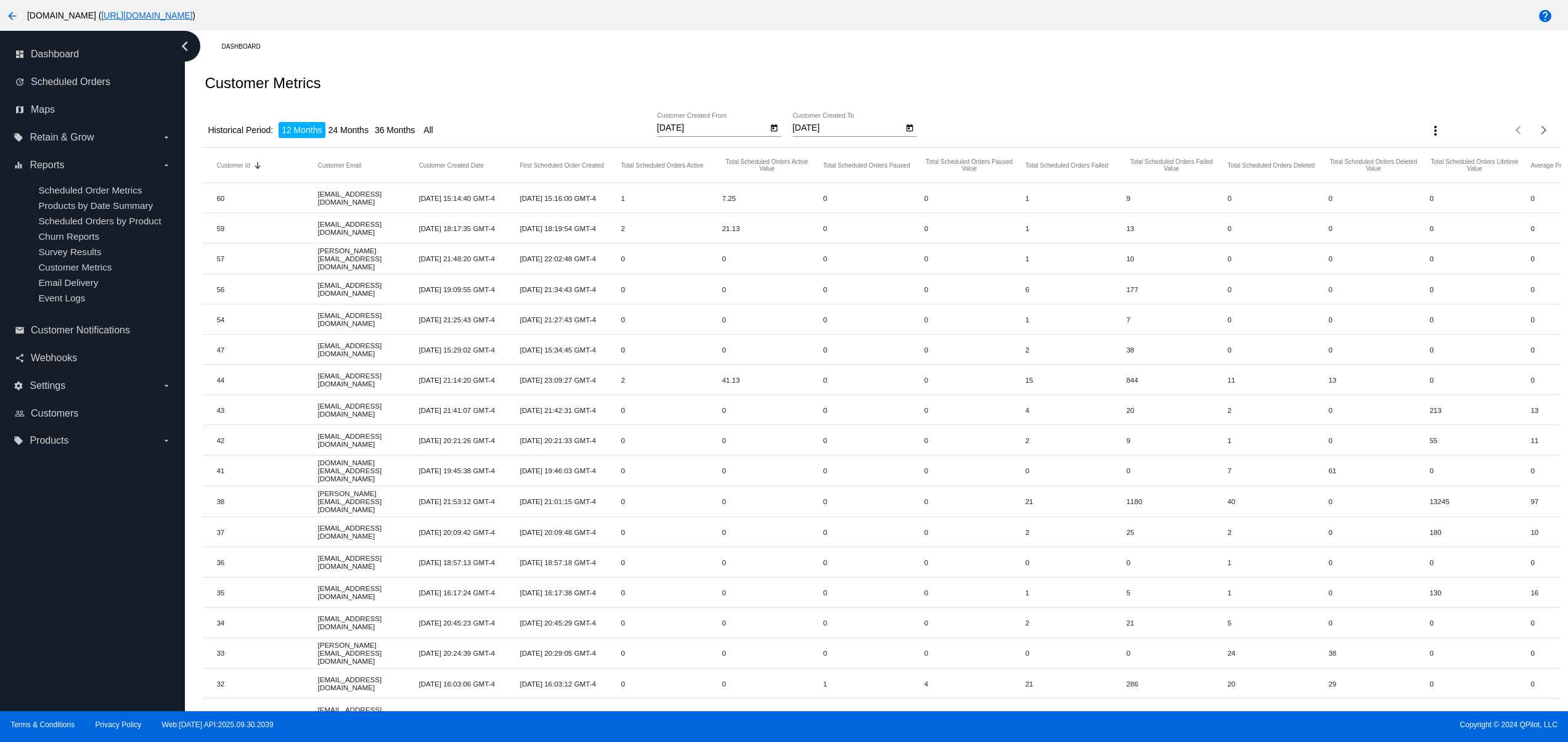
drag, startPoint x: 823, startPoint y: 581, endPoint x: 1046, endPoint y: 626, distance: 227.5
click at [1034, 602] on mat-row "35 [EMAIL_ADDRESS][DOMAIN_NAME] [DATE] 16:17:24 GMT-4 [DATE] 16:17:38 GMT-4 0 0…" at bounding box center [1126, 592] width 1849 height 30
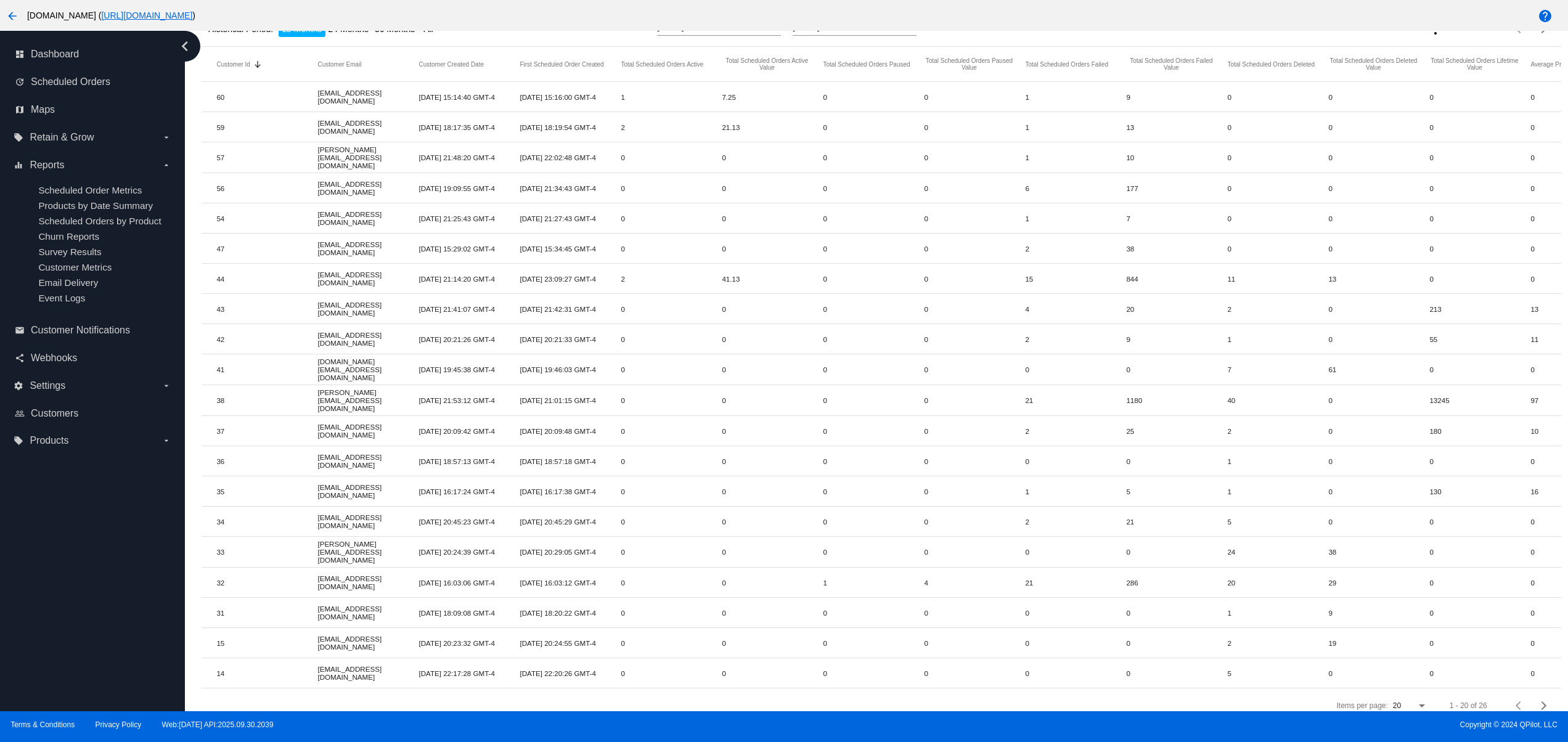
scroll to position [136, 0]
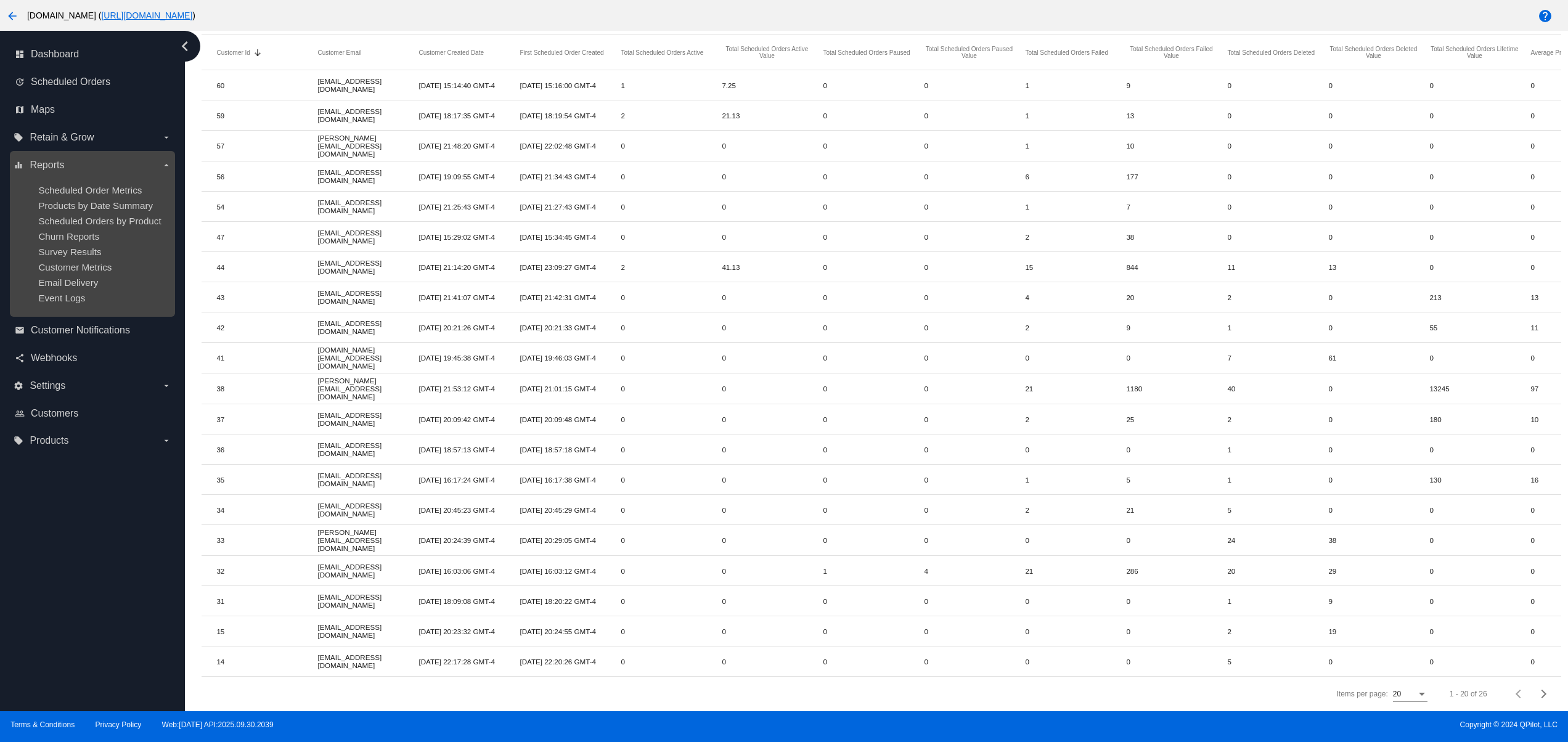
click at [89, 226] on div "Scheduled Orders by Product" at bounding box center [102, 221] width 128 height 11
click at [66, 226] on span "Scheduled Orders by Product" at bounding box center [100, 221] width 123 height 11
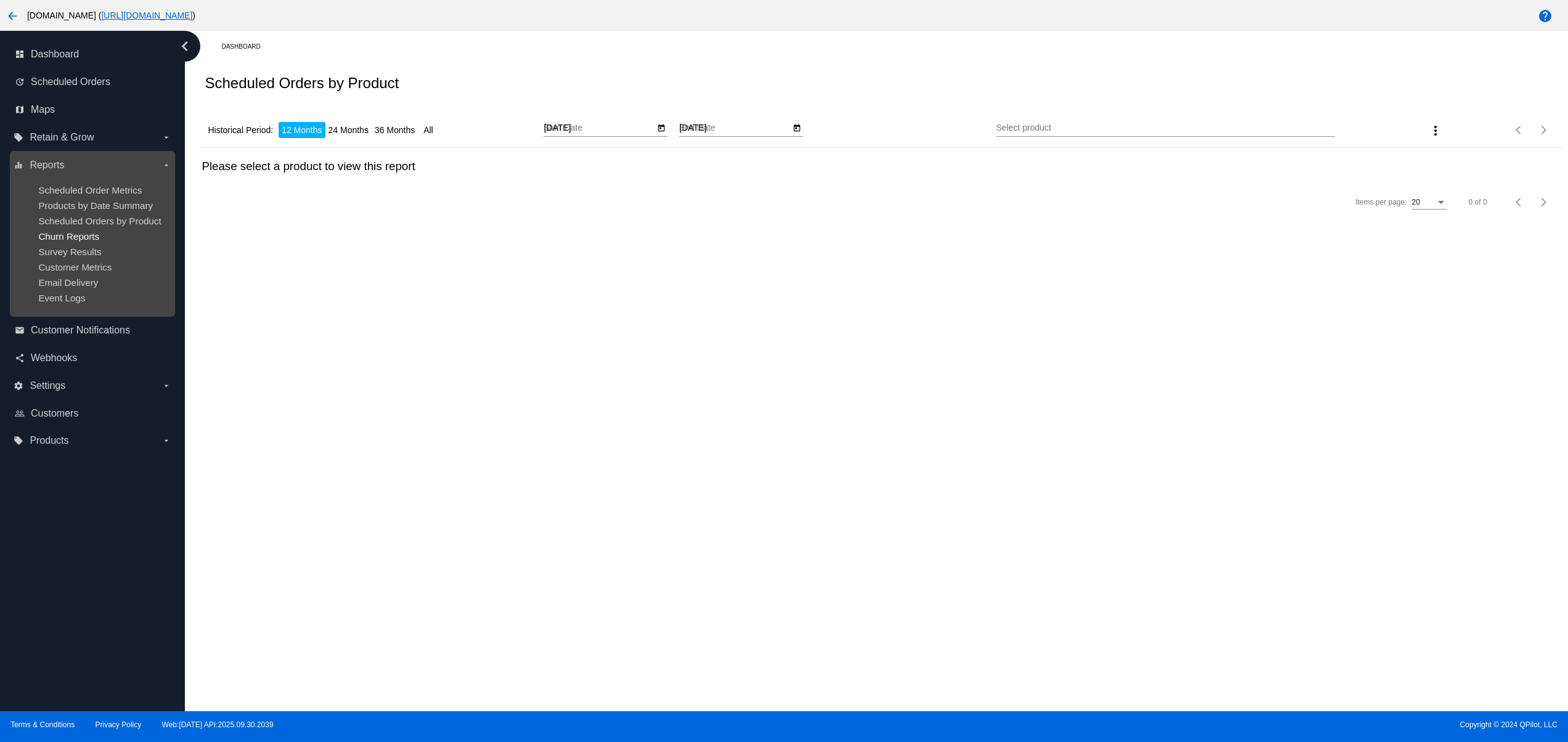
click at [74, 242] on span "Churn Reports" at bounding box center [69, 236] width 61 height 11
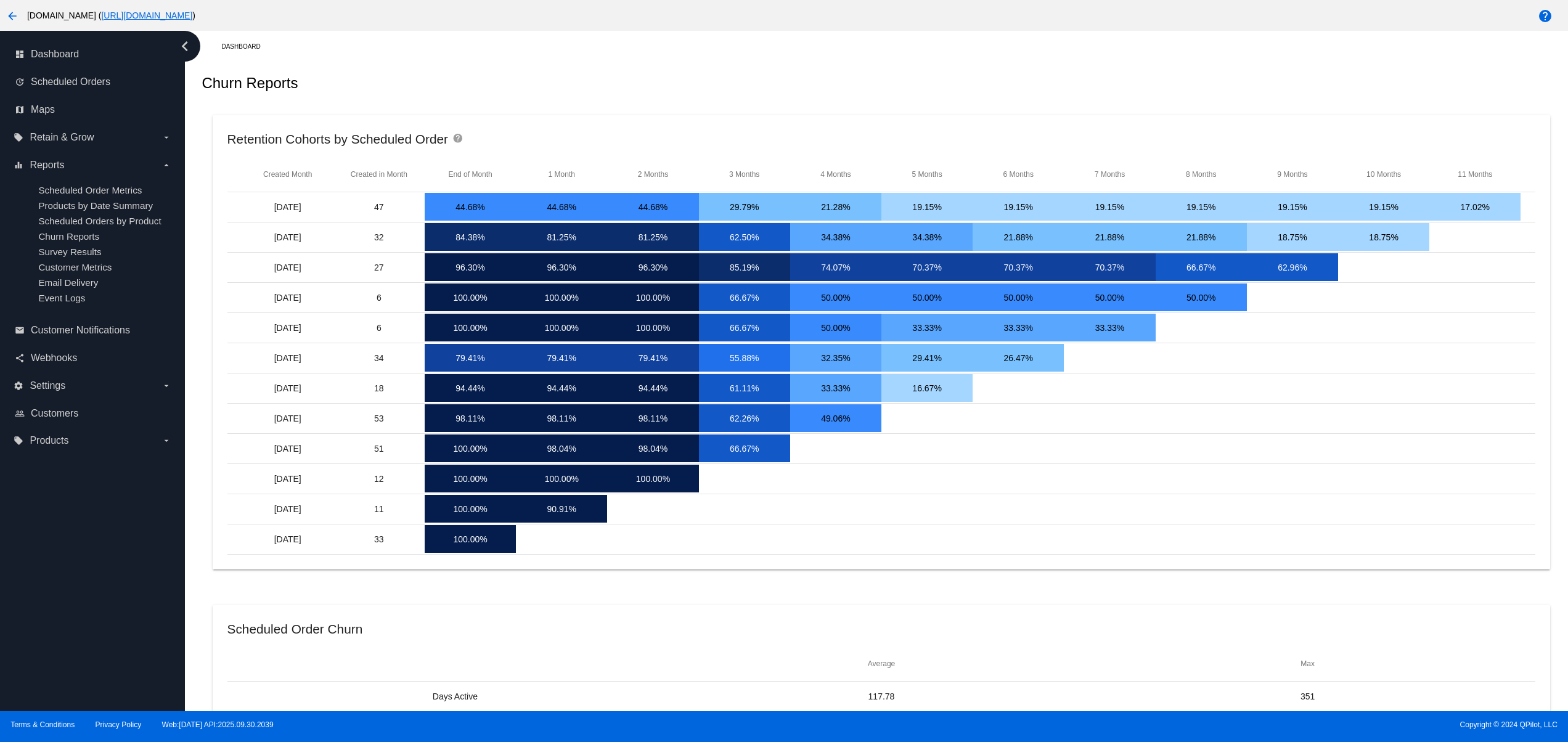
drag, startPoint x: 684, startPoint y: 147, endPoint x: 624, endPoint y: 150, distance: 60.1
click at [684, 147] on div "Retention Cohorts by Scheduled Order help" at bounding box center [881, 143] width 1308 height 27
click at [35, 115] on span "Maps" at bounding box center [43, 110] width 24 height 11
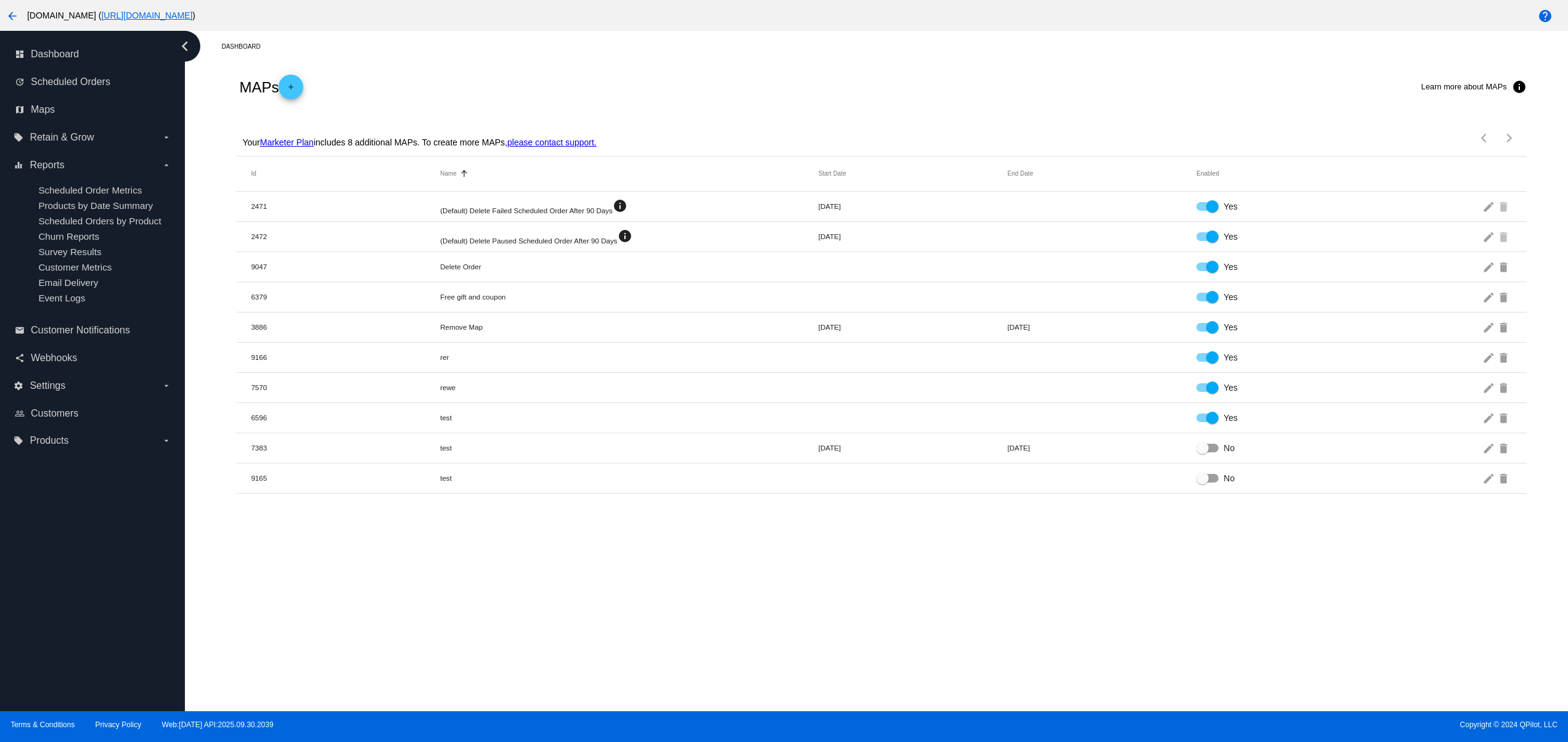
drag, startPoint x: 971, startPoint y: 604, endPoint x: 955, endPoint y: 595, distance: 18.4
click at [969, 603] on div "Dashboard MAPs add Learn more about MAPs info Your Marketer Plan includes 8 add…" at bounding box center [876, 371] width 1383 height 680
click at [55, 363] on span "Webhooks" at bounding box center [54, 358] width 47 height 11
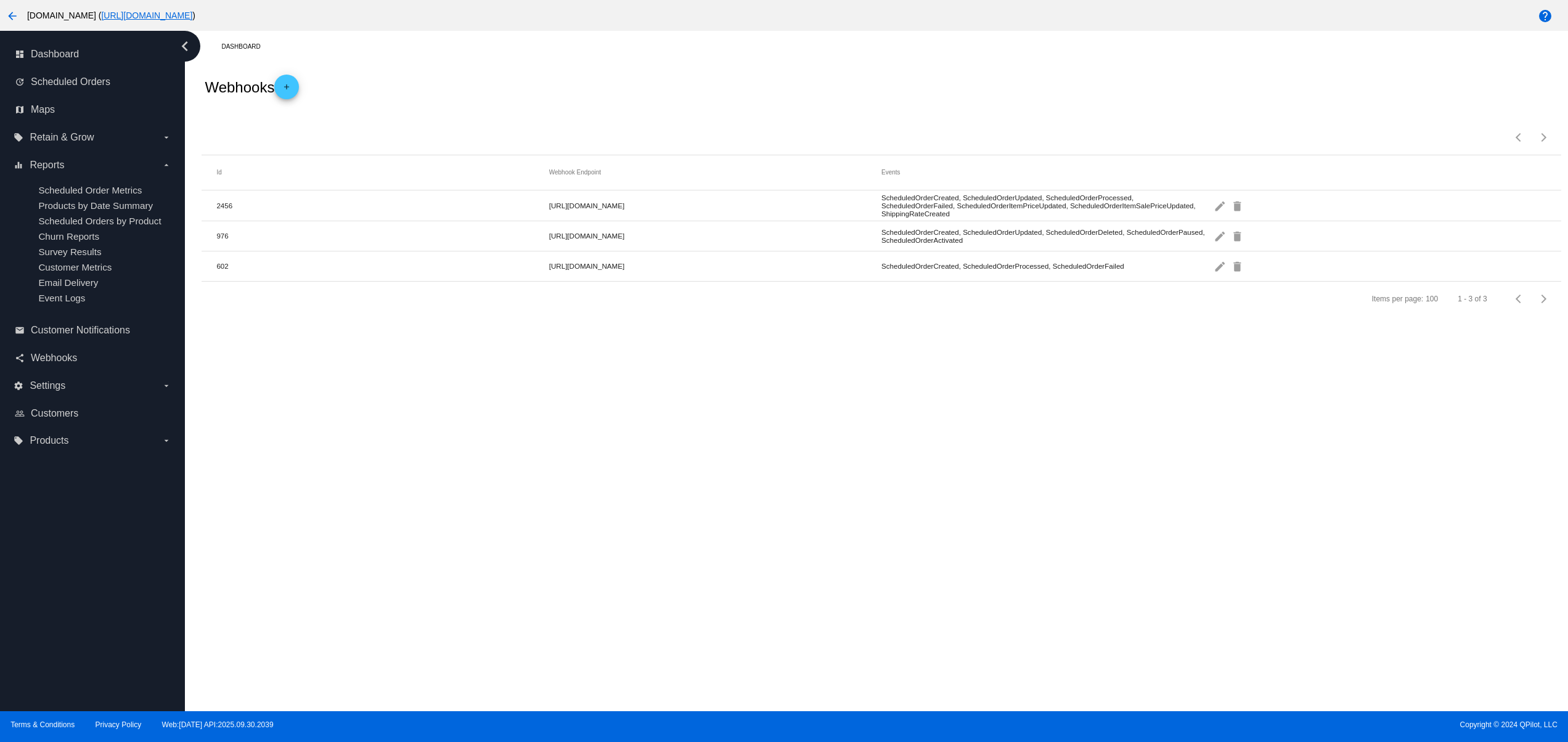
click at [924, 595] on div "Dashboard Webhooks add Items per page: 100 1 - 3 of 3 Id Webhook Endpoint Event…" at bounding box center [876, 371] width 1383 height 680
click at [39, 141] on span "Retain & Grow" at bounding box center [62, 138] width 64 height 11
click at [0, 0] on input "local_offer Retain & Grow arrow_drop_down" at bounding box center [0, 0] width 0 height 0
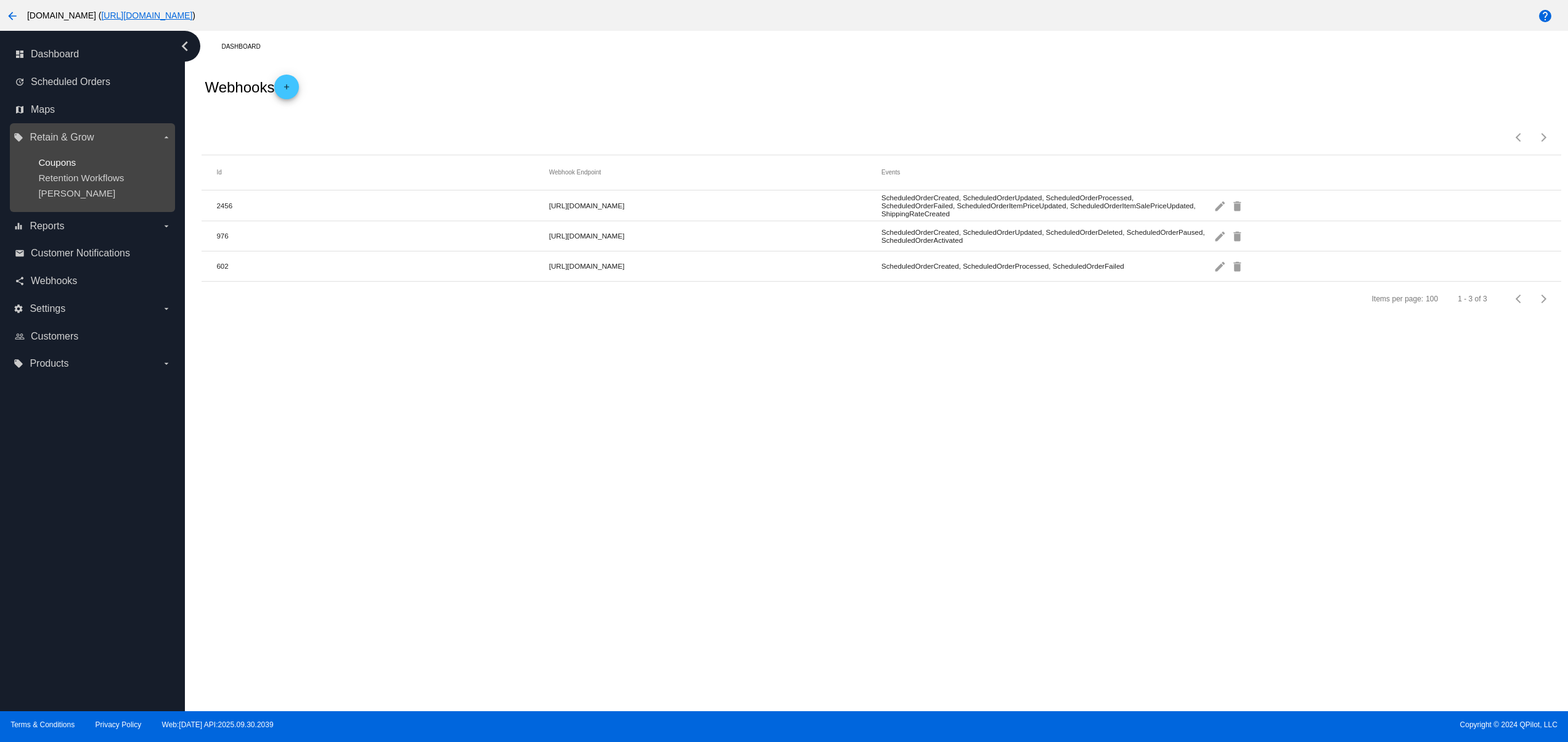
click at [40, 161] on span "Coupons" at bounding box center [57, 163] width 38 height 11
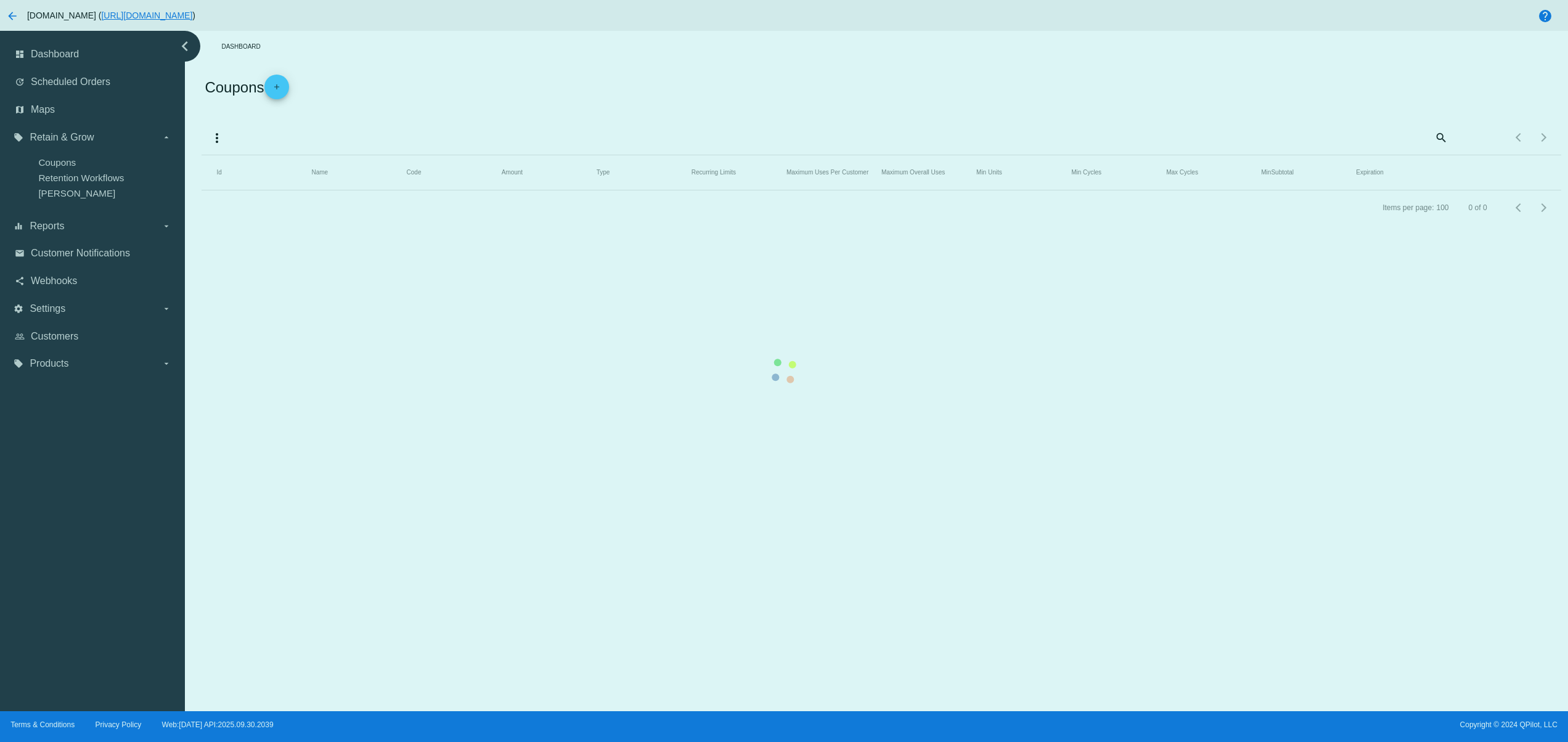
click at [680, 191] on mat-table "Id Name Code Amount Type Recurring Limits Maximum Uses Per Customer Maximum Ove…" at bounding box center [880, 173] width 1359 height 35
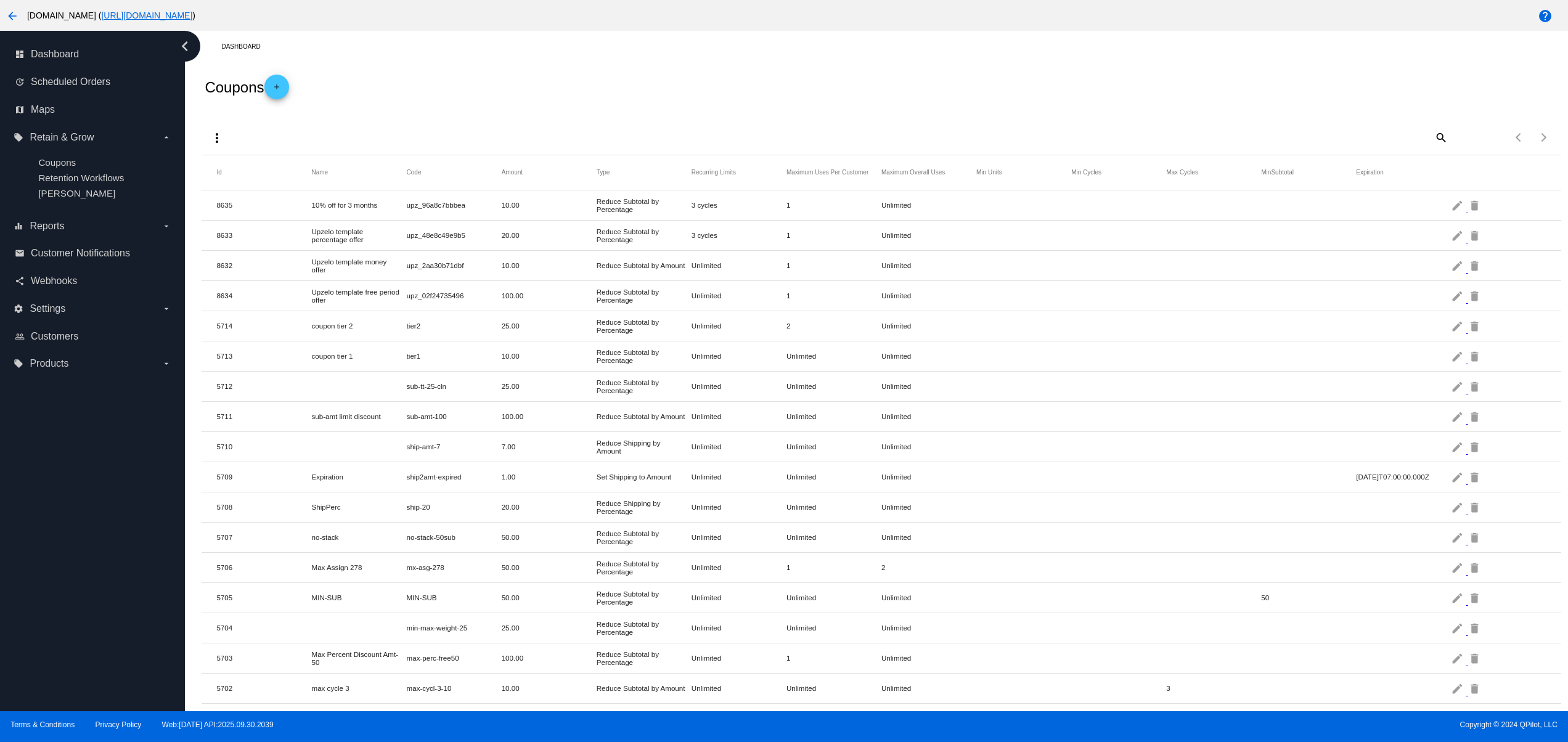
drag, startPoint x: 520, startPoint y: 334, endPoint x: 493, endPoint y: 329, distance: 27.5
click at [493, 329] on mat-table "Id Name Code Amount Type Recurring Limits Maximum Uses Per Customer Maximum Ove…" at bounding box center [880, 686] width 1359 height 1062
click at [692, 470] on mat-row "5709 Expiration ship2amt-expired 1.00 Set Shipping to Amount Unlimited Unlimite…" at bounding box center [880, 477] width 1359 height 30
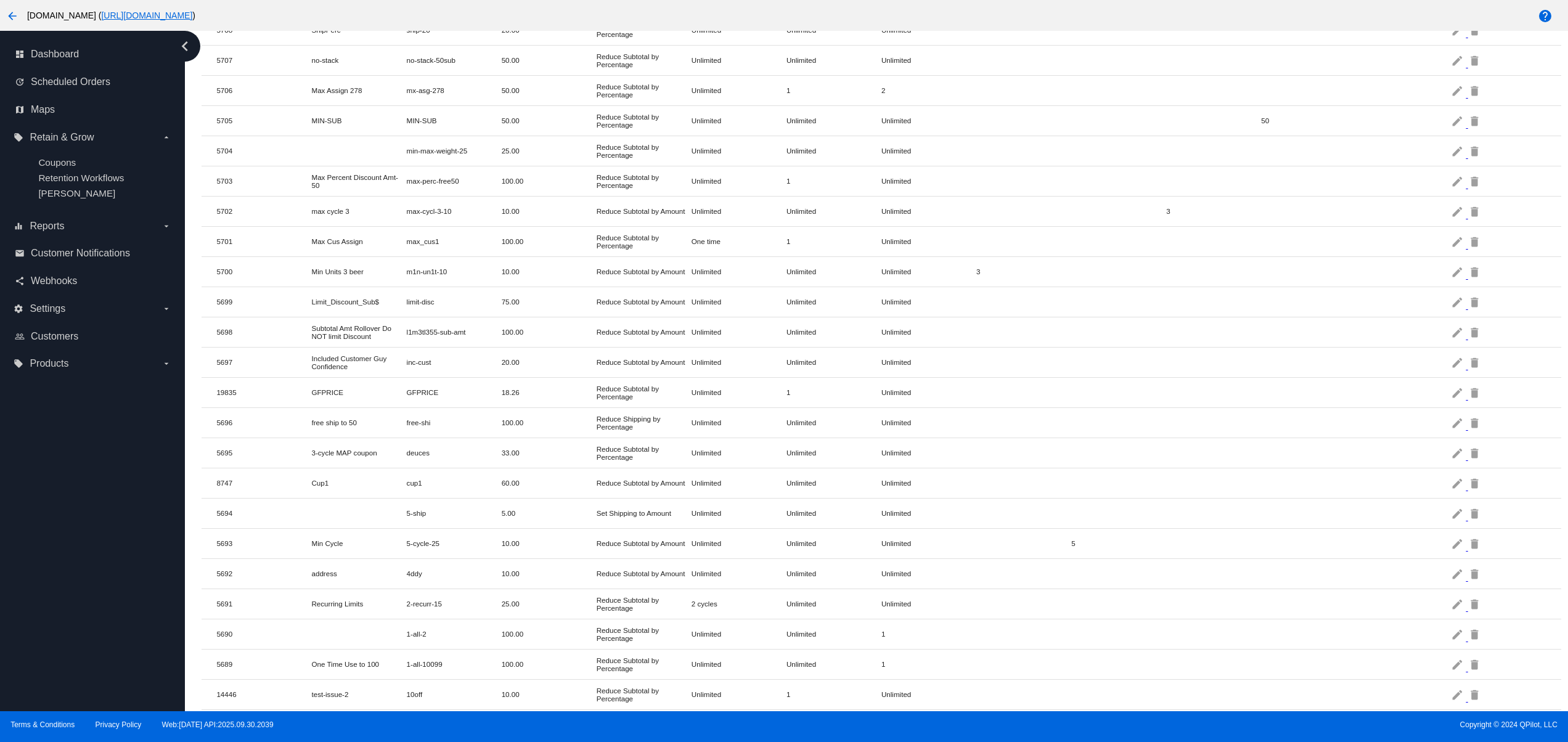
scroll to position [493, 0]
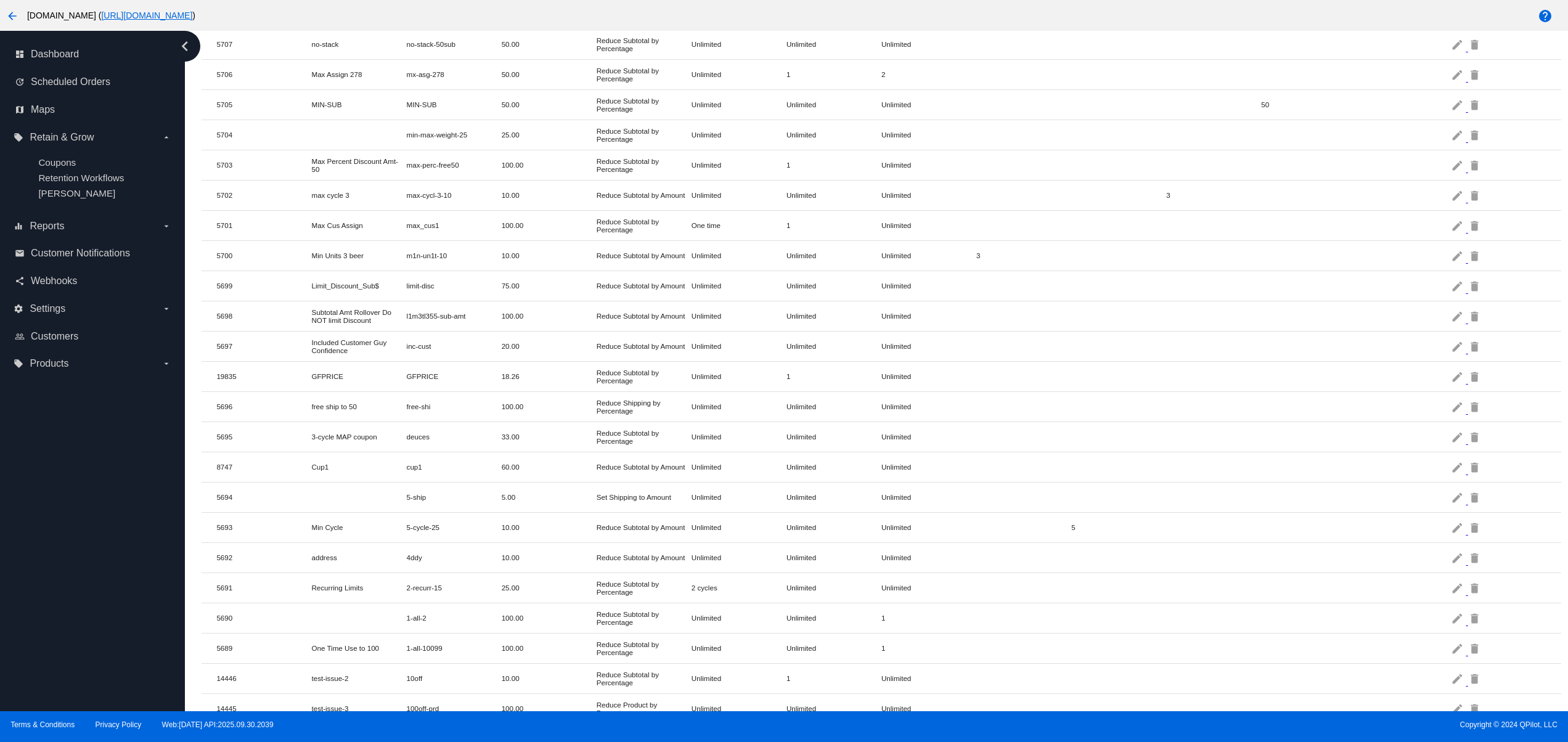
drag, startPoint x: 771, startPoint y: 430, endPoint x: 516, endPoint y: 274, distance: 298.9
click at [488, 220] on mat-table "Id Name Code Amount Type Recurring Limits Maximum Uses Per Customer Maximum Ove…" at bounding box center [880, 193] width 1359 height 1062
click at [684, 418] on mat-cell "Reduce Shipping by Percentage" at bounding box center [644, 407] width 95 height 22
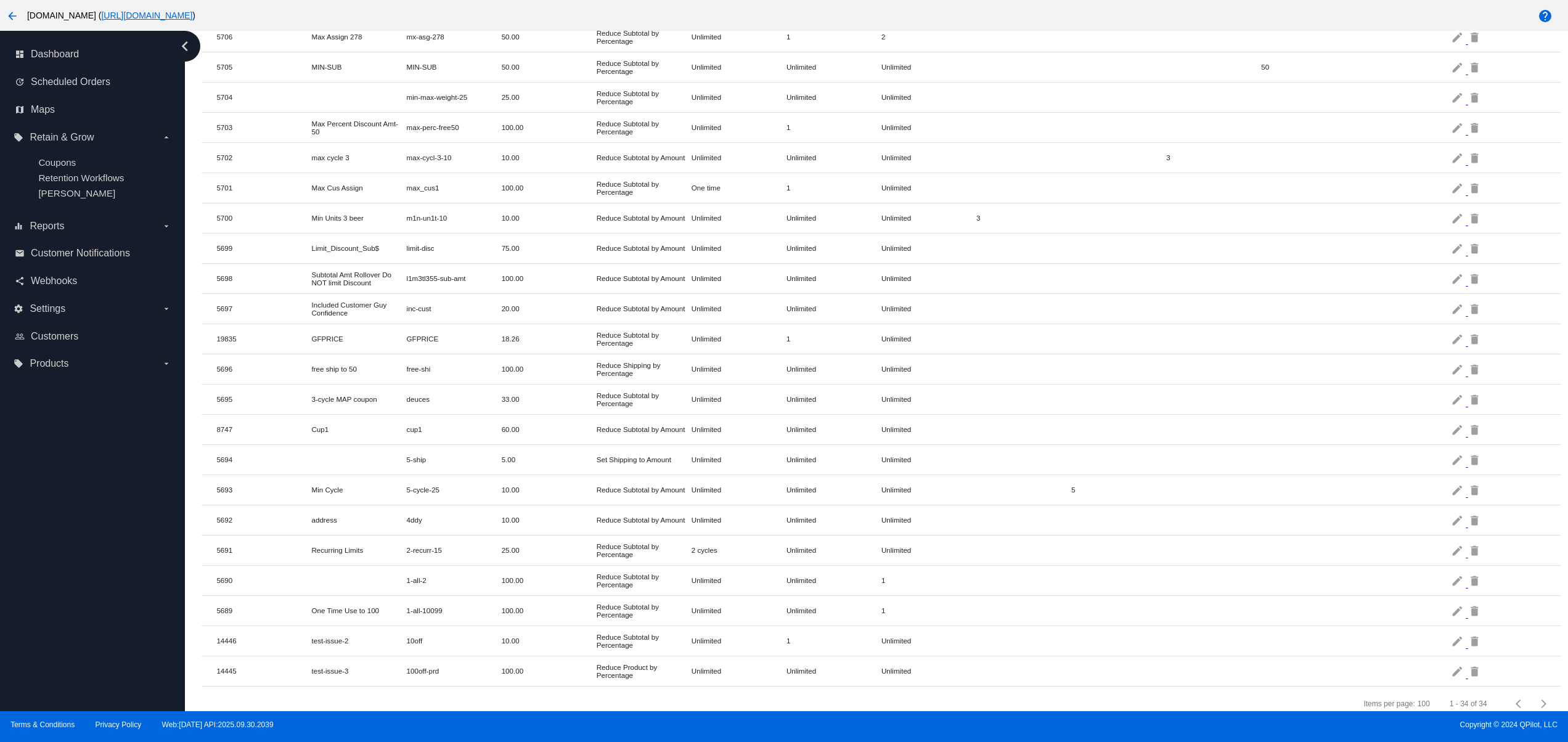
scroll to position [567, 0]
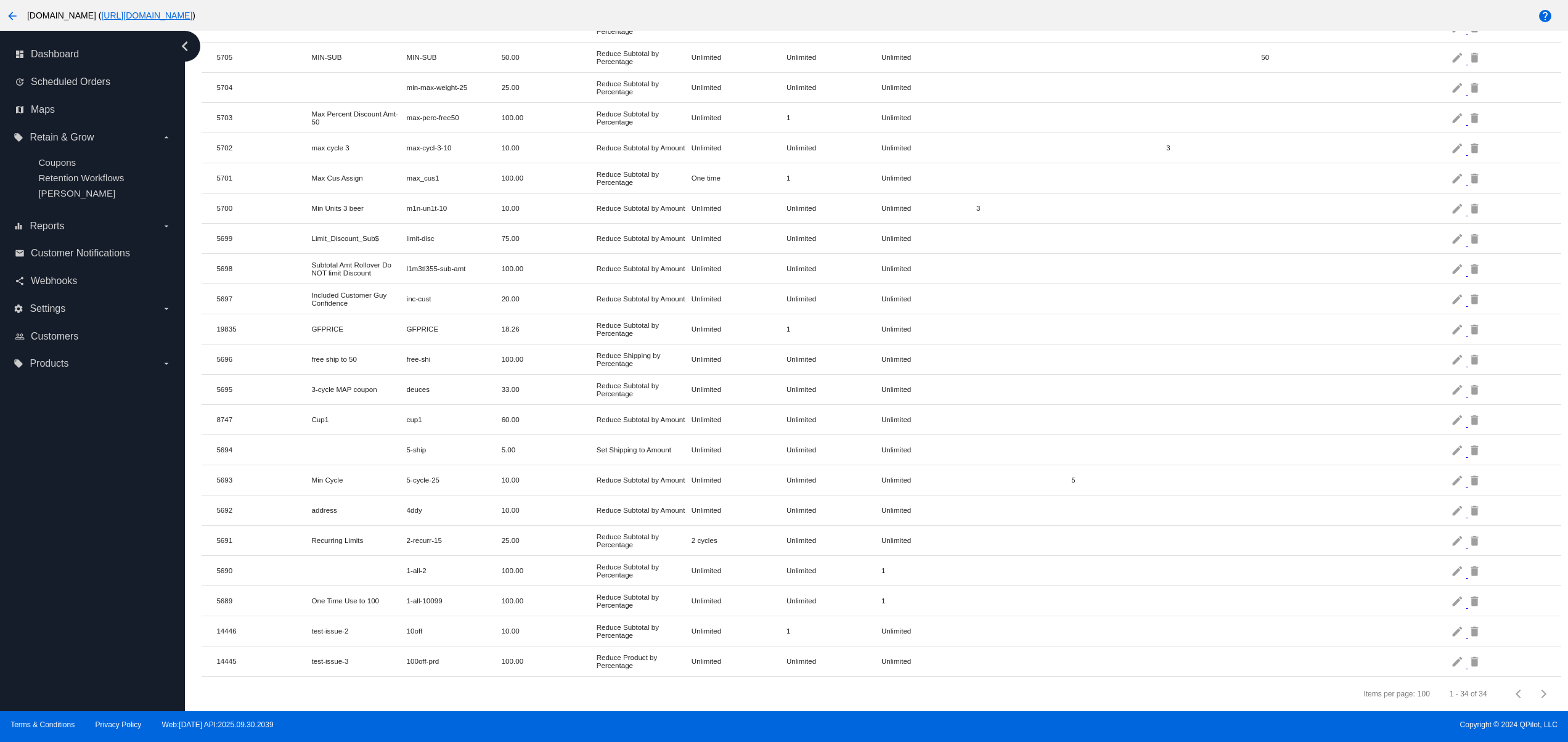
click at [747, 586] on mat-row "5689 One Time Use to 100 1-all-10099 100.00 Reduce Subtotal by Percentage Unlim…" at bounding box center [880, 601] width 1359 height 30
drag, startPoint x: 642, startPoint y: 504, endPoint x: 591, endPoint y: 482, distance: 55.5
click at [591, 482] on mat-table "Id Name Code Amount Type Recurring Limits Maximum Uses Per Customer Maximum Ove…" at bounding box center [880, 145] width 1359 height 1062
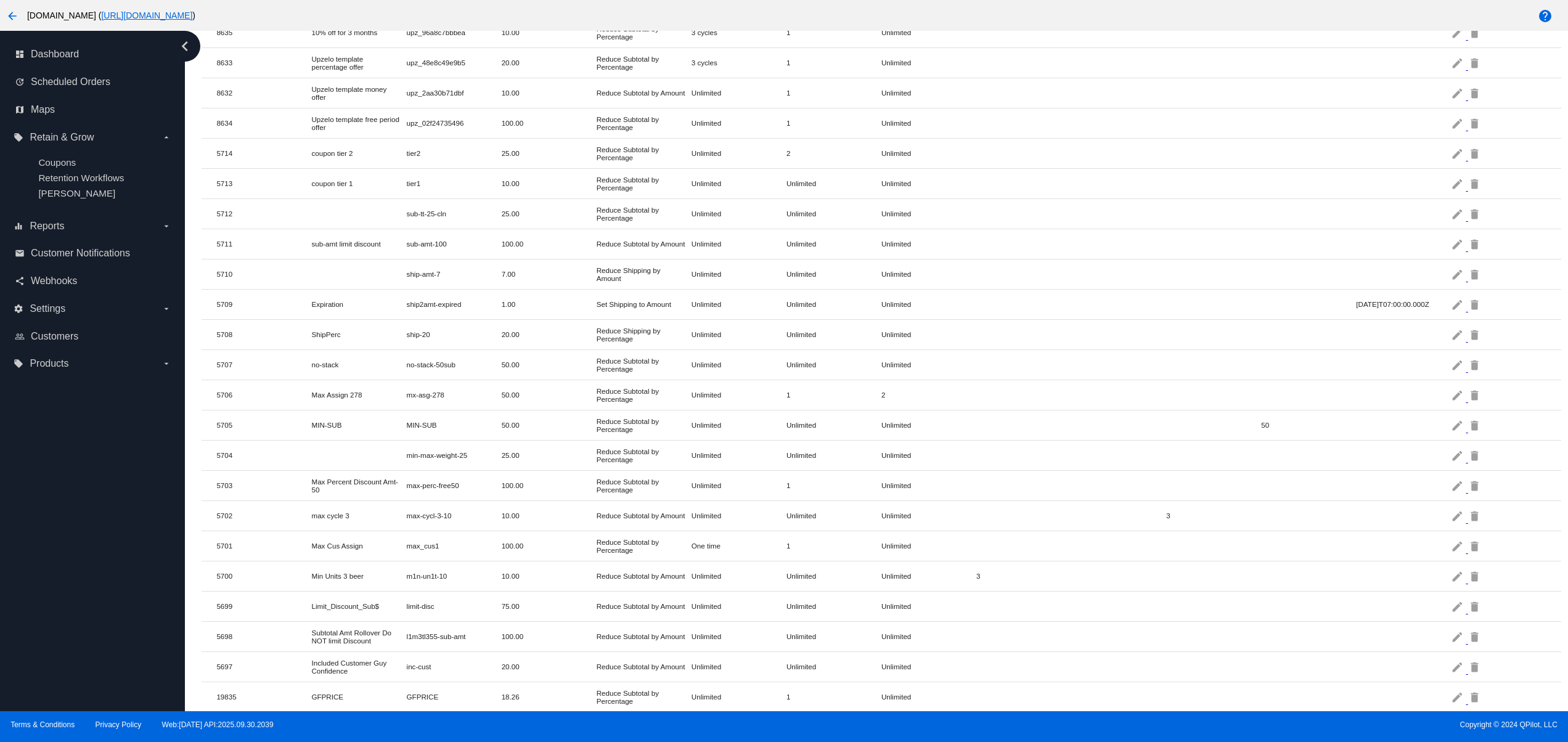
scroll to position [0, 0]
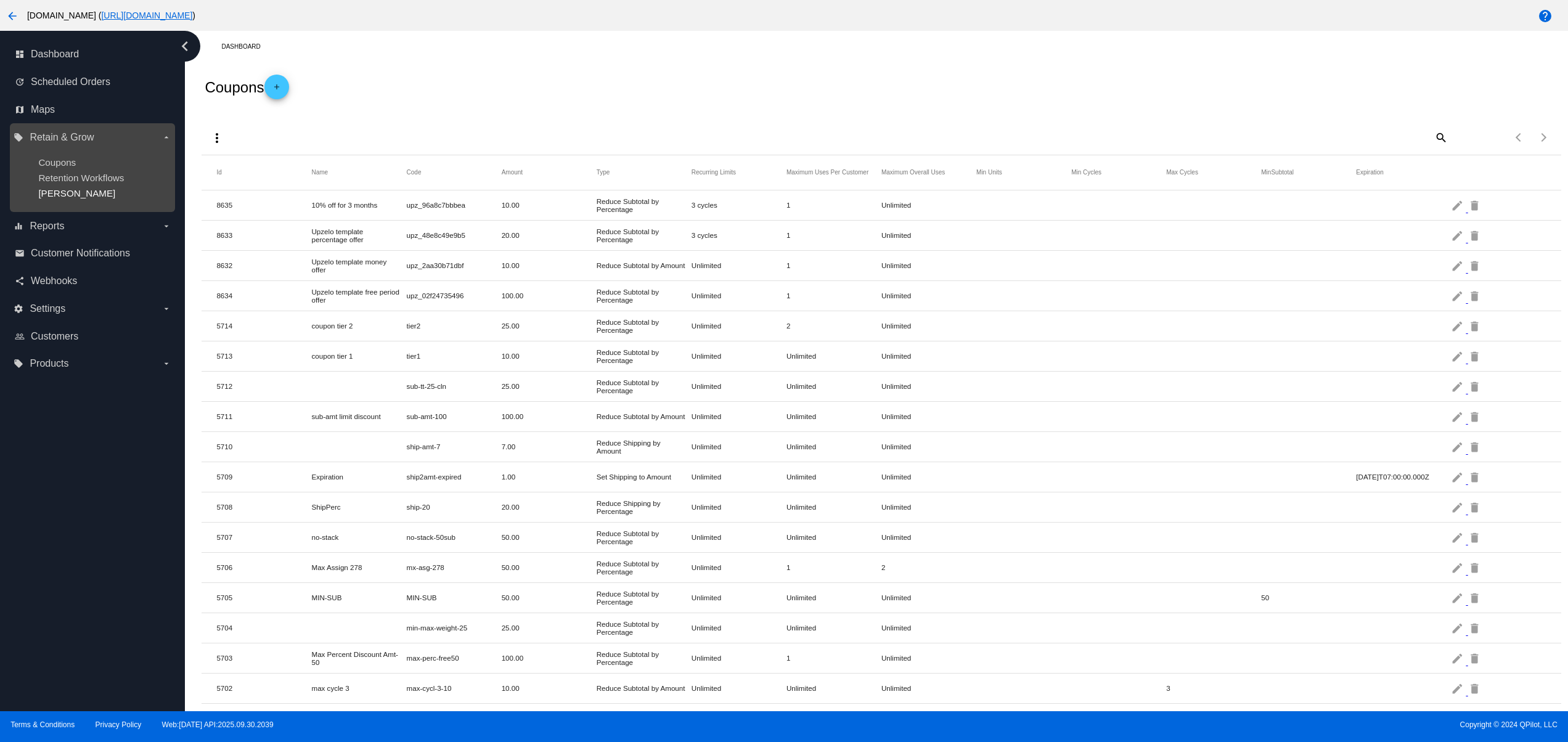
click at [68, 199] on span "[PERSON_NAME]" at bounding box center [77, 193] width 77 height 11
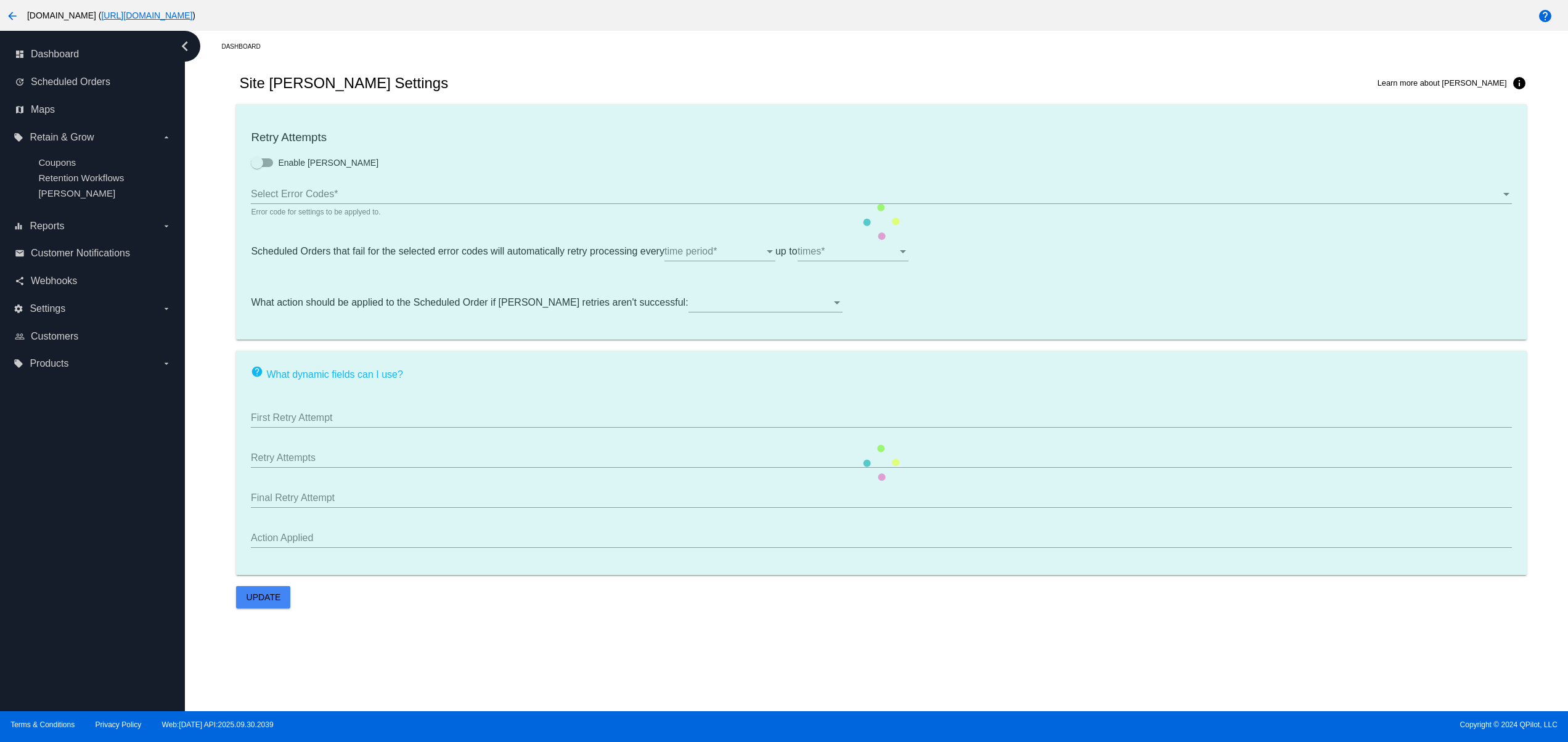
type input "If no changes are made, we will automatically retry processing your {{Scheduled…"
type input "If no changes are made, we will automatically {{DunningAction}} your {{Schedule…"
type input "Your {{ScheduledOrder}} was {{DunningAction}}."
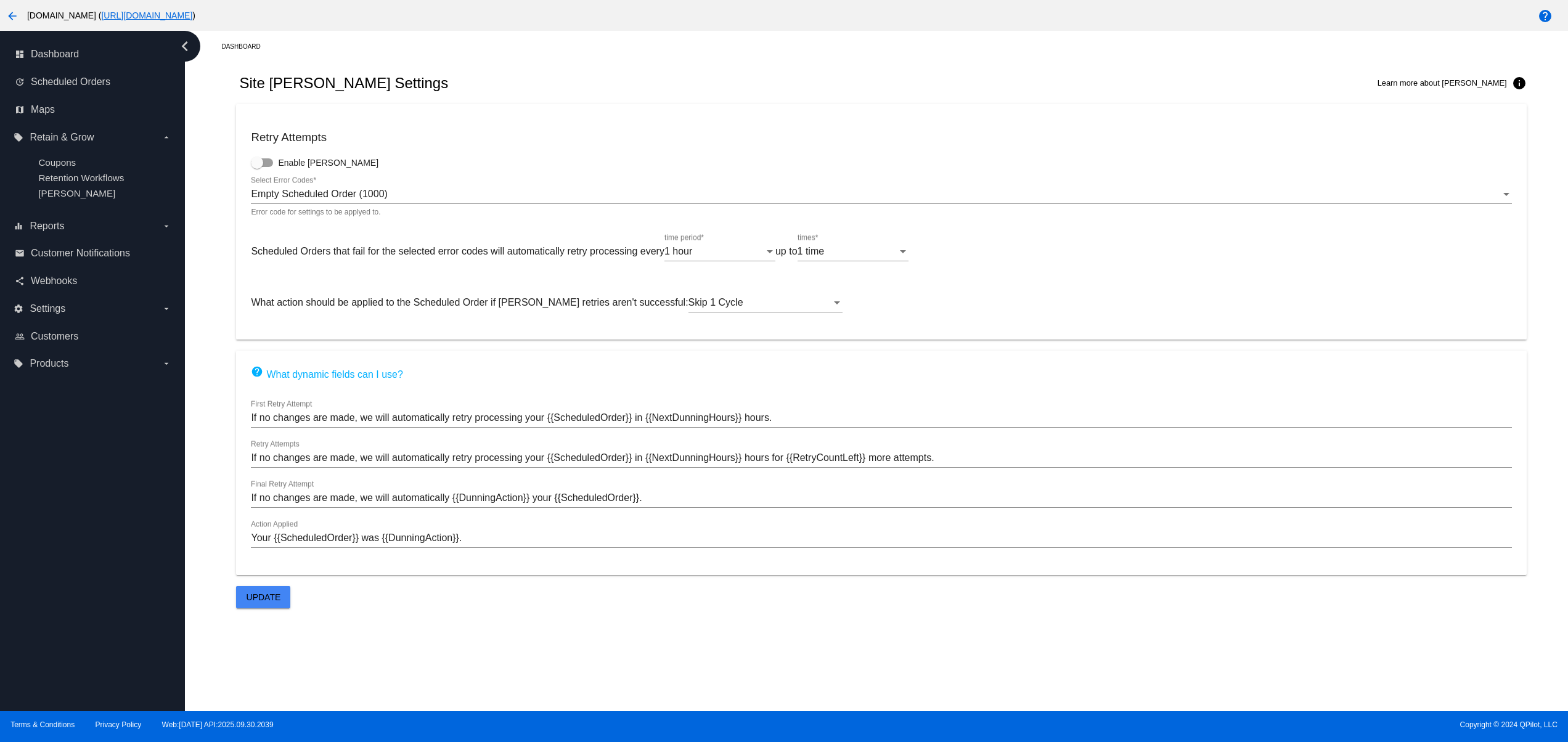
click at [876, 592] on div "Retry Attempts Enable [PERSON_NAME] Empty Scheduled Order (1000) Select Error C…" at bounding box center [880, 356] width 1290 height 504
click at [684, 183] on div "Empty Scheduled Order (1000) Select Error Codes *" at bounding box center [881, 190] width 1260 height 28
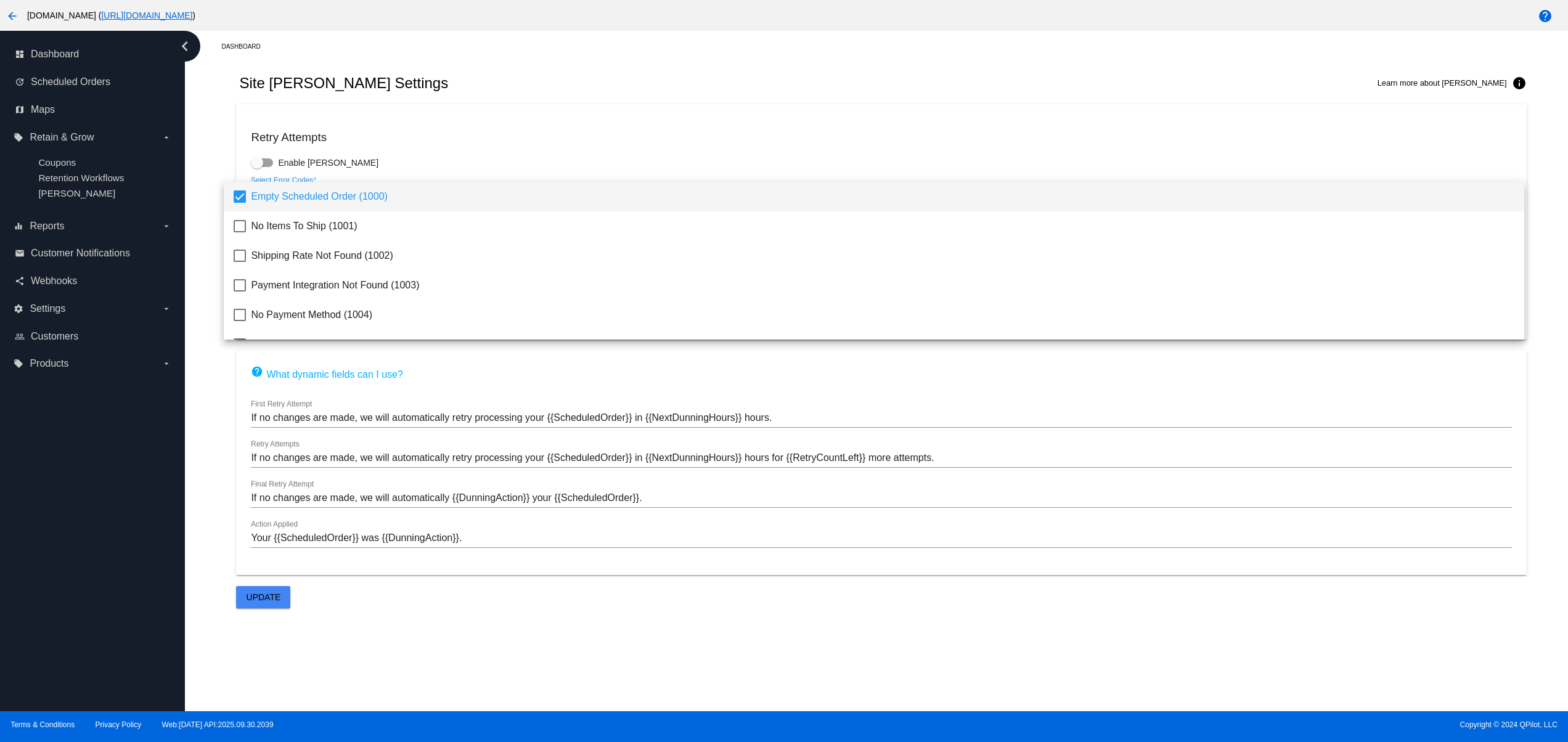
click at [427, 117] on div at bounding box center [784, 371] width 1568 height 742
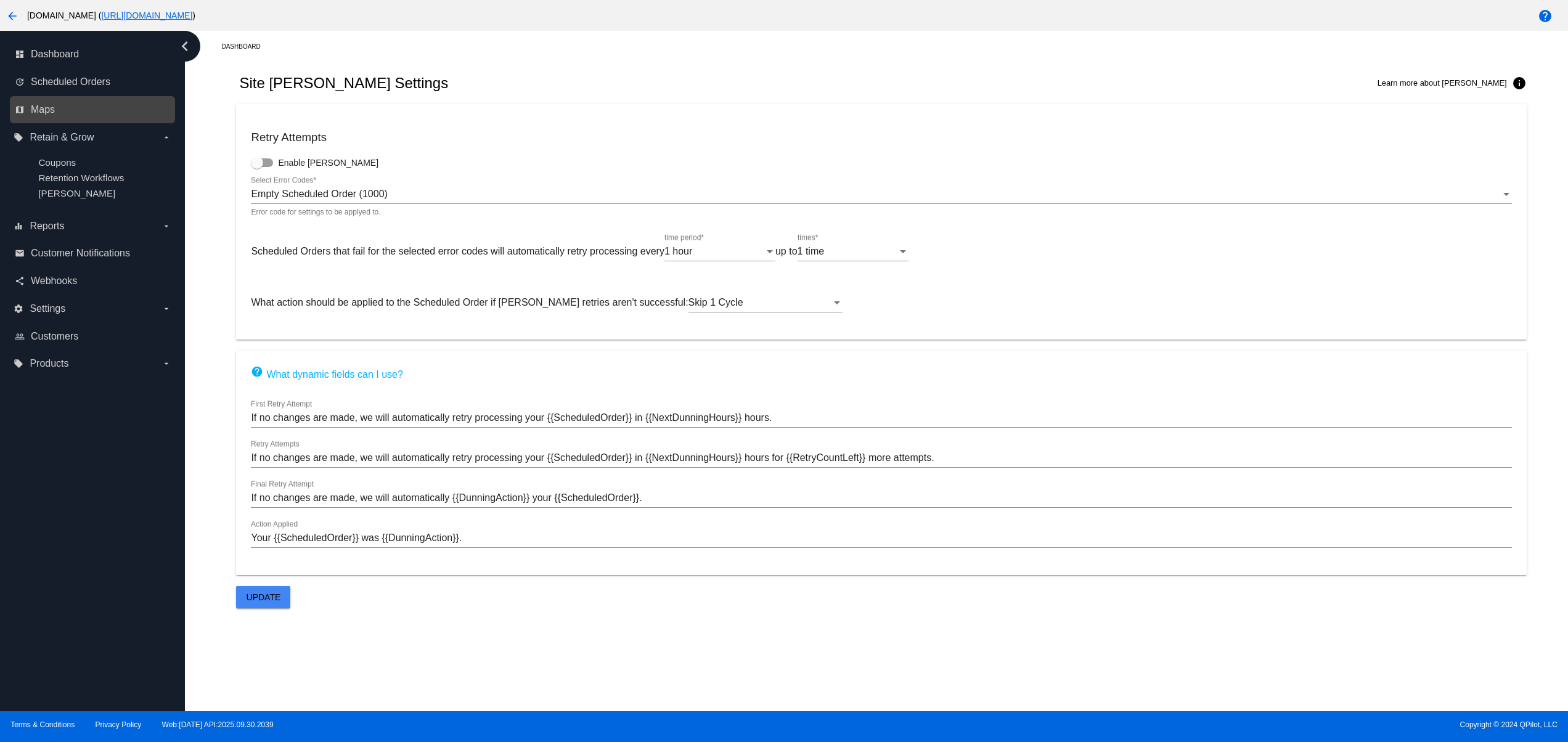
click at [52, 117] on link "map Maps" at bounding box center [93, 110] width 157 height 20
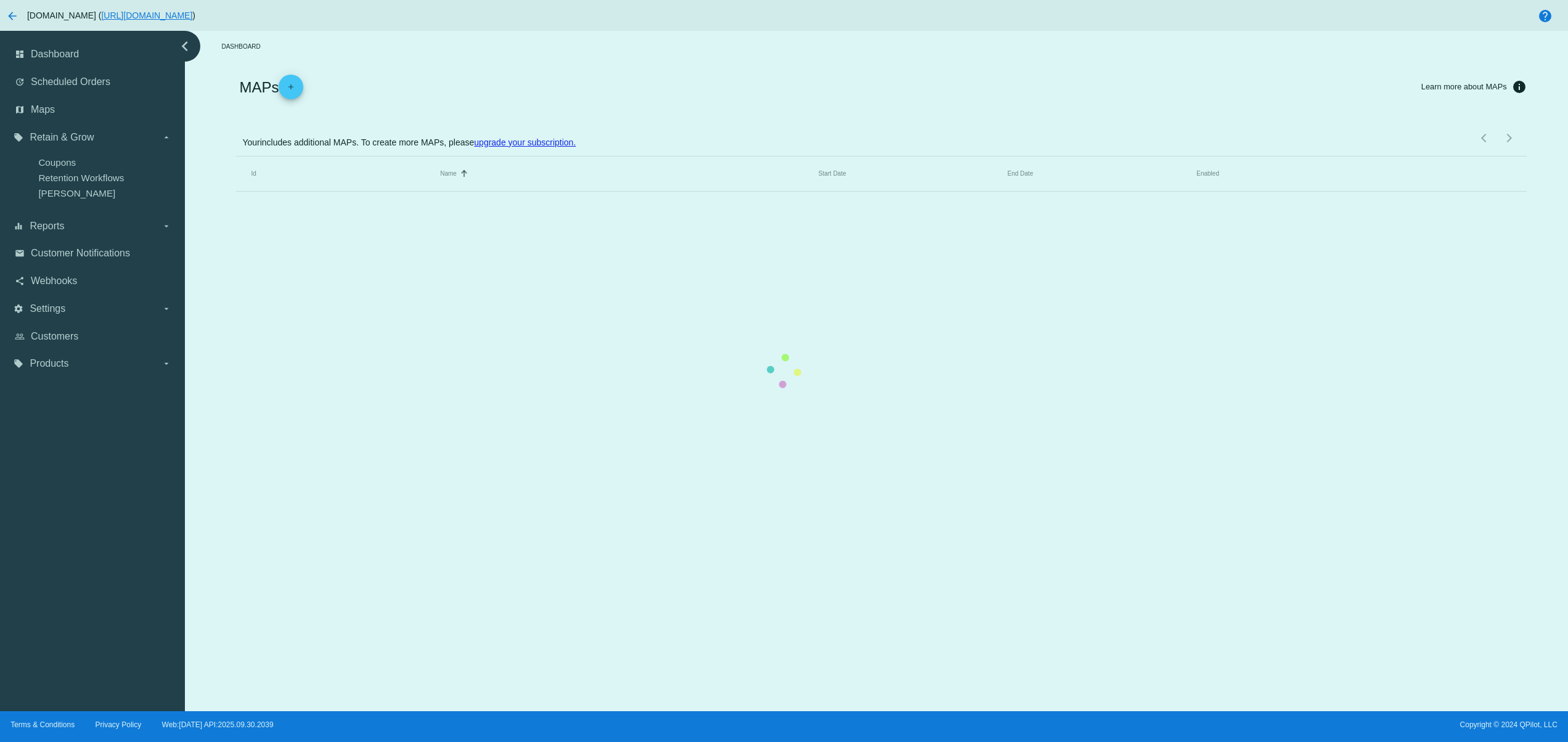
click at [617, 157] on mat-table "Id Name Sorted by Name ascending Start Date End Date Enabled" at bounding box center [880, 174] width 1290 height 35
click at [823, 191] on mat-table "Id Name Sorted by Name ascending Start Date End Date Enabled" at bounding box center [880, 174] width 1290 height 35
drag, startPoint x: 967, startPoint y: 521, endPoint x: 789, endPoint y: 543, distance: 179.4
click at [967, 191] on mat-table "Id Name Sorted by Name ascending Start Date End Date Enabled" at bounding box center [880, 174] width 1290 height 35
click at [699, 191] on mat-table "Id Name Sorted by Name ascending Start Date End Date Enabled" at bounding box center [880, 174] width 1290 height 35
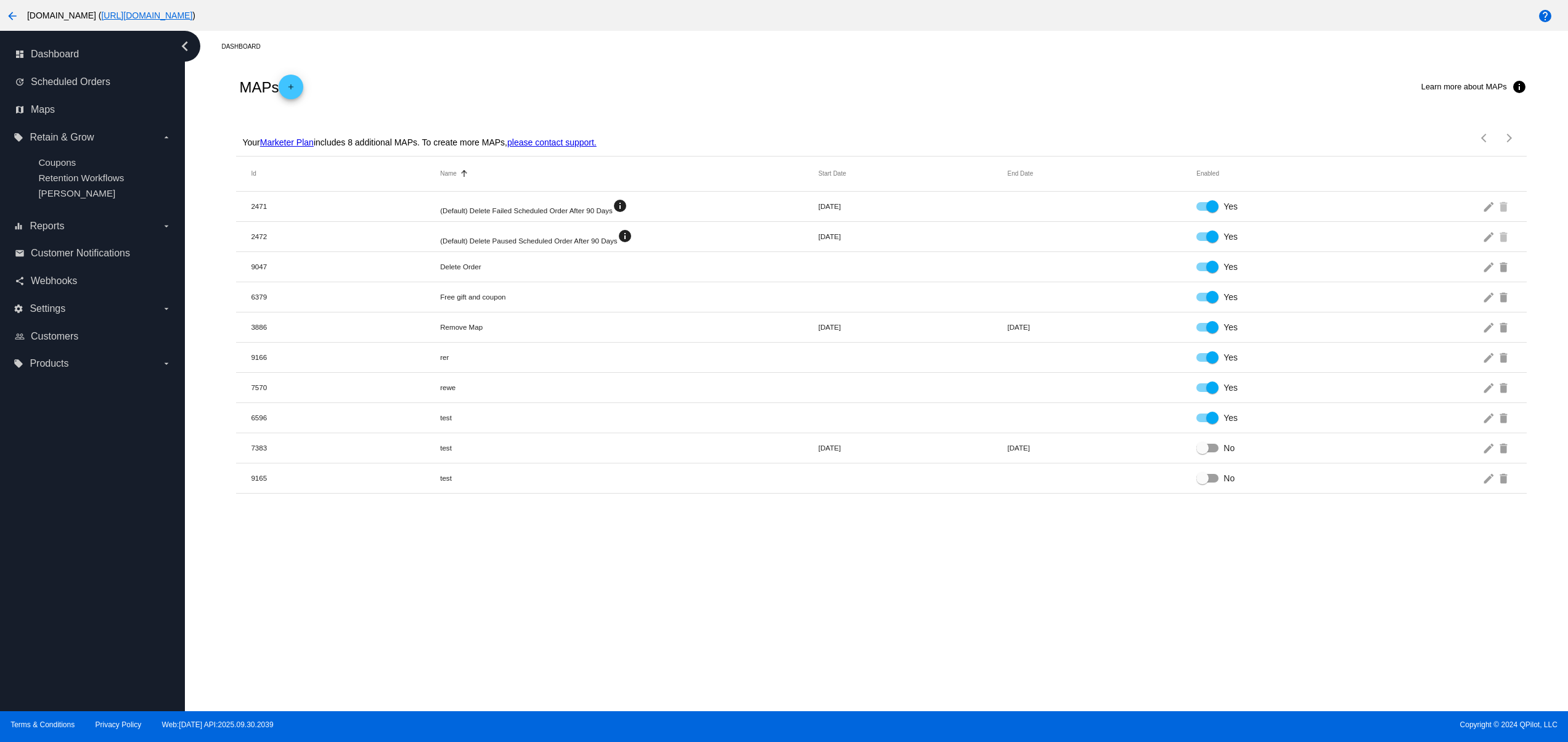
drag, startPoint x: 619, startPoint y: 606, endPoint x: 619, endPoint y: 600, distance: 6.0
click at [619, 606] on div "Dashboard MAPs add Learn more about MAPs info Your Marketer Plan includes 8 add…" at bounding box center [876, 371] width 1383 height 680
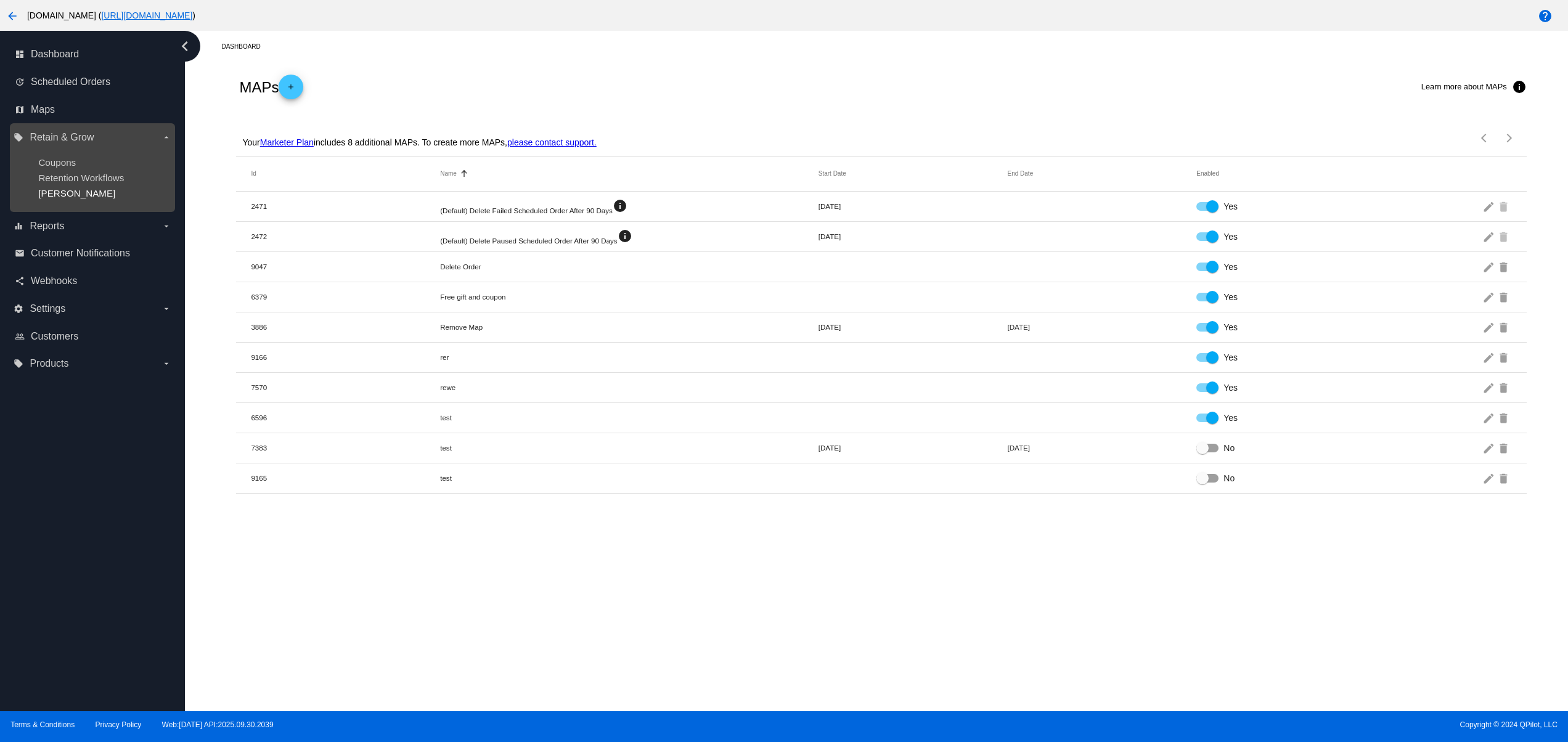
click at [60, 199] on span "[PERSON_NAME]" at bounding box center [77, 193] width 77 height 11
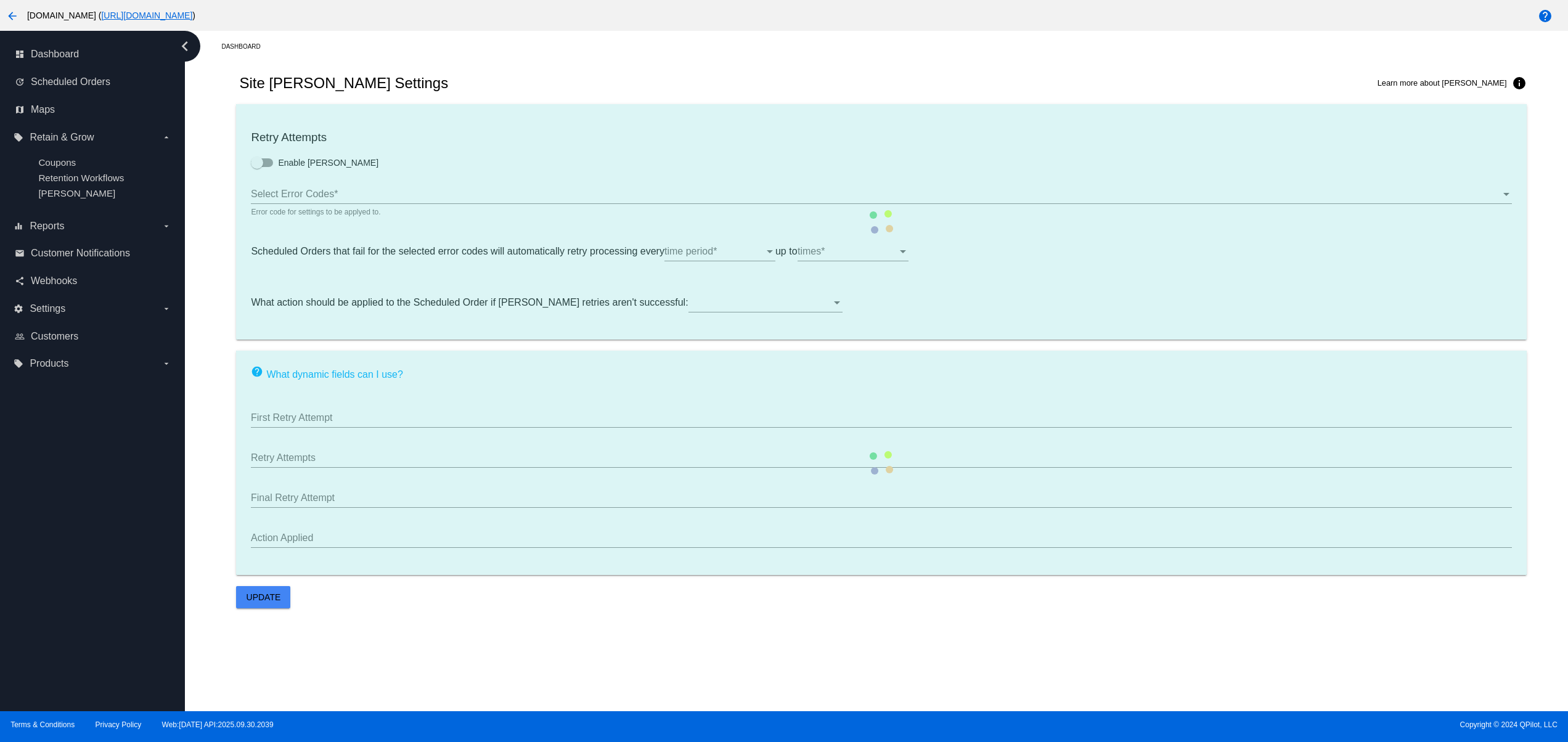
type input "If no changes are made, we will automatically retry processing your {{Scheduled…"
type input "If no changes are made, we will automatically {{DunningAction}} your {{Schedule…"
type input "Your {{ScheduledOrder}} was {{DunningAction}}."
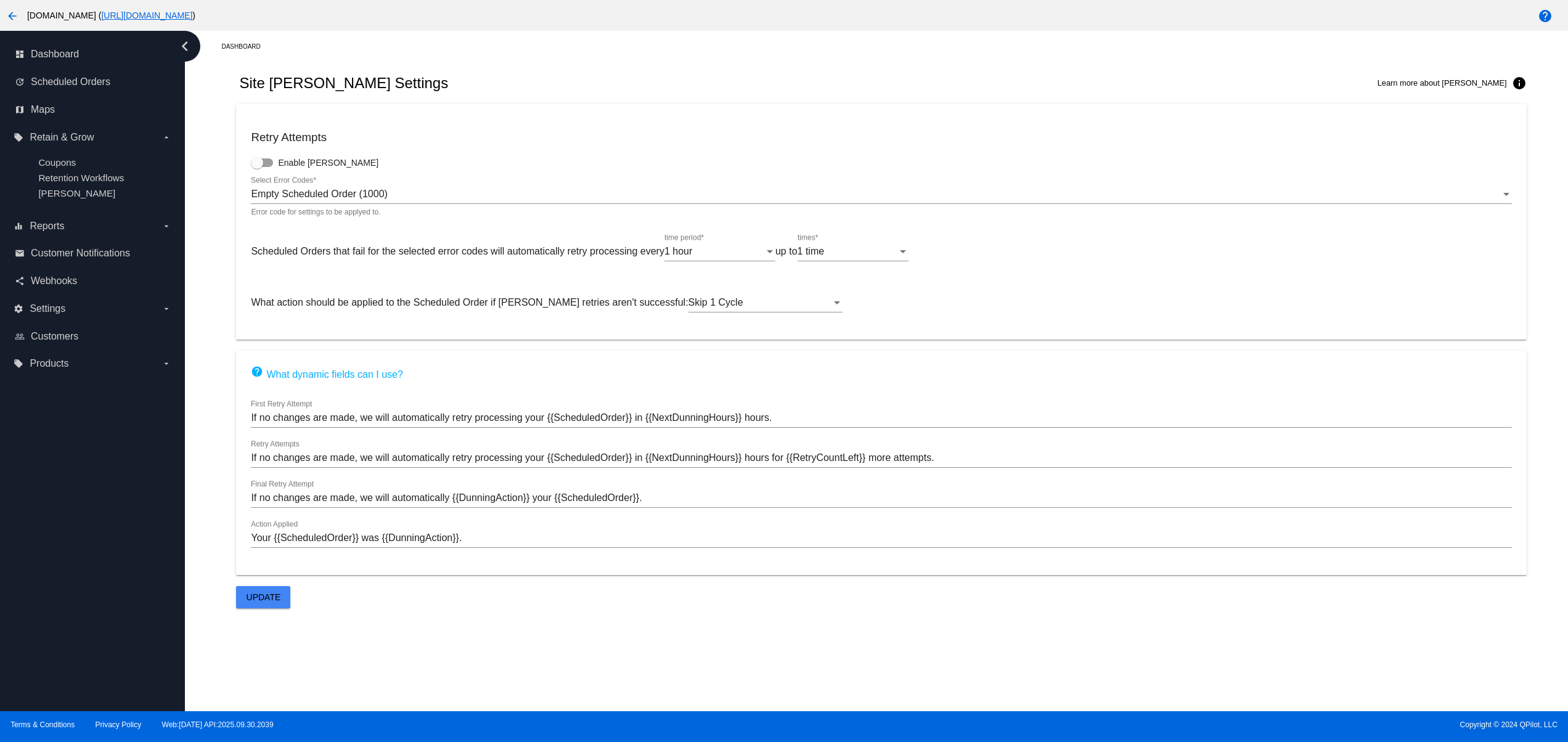
click at [254, 600] on span "Update" at bounding box center [264, 597] width 35 height 10
click at [46, 286] on span "Webhooks" at bounding box center [54, 281] width 47 height 11
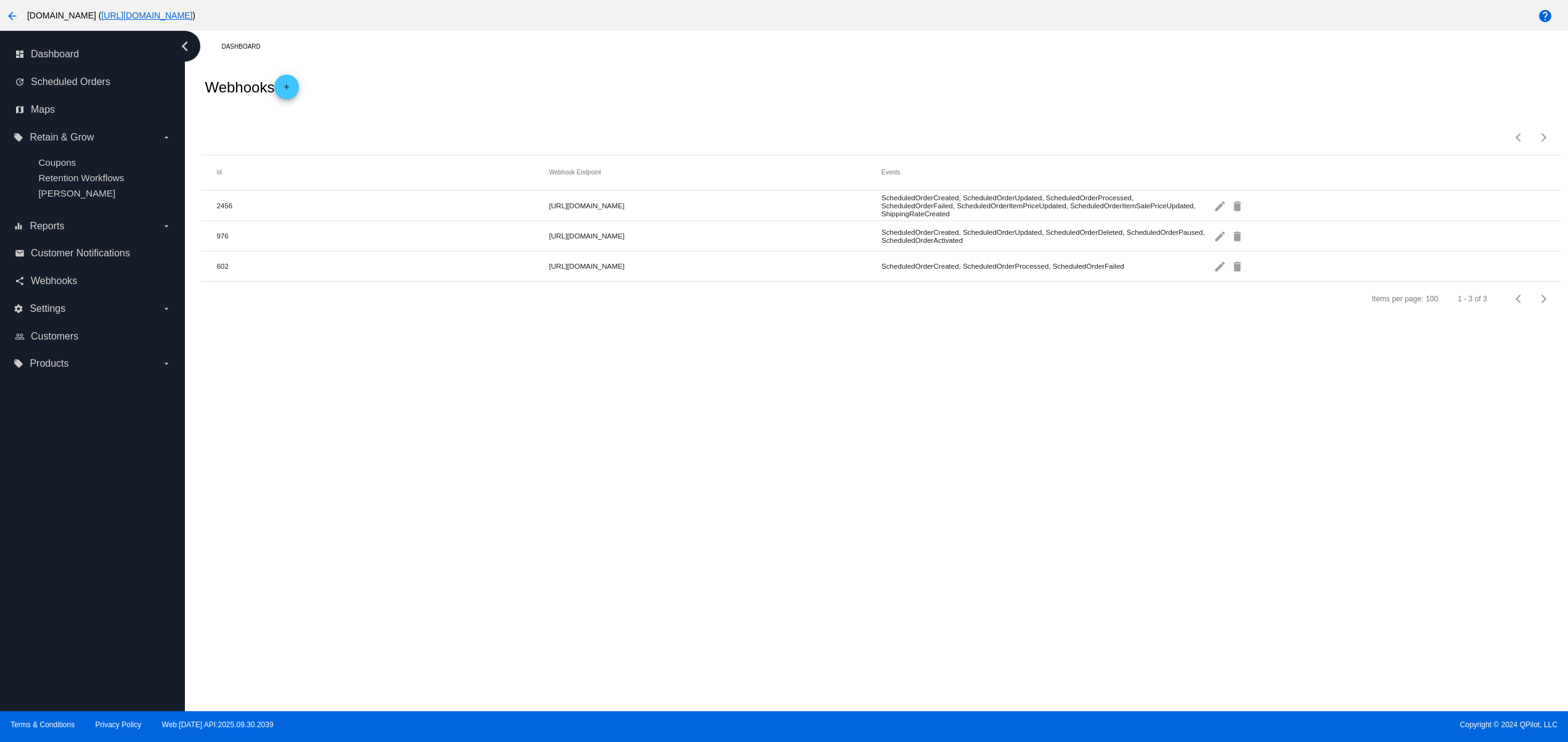
click at [587, 447] on div "Dashboard Webhooks add Items per page: 100 1 - 3 of 3 Id Webhook Endpoint Event…" at bounding box center [876, 371] width 1383 height 680
click at [85, 114] on link "map Maps" at bounding box center [93, 110] width 157 height 20
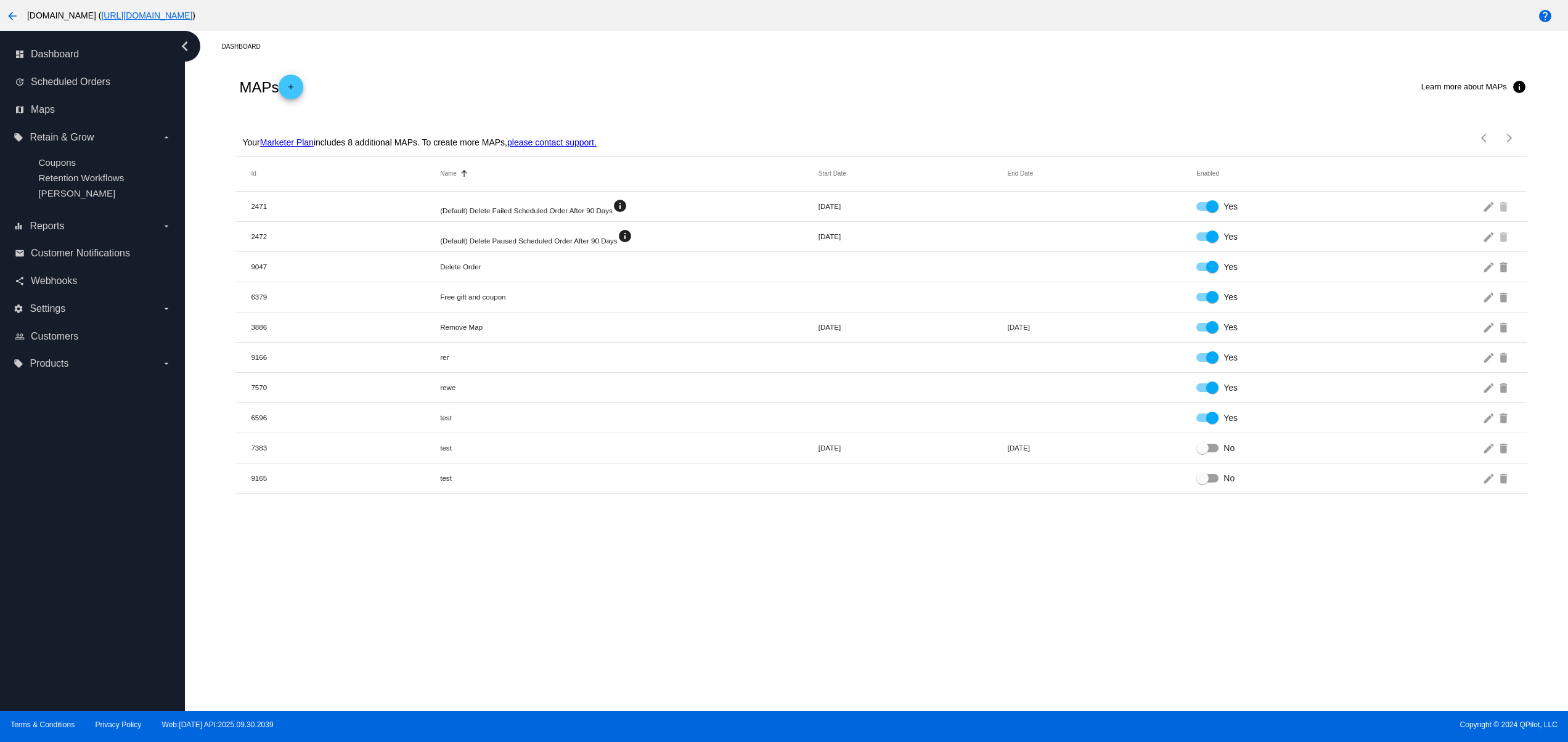
drag, startPoint x: 454, startPoint y: 242, endPoint x: 569, endPoint y: 237, distance: 115.1
click at [569, 237] on mat-cell "(Default) Delete Paused Scheduled Order After 90 Days info" at bounding box center [629, 236] width 379 height 16
drag, startPoint x: 457, startPoint y: 213, endPoint x: 601, endPoint y: 213, distance: 144.0
click at [601, 213] on mat-cell "(Default) Delete Failed Scheduled Order After 90 Days info" at bounding box center [629, 207] width 379 height 16
click at [901, 583] on div "Dashboard MAPs add Learn more about MAPs info Your Marketer Plan includes 8 add…" at bounding box center [876, 371] width 1383 height 680
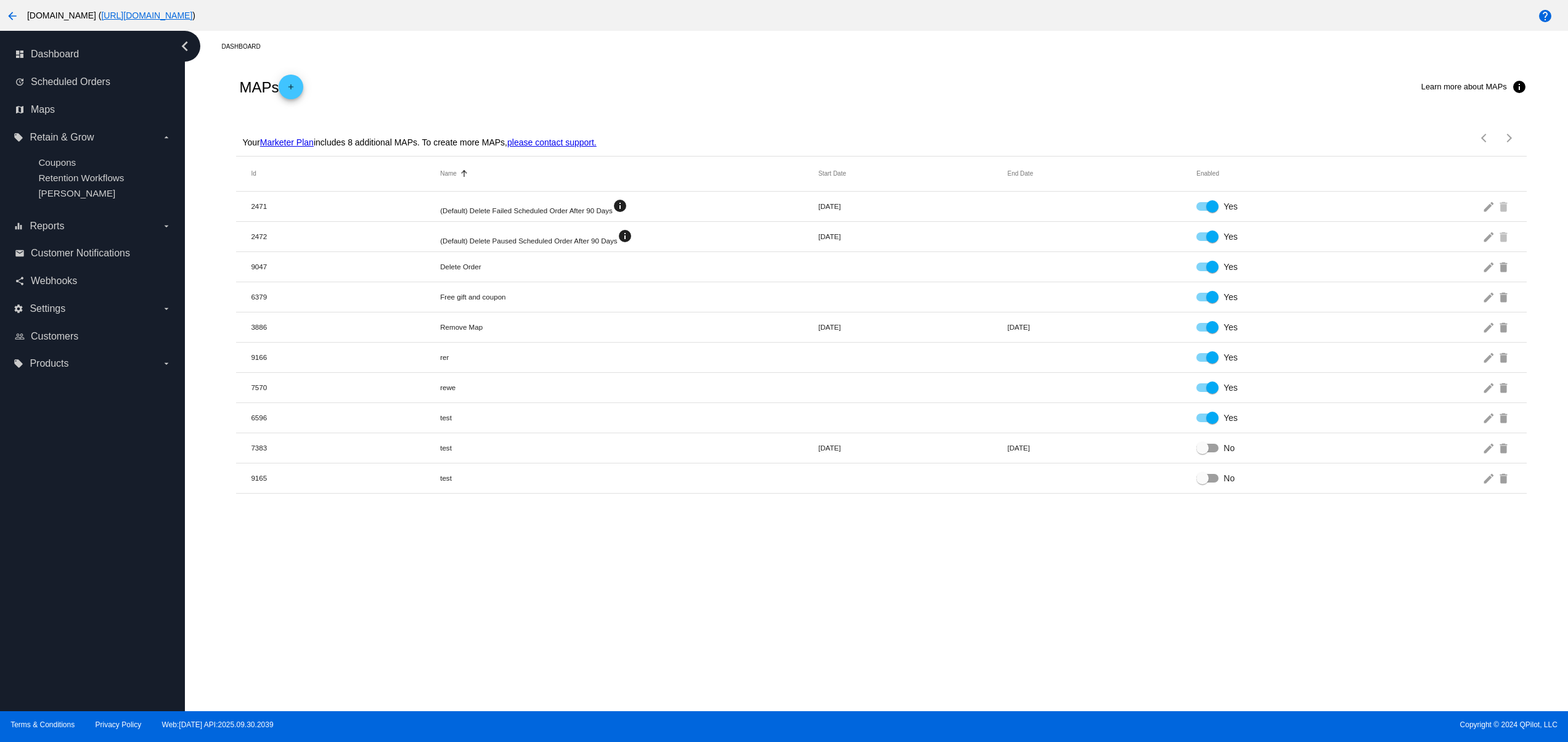
drag, startPoint x: 1076, startPoint y: 634, endPoint x: 1038, endPoint y: 558, distance: 85.0
click at [1064, 634] on div "Dashboard MAPs add Learn more about MAPs info Your Marketer Plan includes 8 add…" at bounding box center [876, 371] width 1383 height 680
drag, startPoint x: 732, startPoint y: 581, endPoint x: 725, endPoint y: 583, distance: 7.3
click at [732, 581] on div "Dashboard MAPs add Learn more about MAPs info Your Marketer Plan includes 8 add…" at bounding box center [876, 371] width 1383 height 680
click at [590, 526] on div "Dashboard MAPs add Learn more about MAPs info Your Marketer Plan includes 8 add…" at bounding box center [876, 371] width 1383 height 680
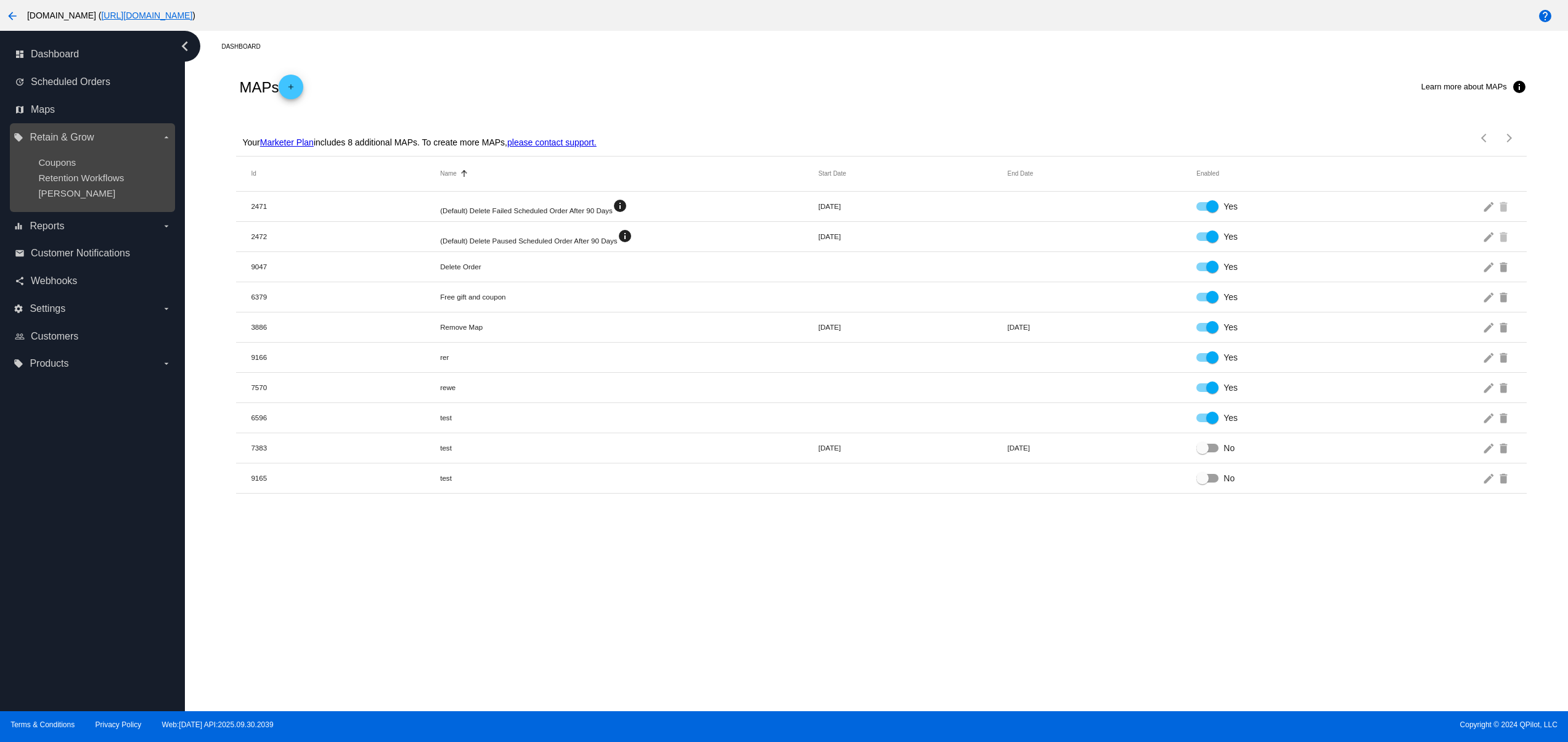
click at [64, 188] on ul "Coupons Retention Workflows [PERSON_NAME]" at bounding box center [92, 178] width 157 height 61
click at [64, 183] on span "Retention Workflows" at bounding box center [81, 178] width 86 height 11
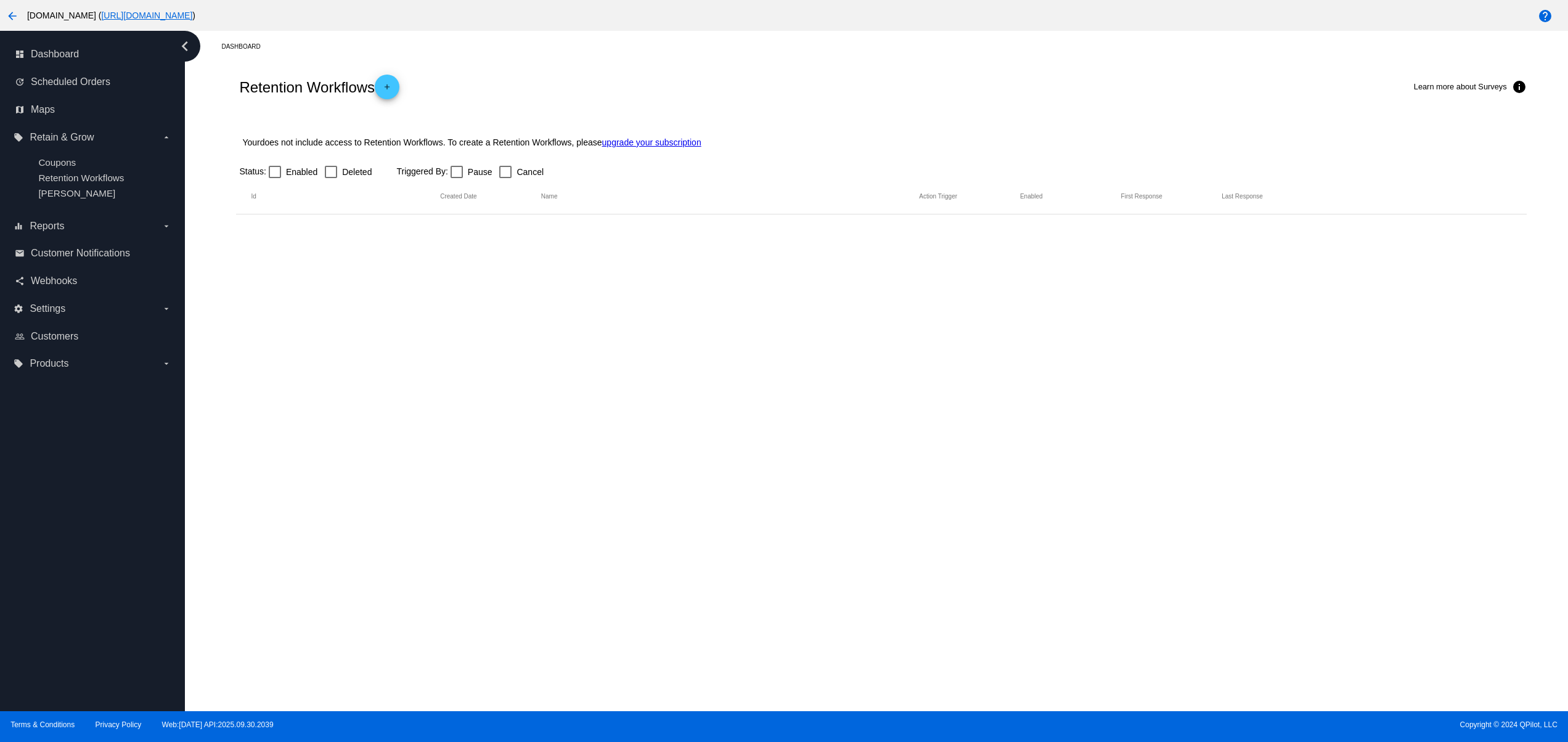
drag, startPoint x: 585, startPoint y: 431, endPoint x: 555, endPoint y: 410, distance: 36.6
click at [584, 431] on div "Dashboard Retention Workflows add Learn more about Surveys info Your does not i…" at bounding box center [876, 371] width 1383 height 680
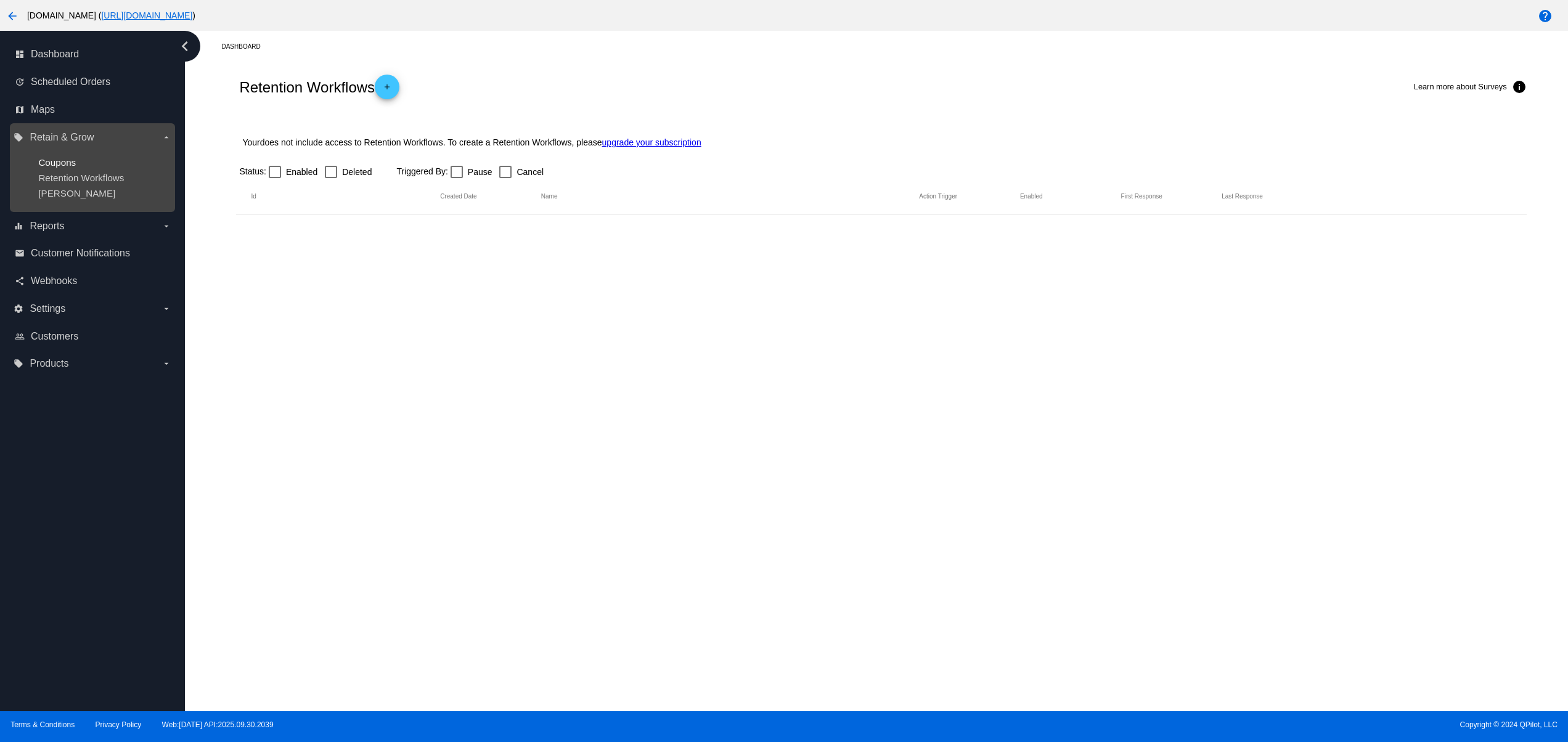
click at [56, 165] on span "Coupons" at bounding box center [57, 163] width 38 height 11
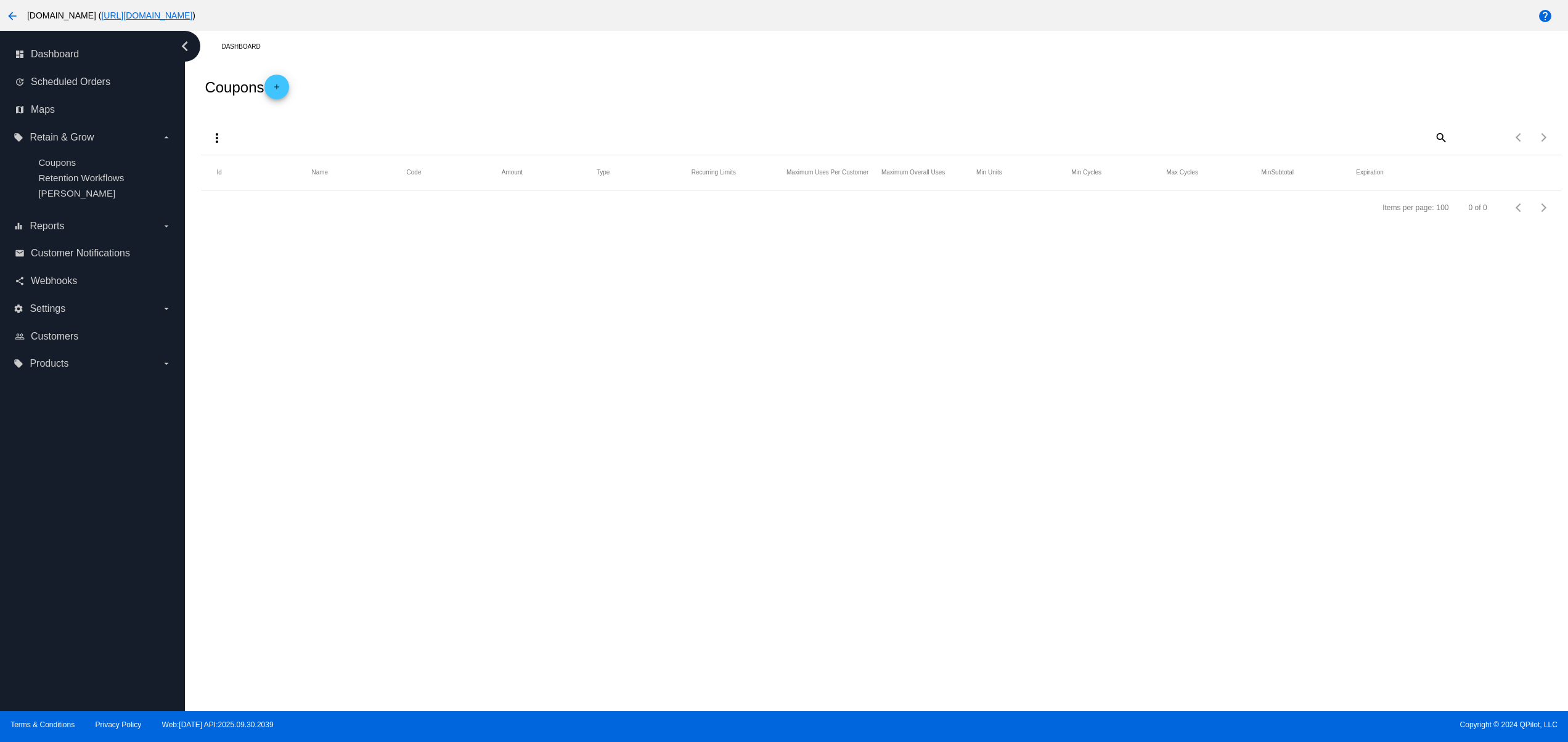
click at [681, 488] on div "Dashboard Coupons add more_vert search Items per page: 100 0 of 0 Id Name Code …" at bounding box center [876, 371] width 1383 height 680
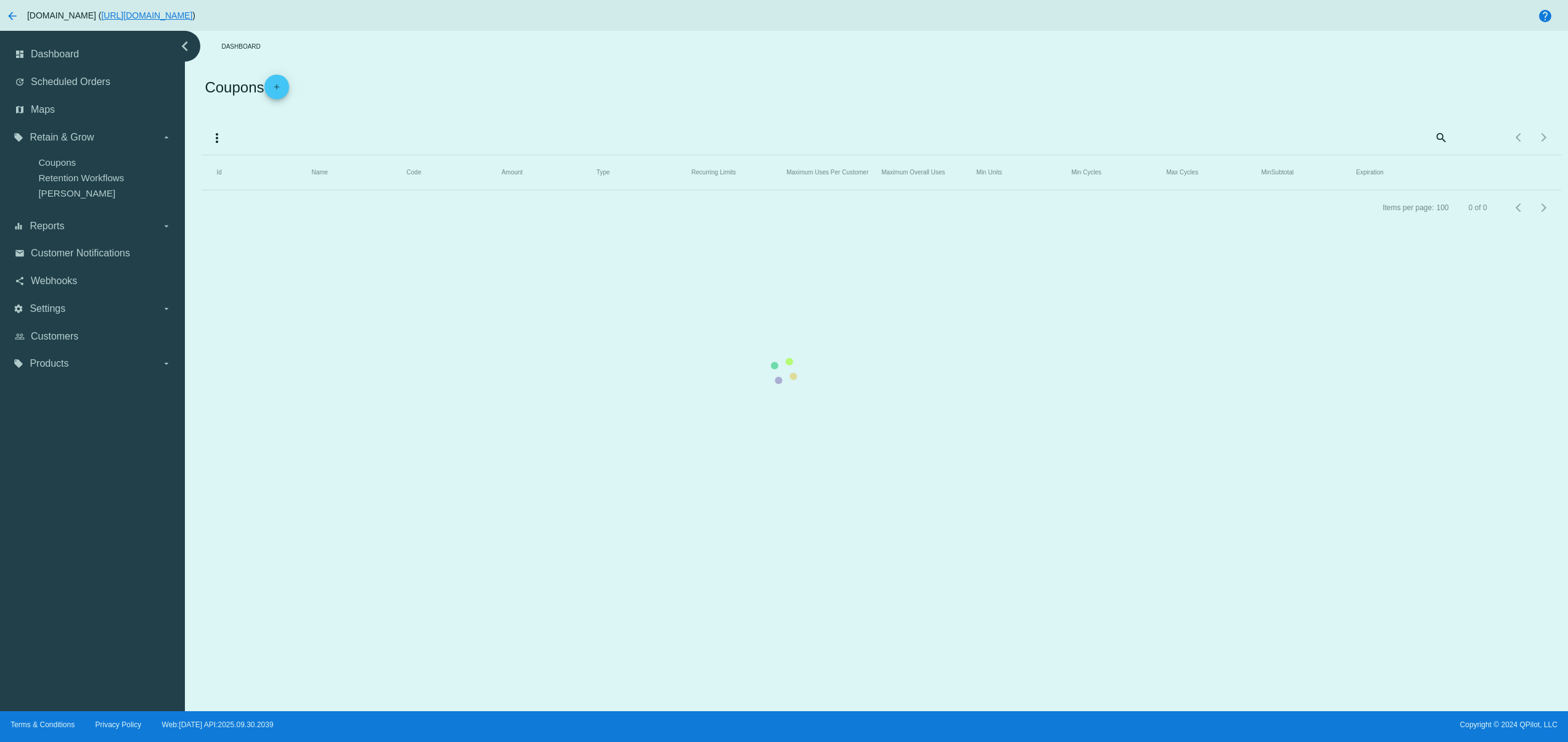
click at [201, 179] on mat-table "Id Name Code Amount Type Recurring Limits Maximum Uses Per Customer Maximum Ove…" at bounding box center [880, 173] width 1359 height 35
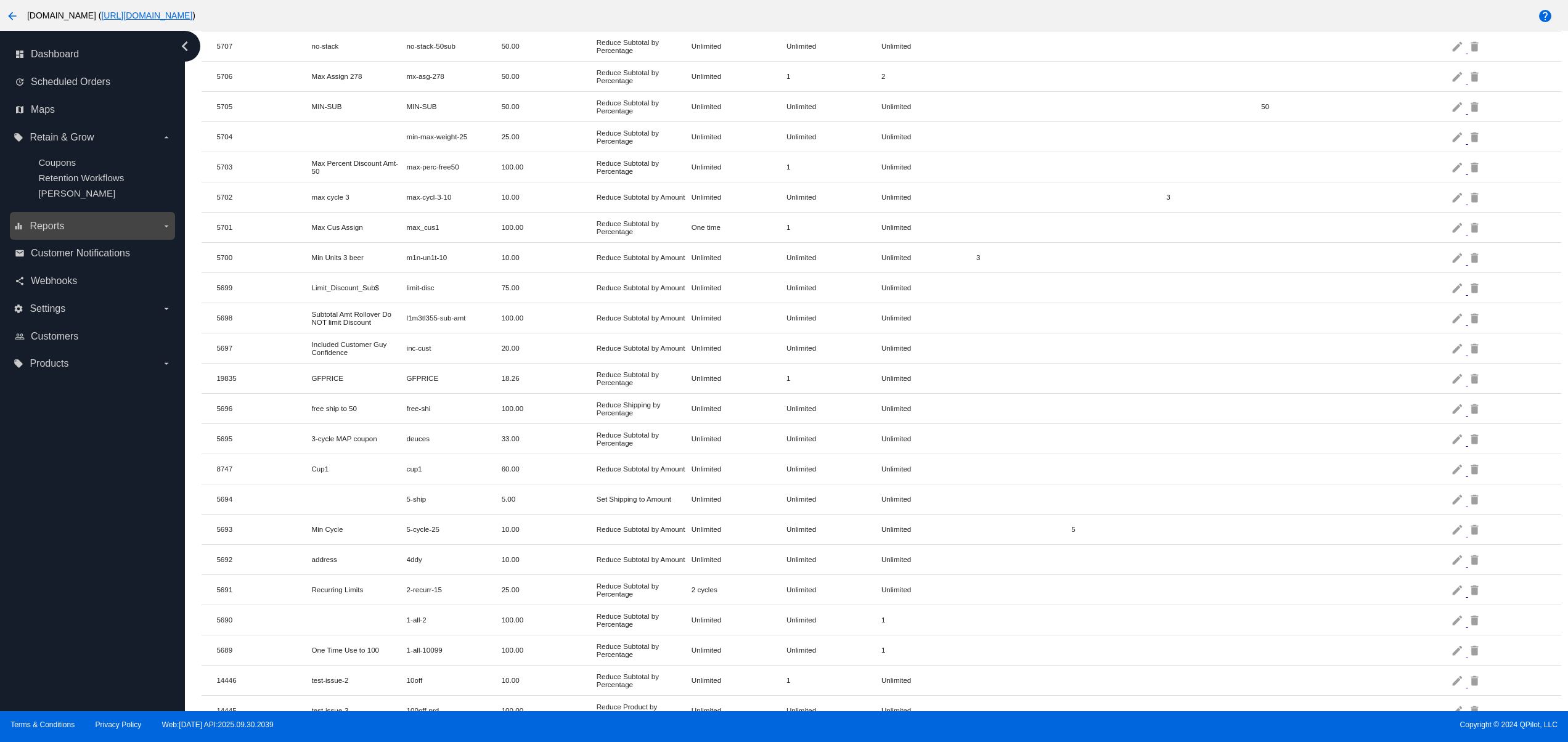
scroll to position [567, 0]
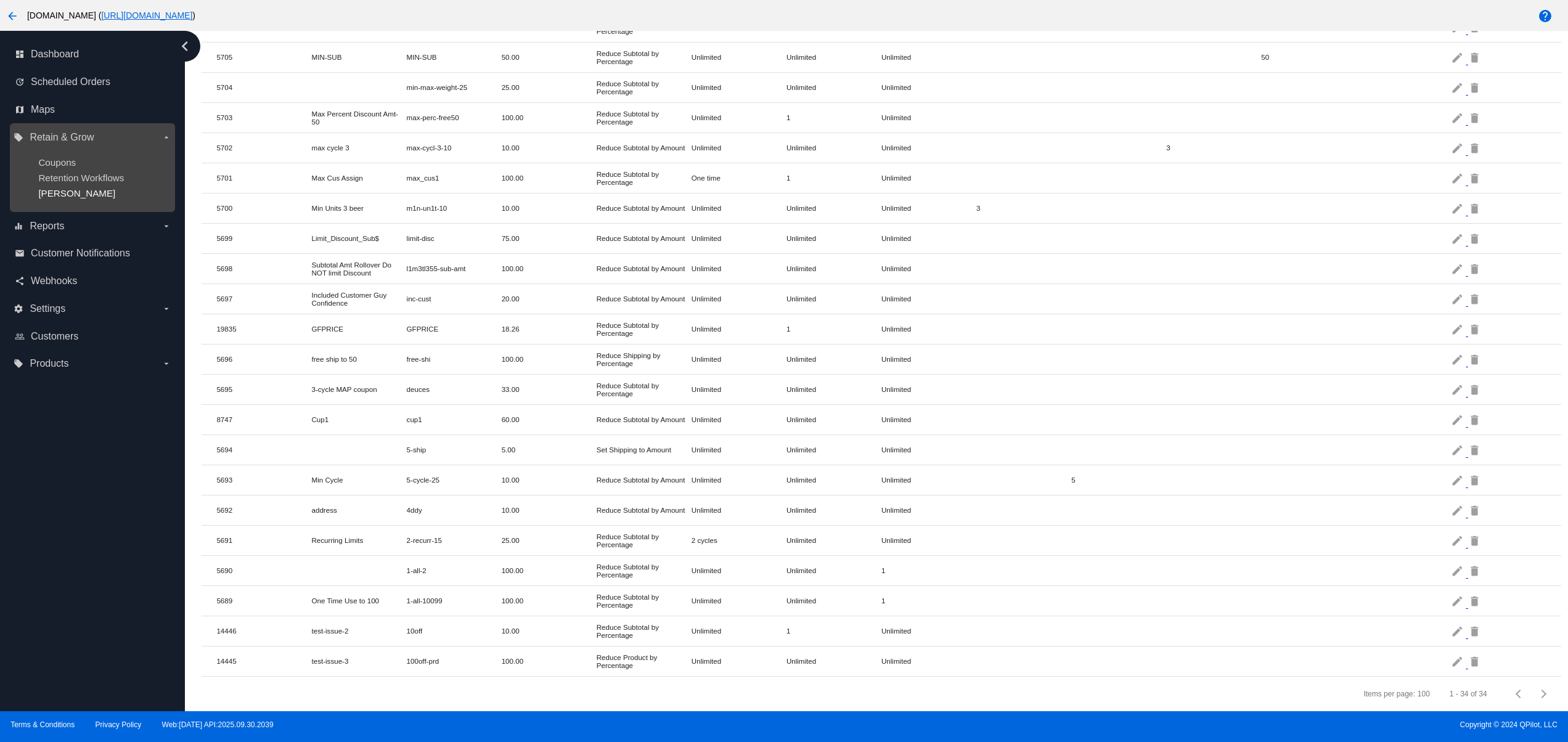
click at [40, 196] on span "[PERSON_NAME]" at bounding box center [77, 193] width 77 height 11
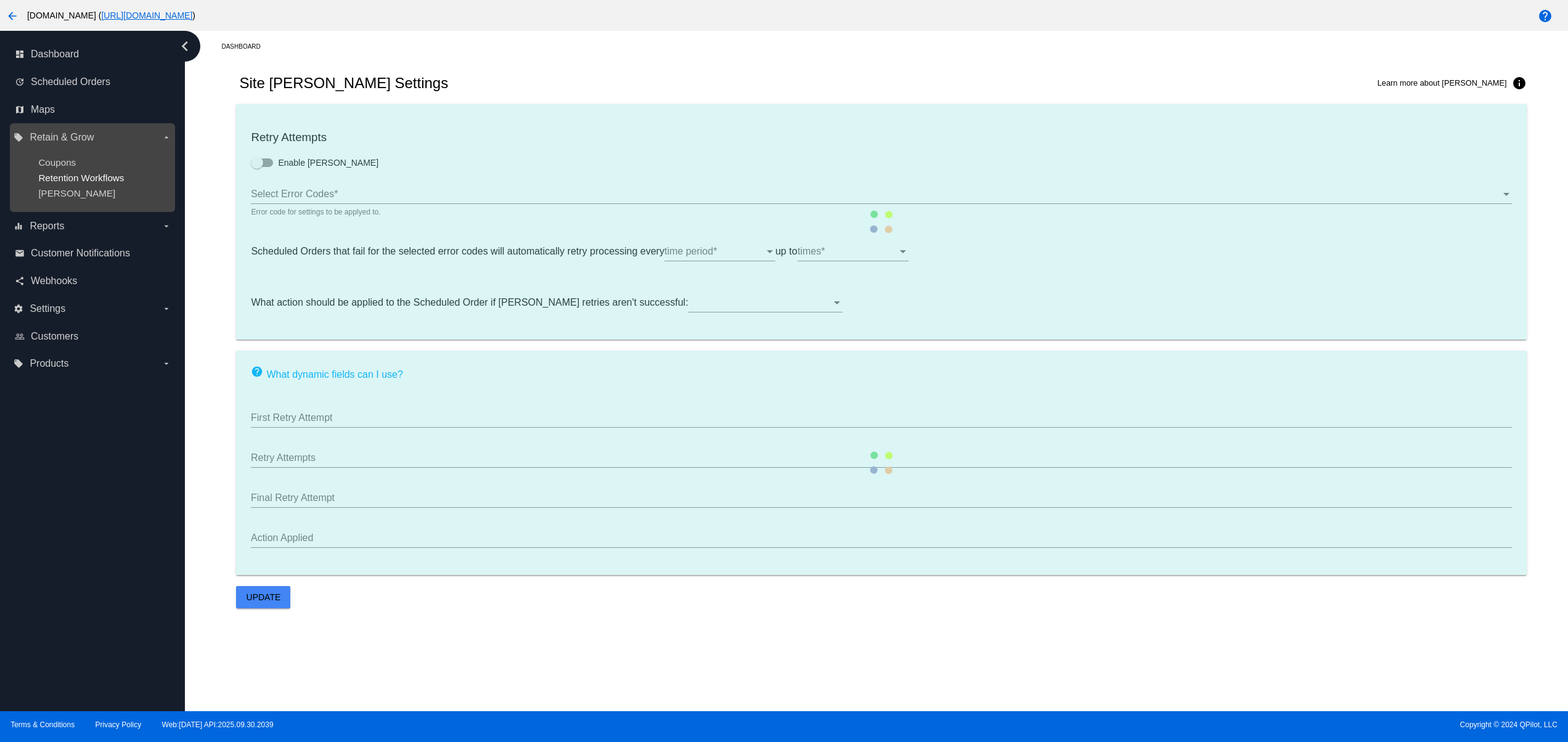
click at [60, 181] on span "Retention Workflows" at bounding box center [81, 178] width 86 height 11
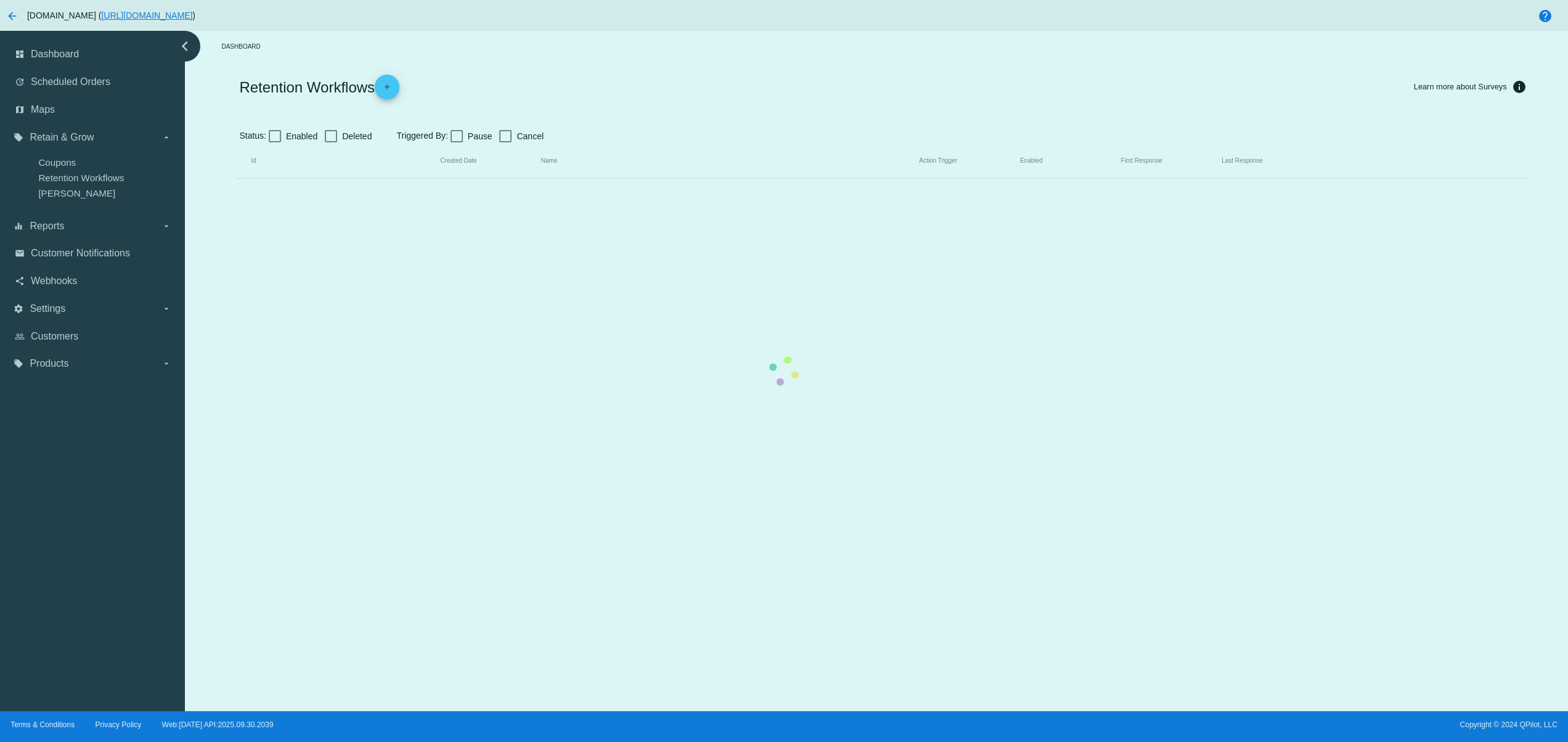
click at [836, 179] on mat-table "Id Created Date Name Action Trigger Enabled First Response Last Response" at bounding box center [880, 161] width 1290 height 35
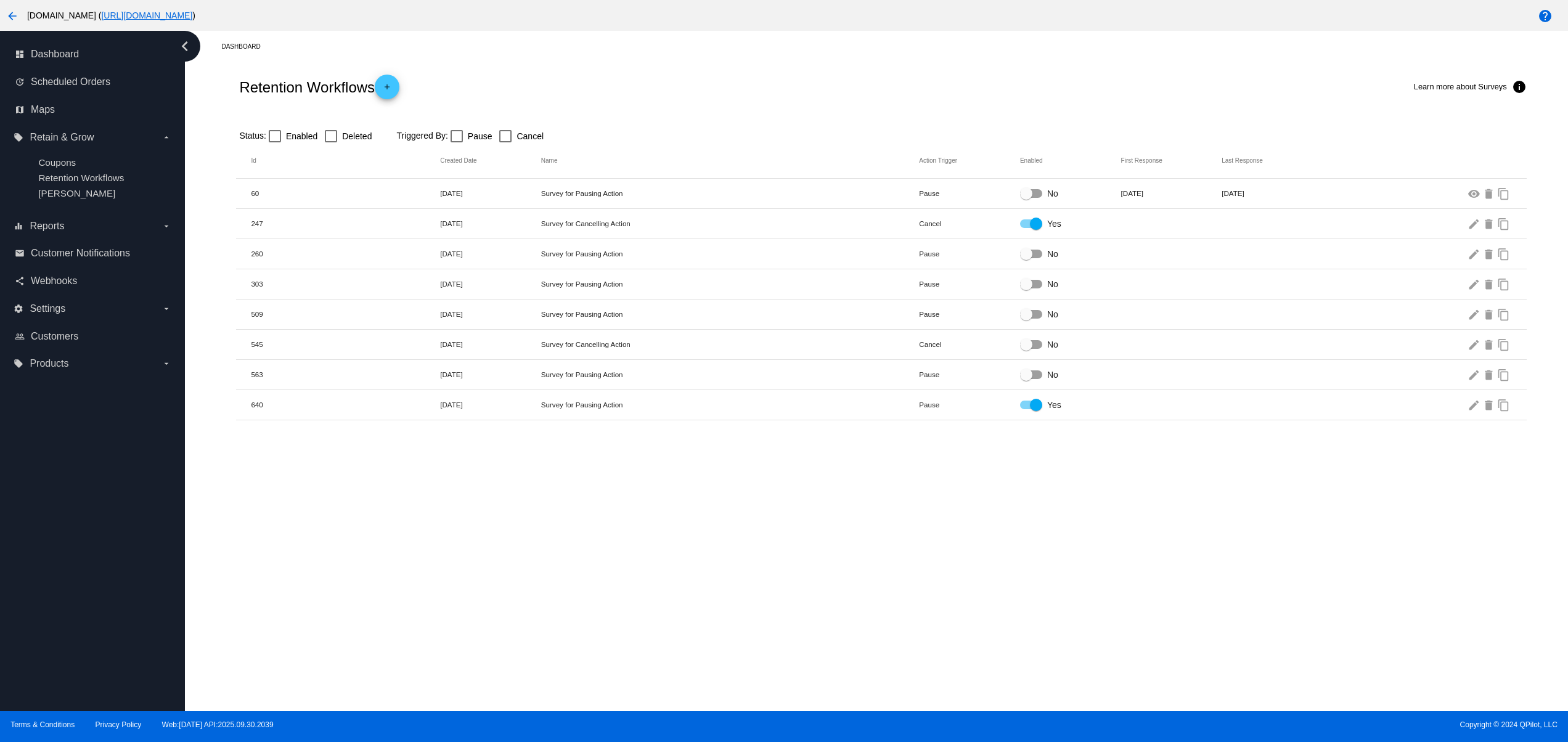
click at [809, 437] on div "Dashboard Retention Workflows add Learn more about Surveys info Status: Enabled…" at bounding box center [876, 371] width 1383 height 680
drag, startPoint x: 625, startPoint y: 533, endPoint x: 731, endPoint y: 565, distance: 110.7
click at [644, 540] on div "Dashboard Retention Workflows add Learn more about Surveys info Status: Enabled…" at bounding box center [876, 371] width 1383 height 680
drag, startPoint x: 614, startPoint y: 583, endPoint x: 736, endPoint y: 579, distance: 122.1
click at [612, 580] on div "Dashboard Retention Workflows add Learn more about Surveys info Status: Enabled…" at bounding box center [876, 371] width 1383 height 680
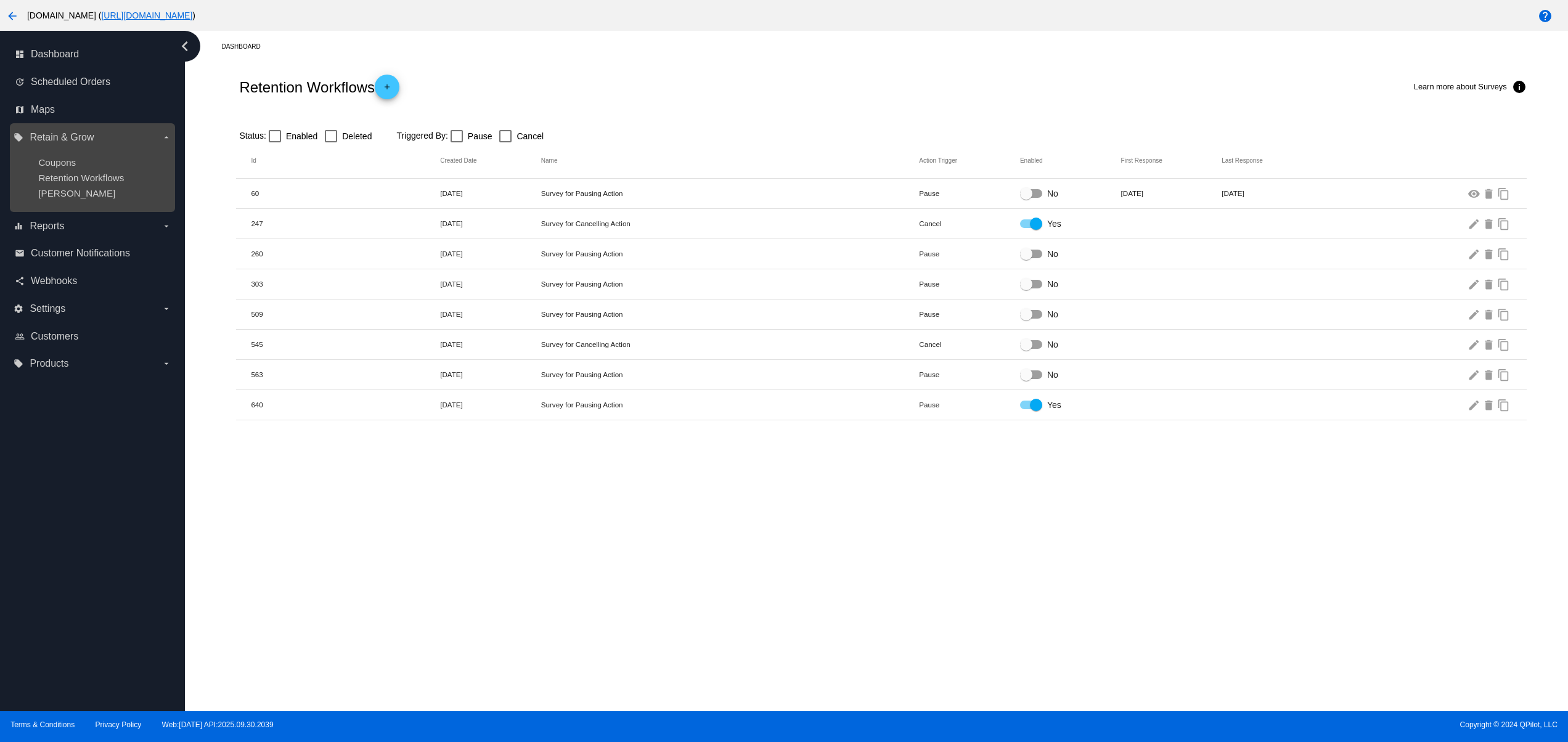
click at [94, 173] on ul "Coupons Retention Workflows [PERSON_NAME]" at bounding box center [92, 178] width 157 height 61
click at [84, 179] on span "Retention Workflows" at bounding box center [81, 178] width 86 height 11
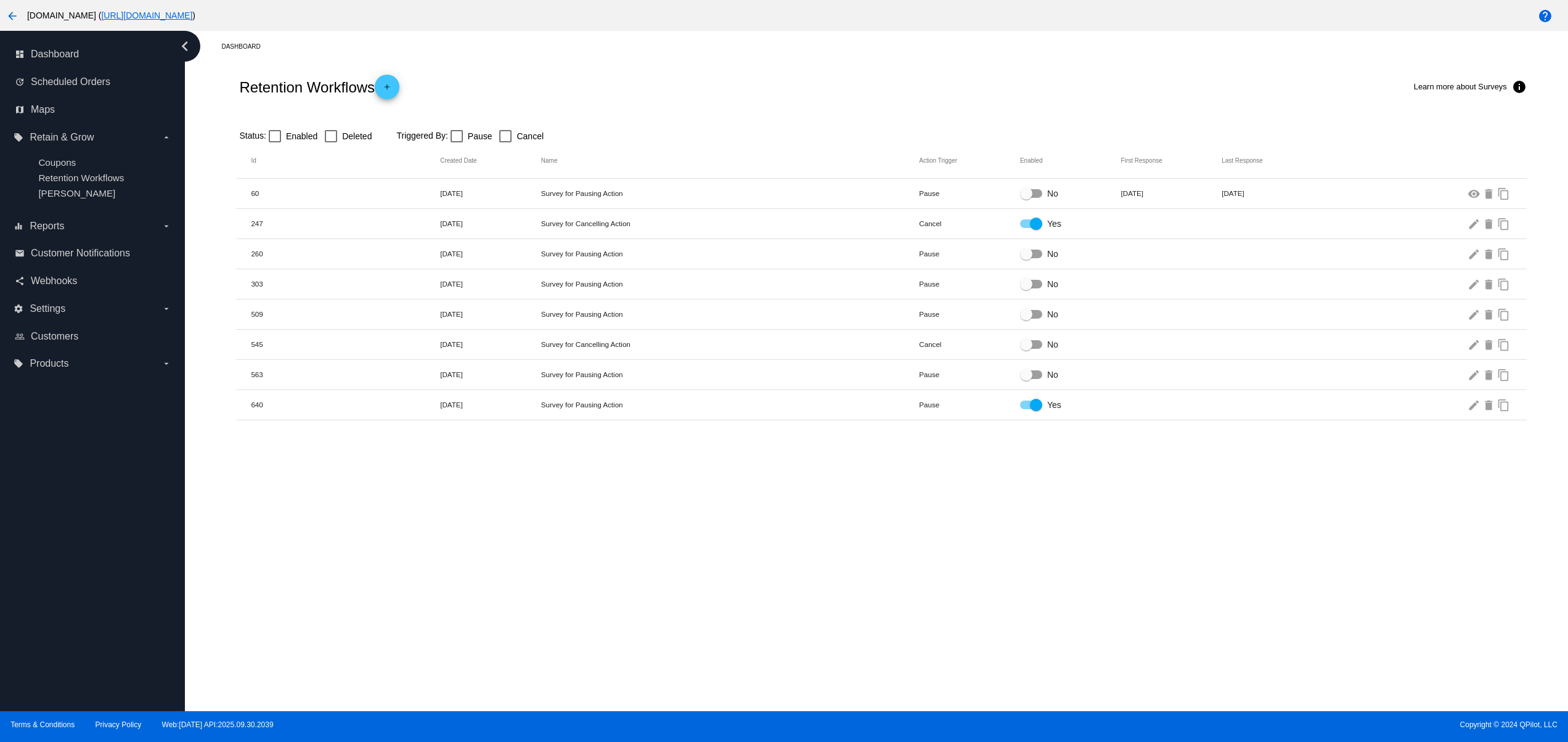
click at [947, 674] on div "Dashboard Retention Workflows add Learn more about Surveys info Status: Enabled…" at bounding box center [876, 371] width 1383 height 680
click at [55, 112] on span "Maps" at bounding box center [43, 110] width 24 height 11
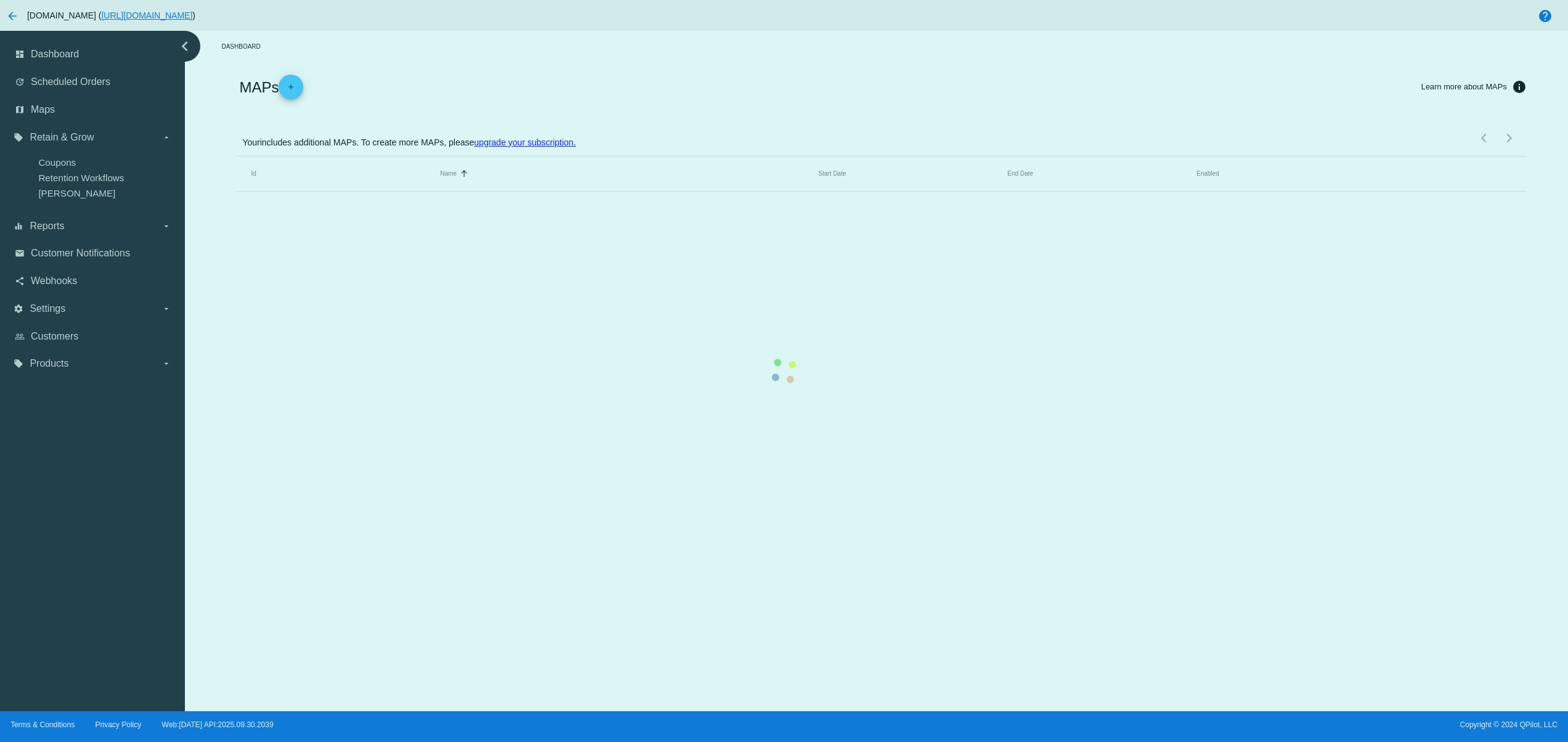
click at [811, 640] on div "Dashboard MAPs add Learn more about MAPs info Your includes additional MAPs. To…" at bounding box center [876, 371] width 1383 height 680
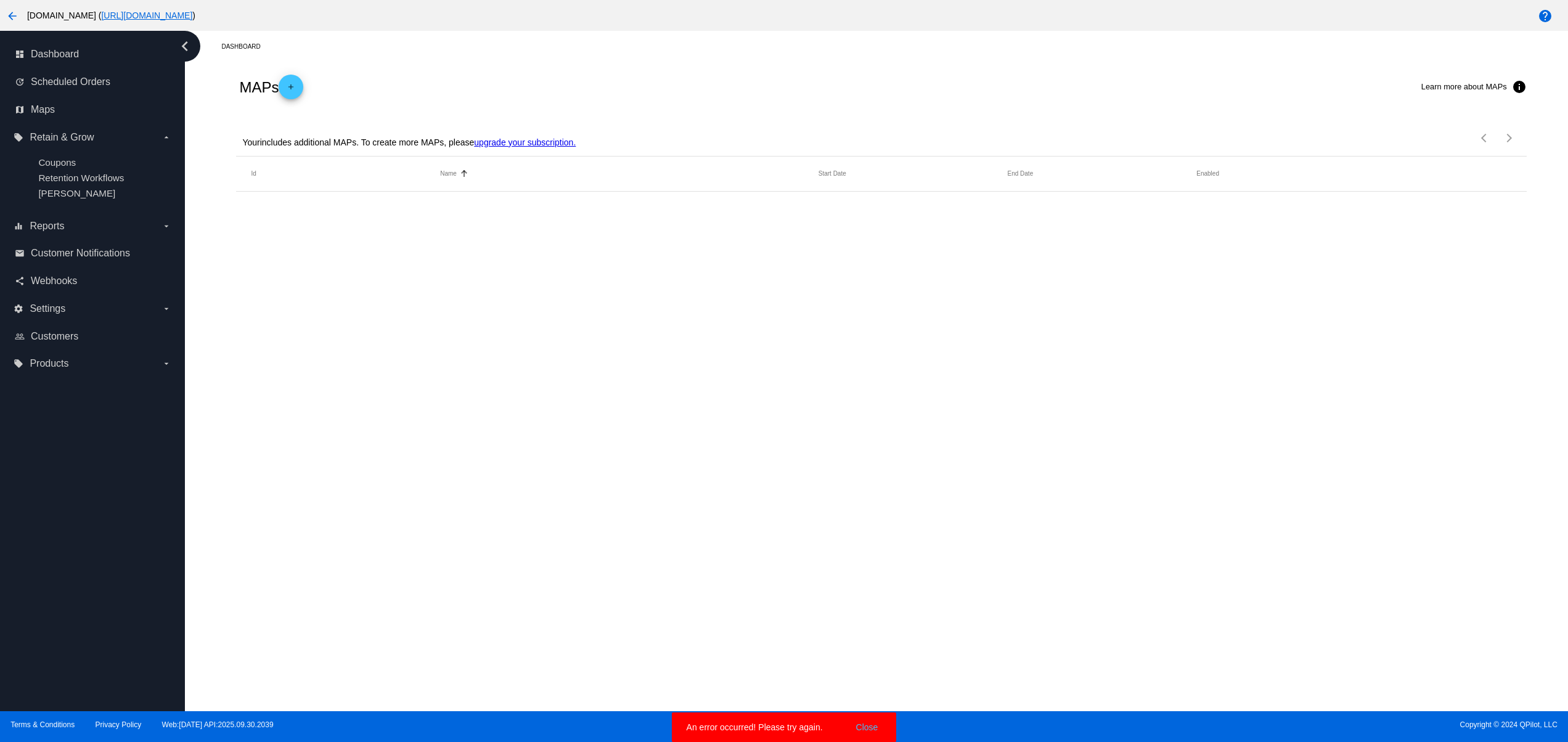
click at [856, 725] on button "Close" at bounding box center [867, 727] width 30 height 13
drag, startPoint x: 664, startPoint y: 392, endPoint x: 815, endPoint y: 417, distance: 153.1
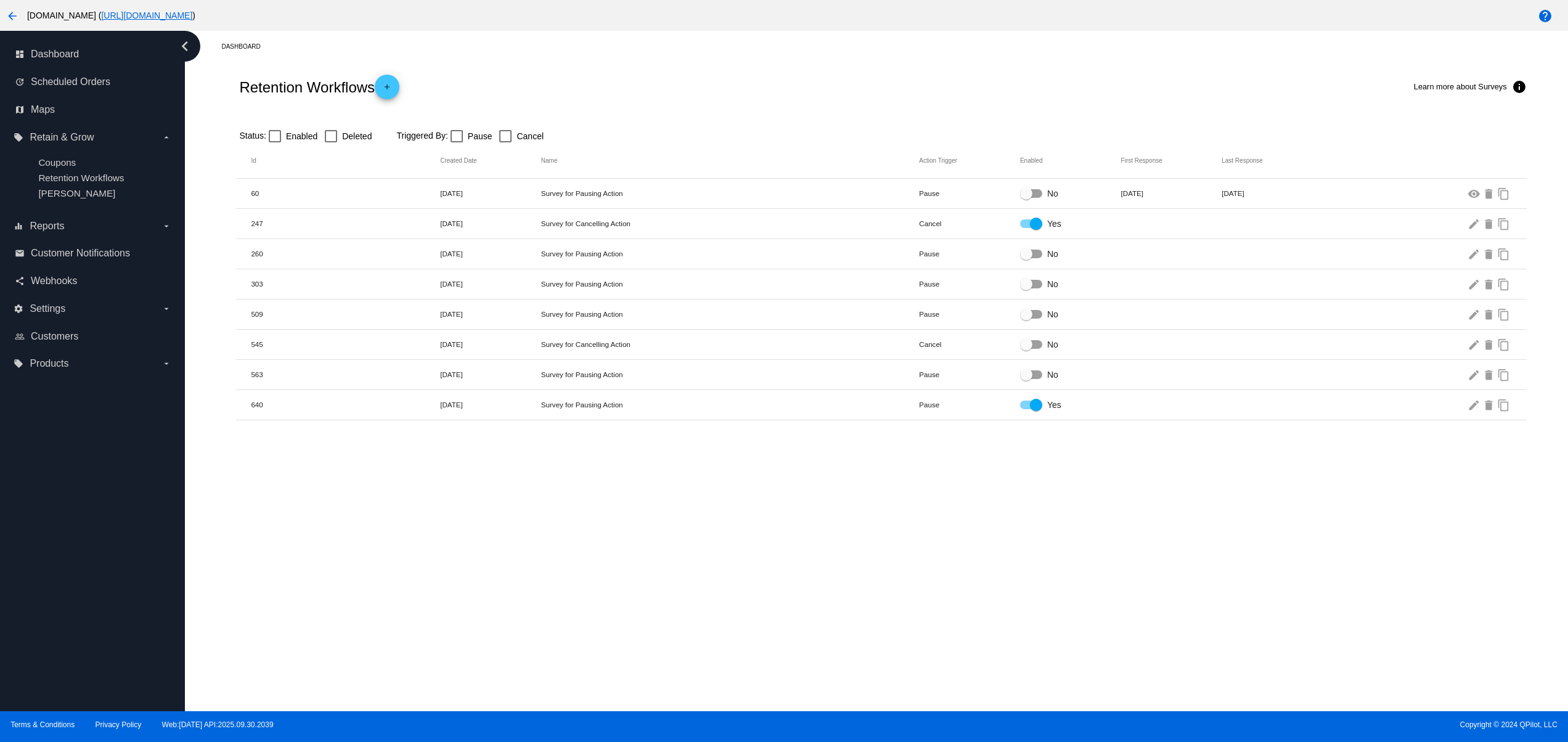
click at [785, 569] on div "Dashboard Retention Workflows add Learn more about Surveys info Status: Enabled…" at bounding box center [876, 371] width 1383 height 680
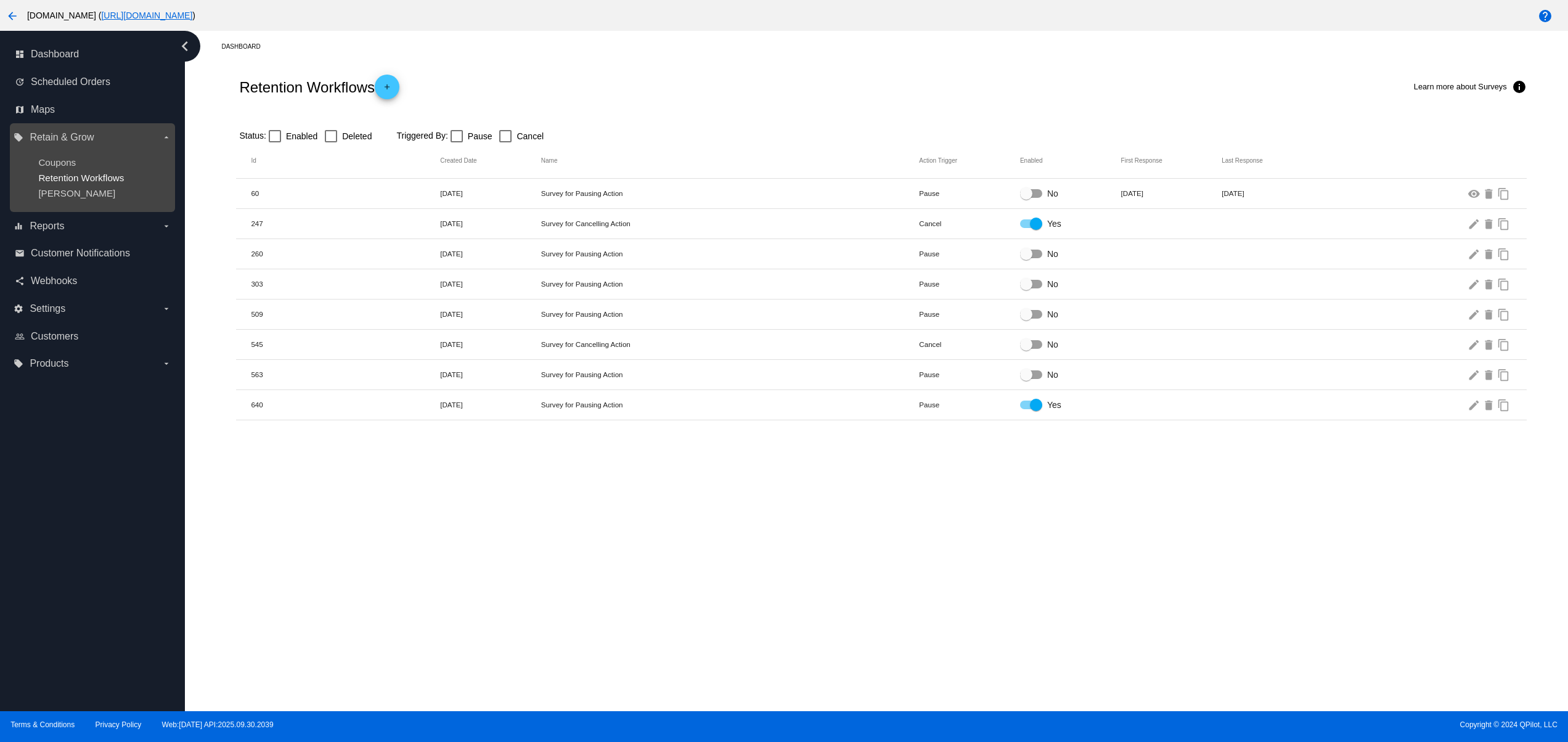
click at [86, 180] on span "Retention Workflows" at bounding box center [81, 178] width 86 height 11
click at [84, 178] on span "Retention Workflows" at bounding box center [81, 178] width 86 height 11
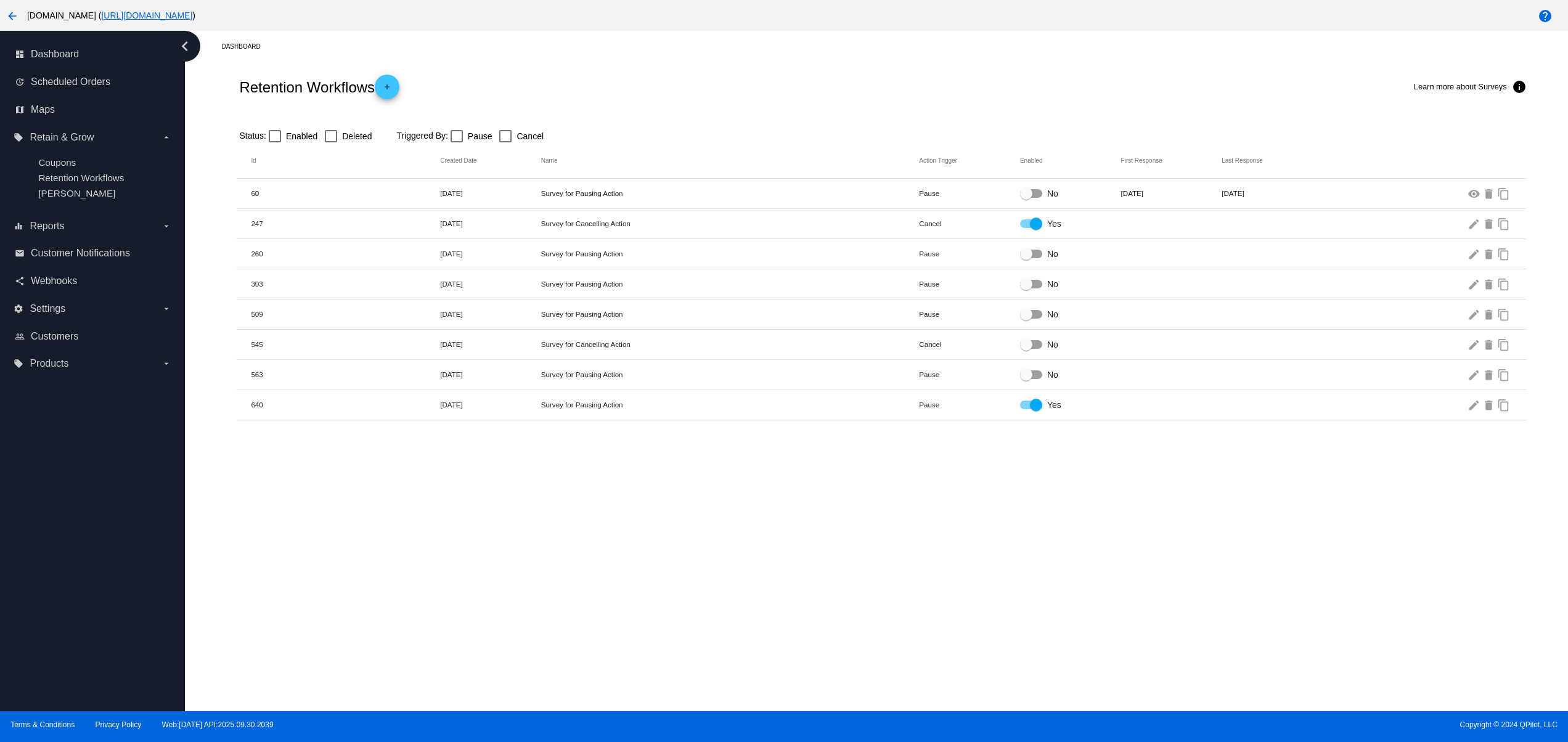
drag, startPoint x: 905, startPoint y: 600, endPoint x: 898, endPoint y: 654, distance: 54.5
click at [904, 599] on div "Dashboard Retention Workflows add Learn more about Surveys info Status: Enabled…" at bounding box center [876, 371] width 1383 height 680
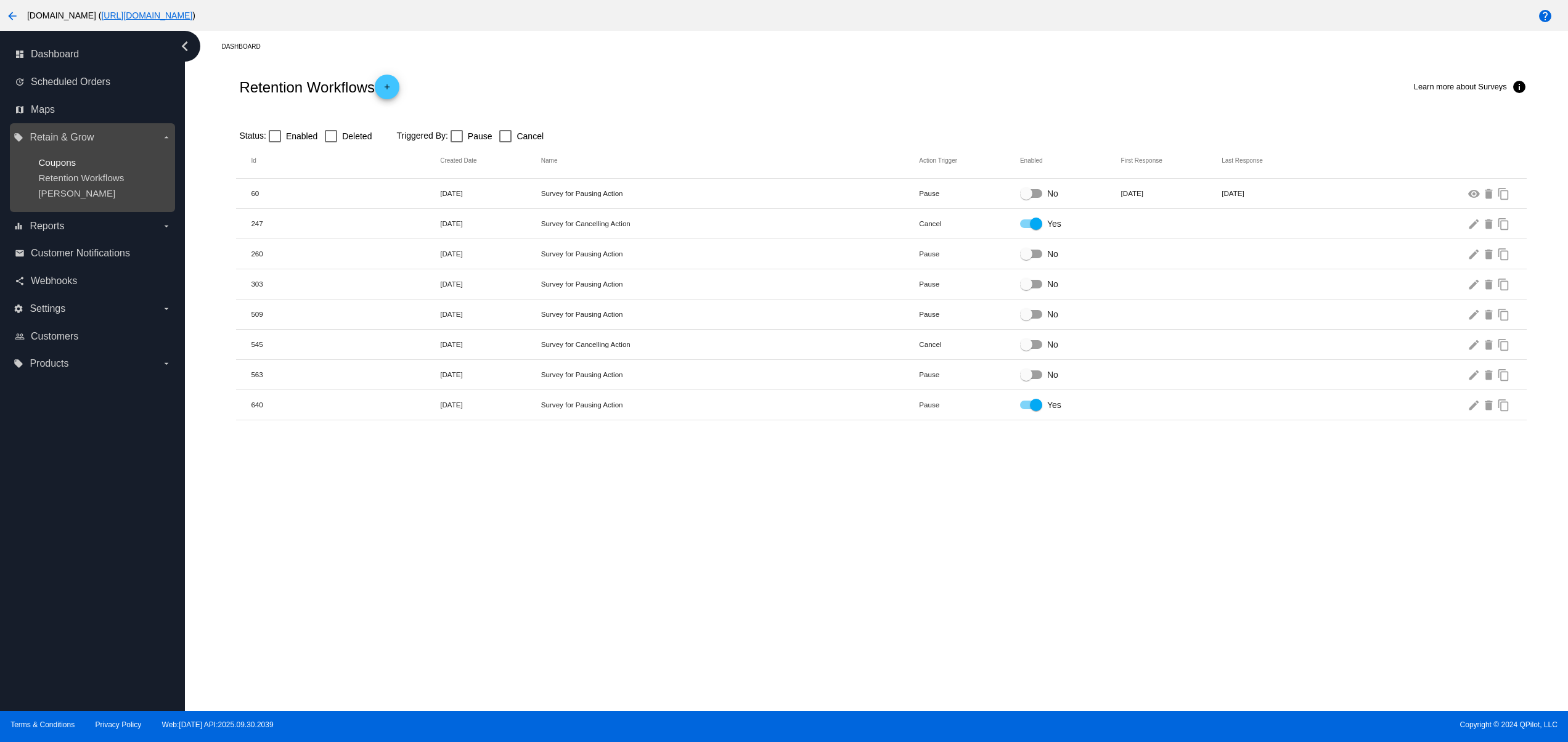
click at [55, 167] on span "Coupons" at bounding box center [57, 163] width 38 height 11
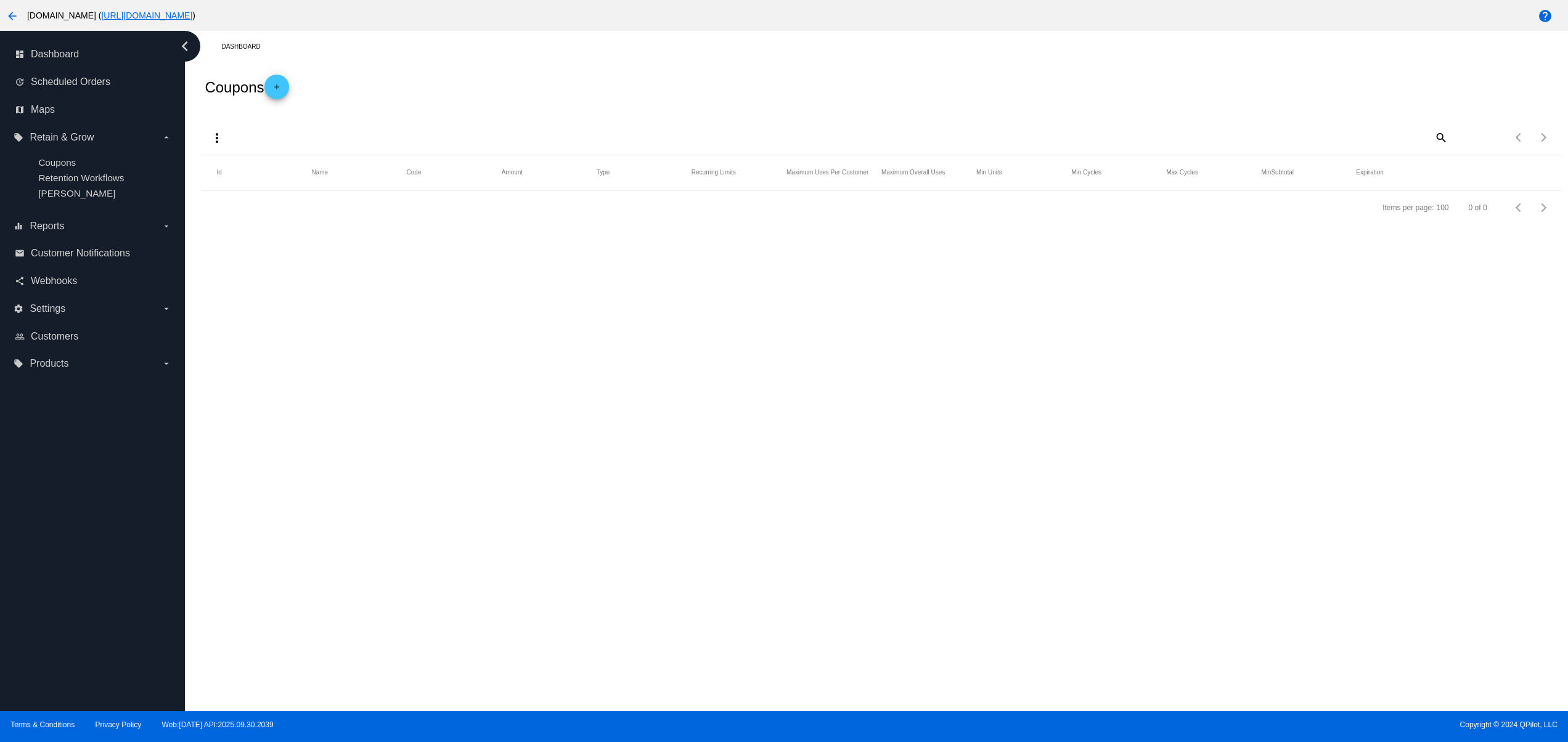
drag, startPoint x: 652, startPoint y: 513, endPoint x: 906, endPoint y: 450, distance: 261.7
click at [684, 553] on div "Dashboard Coupons add more_vert search Items per page: 100 0 of 0 Id Name Code …" at bounding box center [876, 371] width 1383 height 680
click at [868, 727] on button "Close" at bounding box center [867, 727] width 30 height 13
drag, startPoint x: 753, startPoint y: 435, endPoint x: 708, endPoint y: 361, distance: 86.6
click at [772, 442] on div "Dashboard Coupons add more_vert search Items per page: 100 0 of 0 Id Name Code …" at bounding box center [876, 371] width 1383 height 680
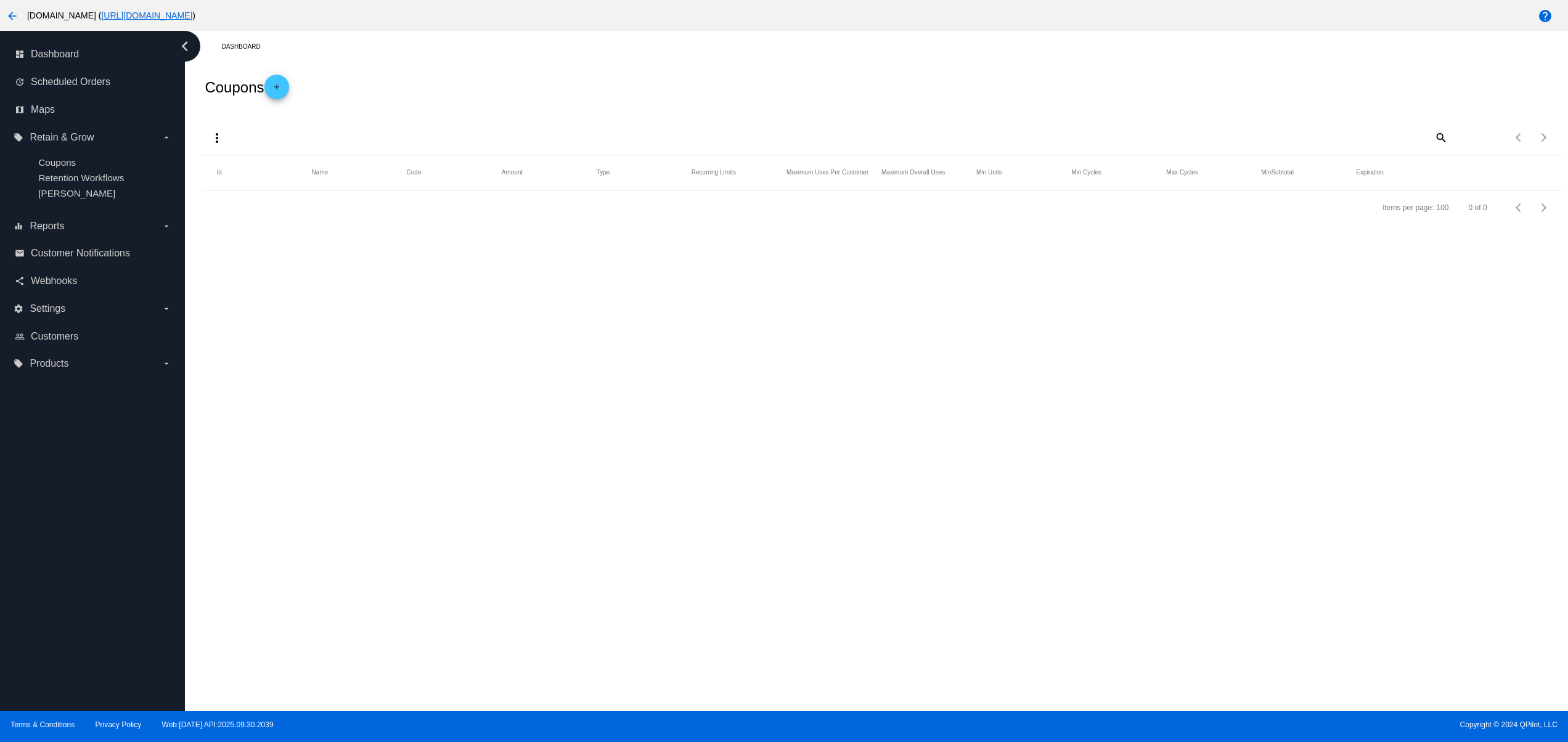
click at [870, 535] on div "Dashboard Coupons add more_vert search Items per page: 100 0 of 0 Id Name Code …" at bounding box center [876, 371] width 1383 height 680
click at [1017, 589] on div "Dashboard Coupons add more_vert search Items per page: 100 0 of 0 Id Name Code …" at bounding box center [876, 371] width 1383 height 680
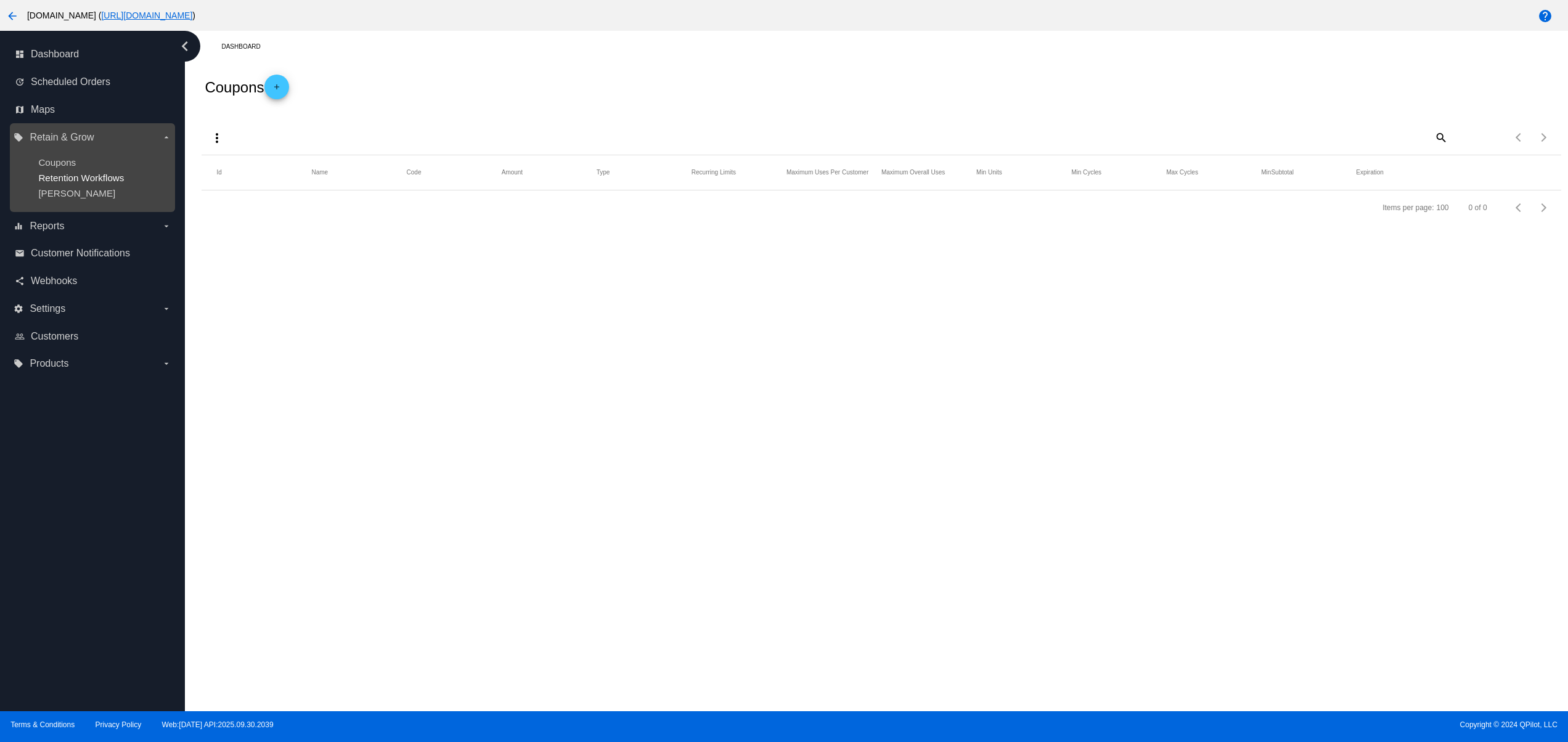
click at [95, 175] on span "Retention Workflows" at bounding box center [81, 178] width 86 height 11
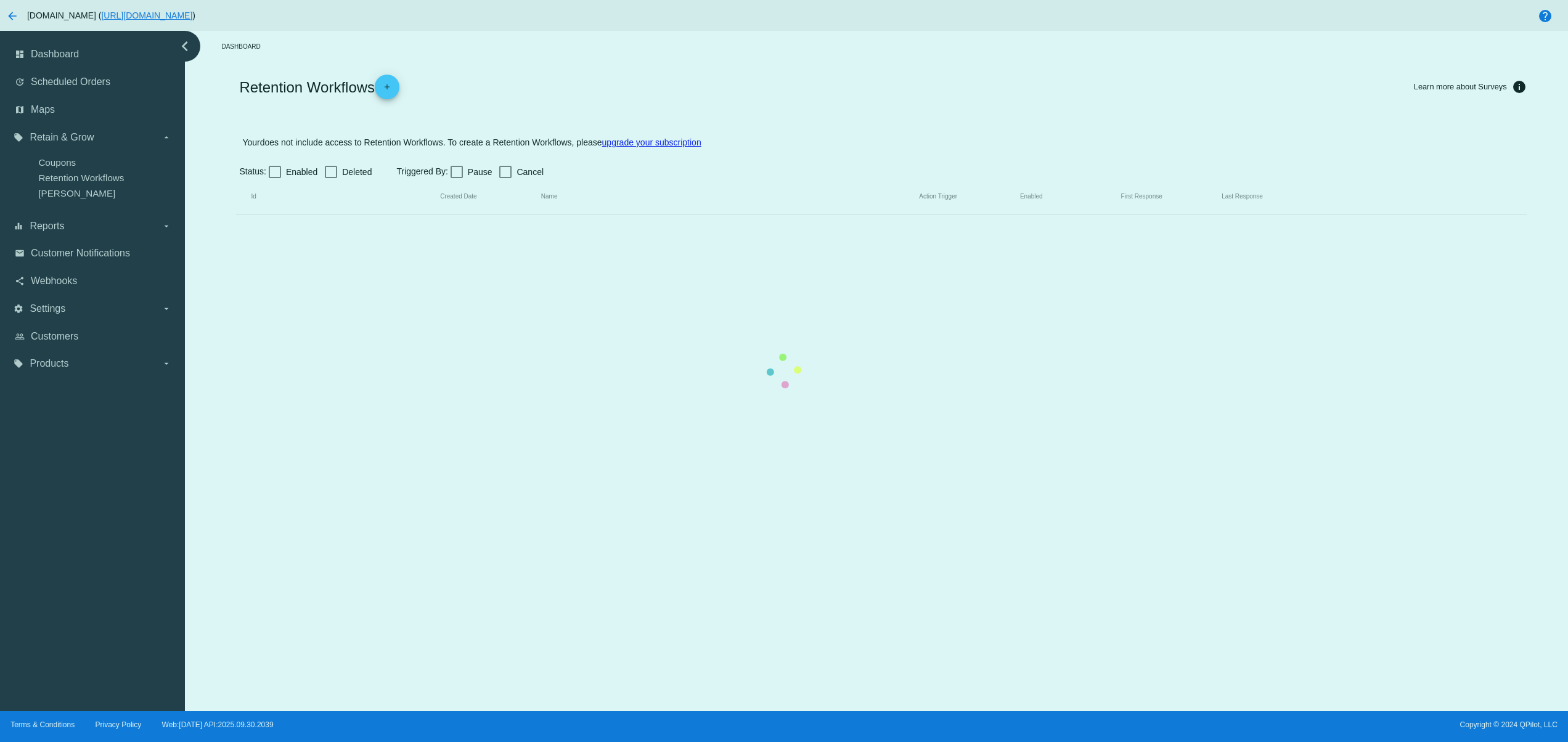
click at [629, 215] on mat-table "Id Created Date Name Action Trigger Enabled First Response Last Response" at bounding box center [880, 197] width 1290 height 35
drag, startPoint x: 981, startPoint y: 545, endPoint x: 980, endPoint y: 555, distance: 10.0
click at [981, 215] on mat-table "Id Created Date Name Action Trigger Enabled First Response Last Response" at bounding box center [880, 197] width 1290 height 35
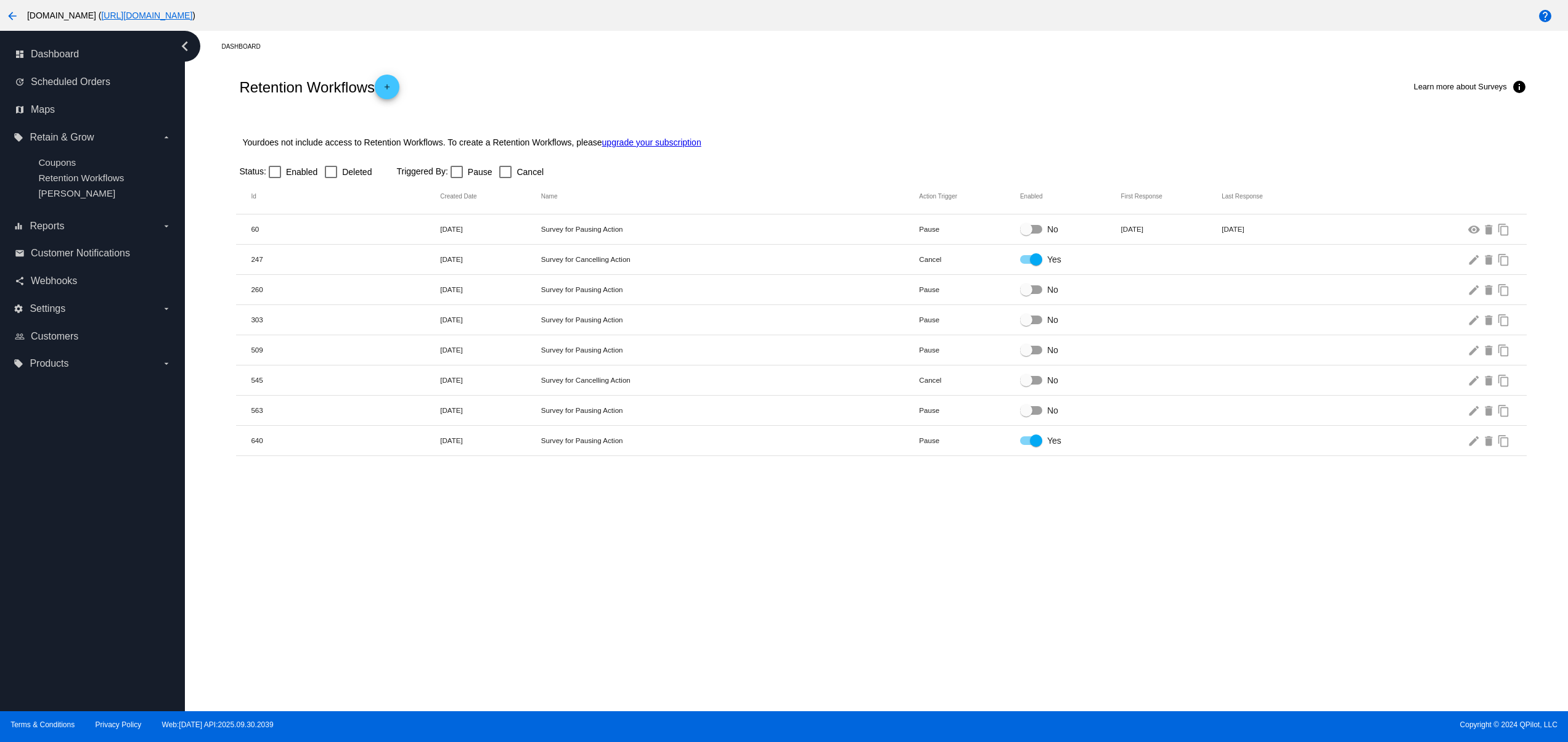
click at [975, 644] on div "Dashboard Retention Workflows add Learn more about Surveys info Your does not i…" at bounding box center [876, 371] width 1383 height 680
click at [889, 575] on div "Dashboard Retention Workflows add Learn more about Surveys info Your does not i…" at bounding box center [876, 371] width 1383 height 680
